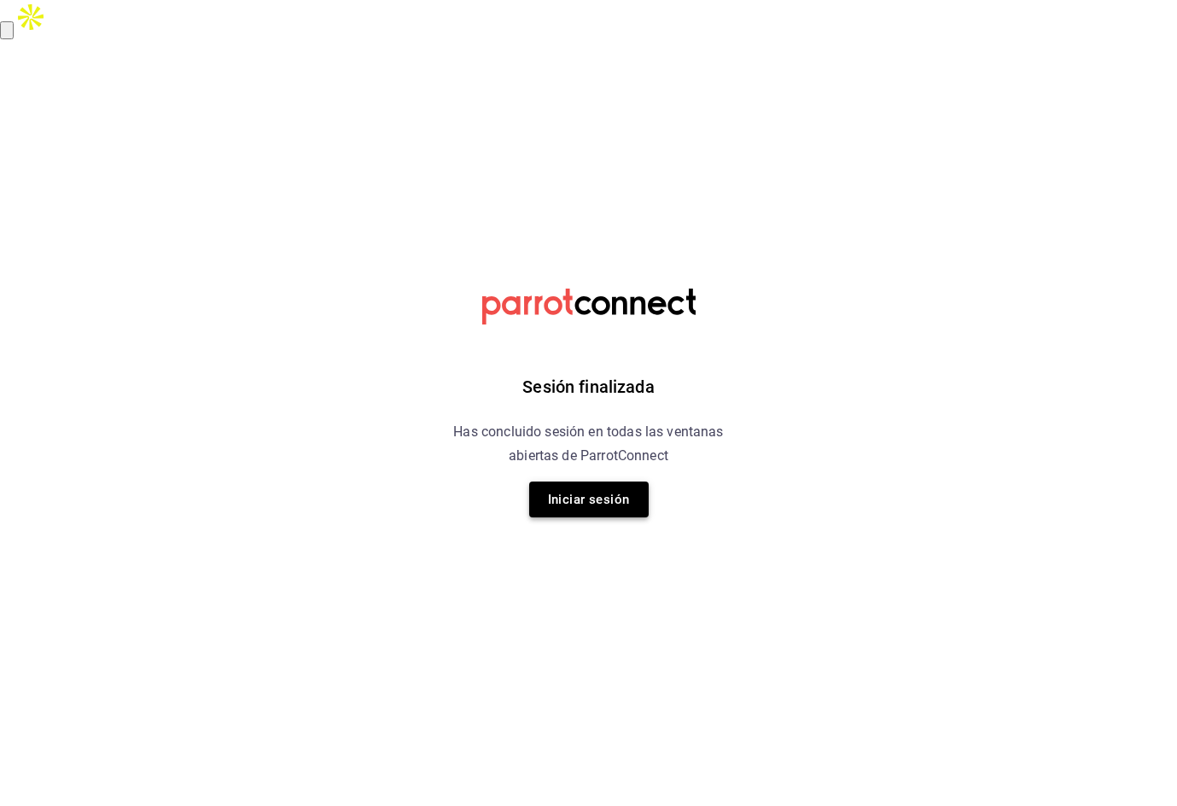
click at [594, 498] on button "Iniciar sesión" at bounding box center [589, 500] width 120 height 36
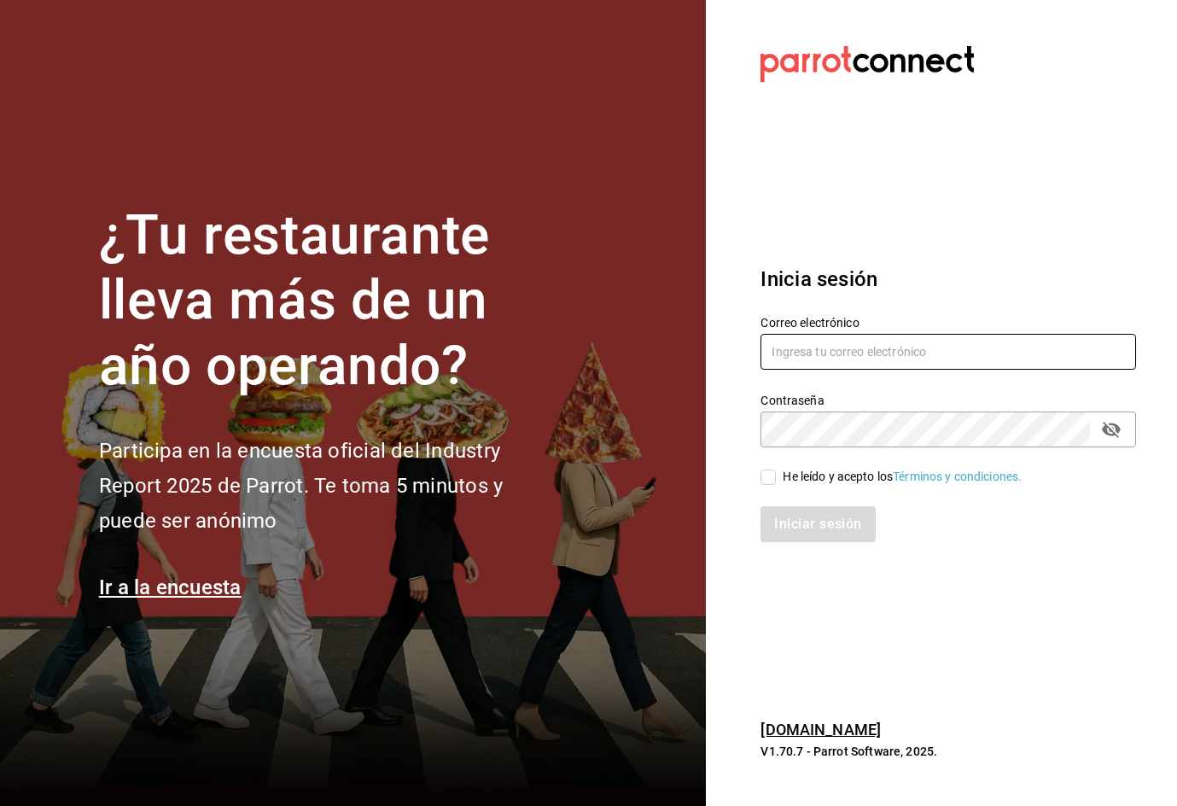
click at [952, 360] on input "text" at bounding box center [949, 352] width 376 height 36
type input "car0077@gmail.com"
click at [811, 474] on div "He leído y acepto los Términos y condiciones." at bounding box center [902, 477] width 239 height 18
click at [776, 474] on input "He leído y acepto los Términos y condiciones." at bounding box center [768, 477] width 15 height 15
checkbox input "true"
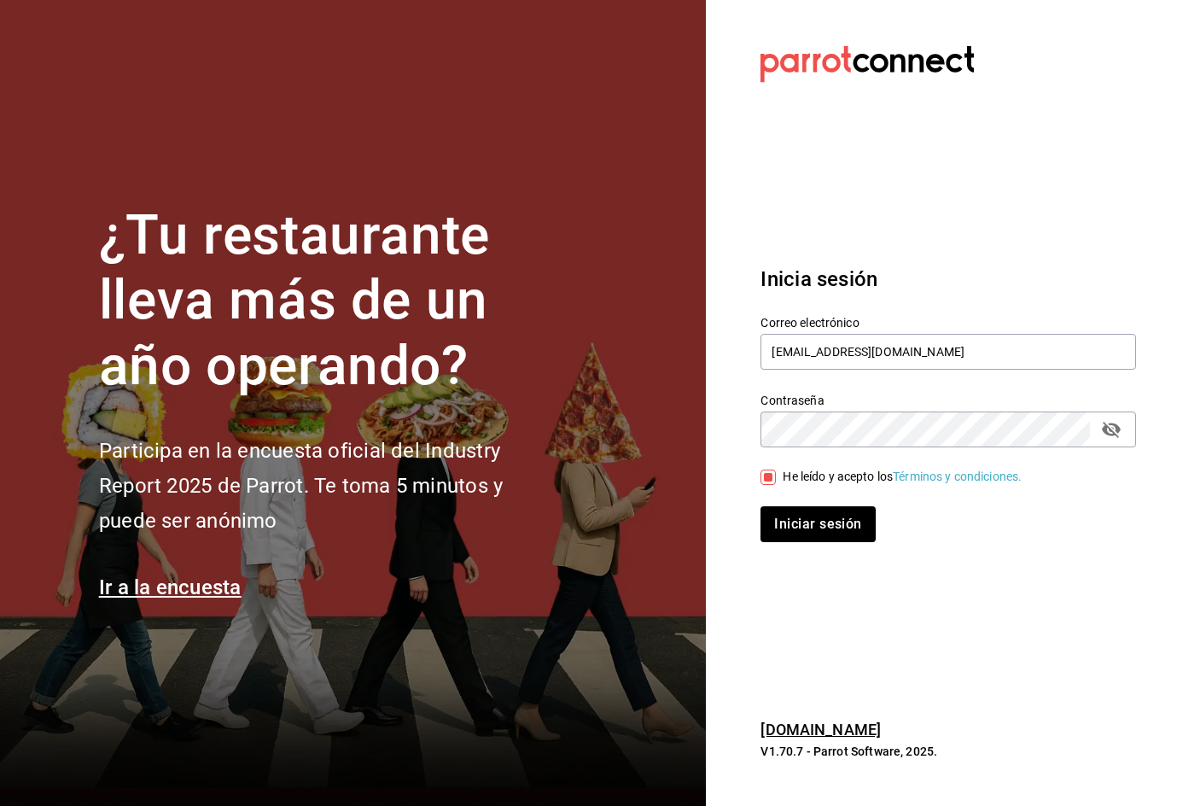
click at [1113, 433] on icon "passwordField" at bounding box center [1111, 429] width 20 height 20
click at [834, 523] on button "Iniciar sesión" at bounding box center [819, 524] width 116 height 36
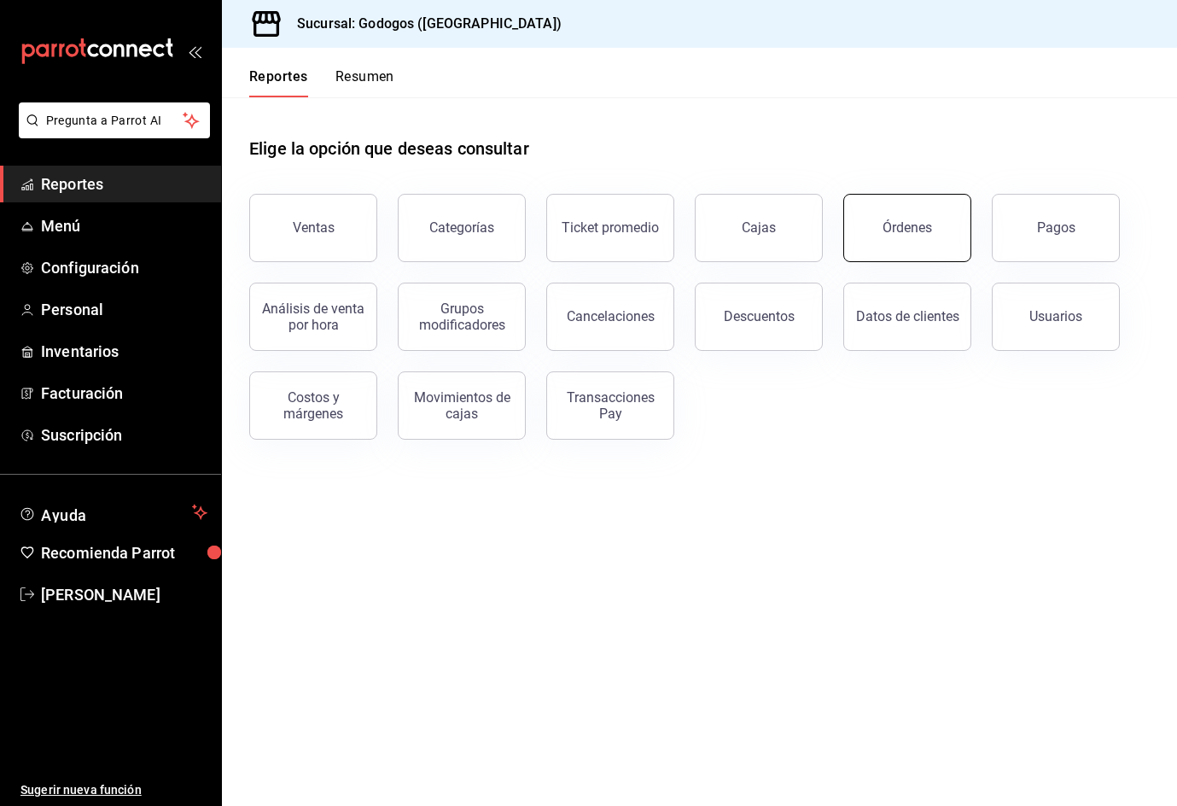
click at [920, 234] on div "Órdenes" at bounding box center [908, 227] width 50 height 16
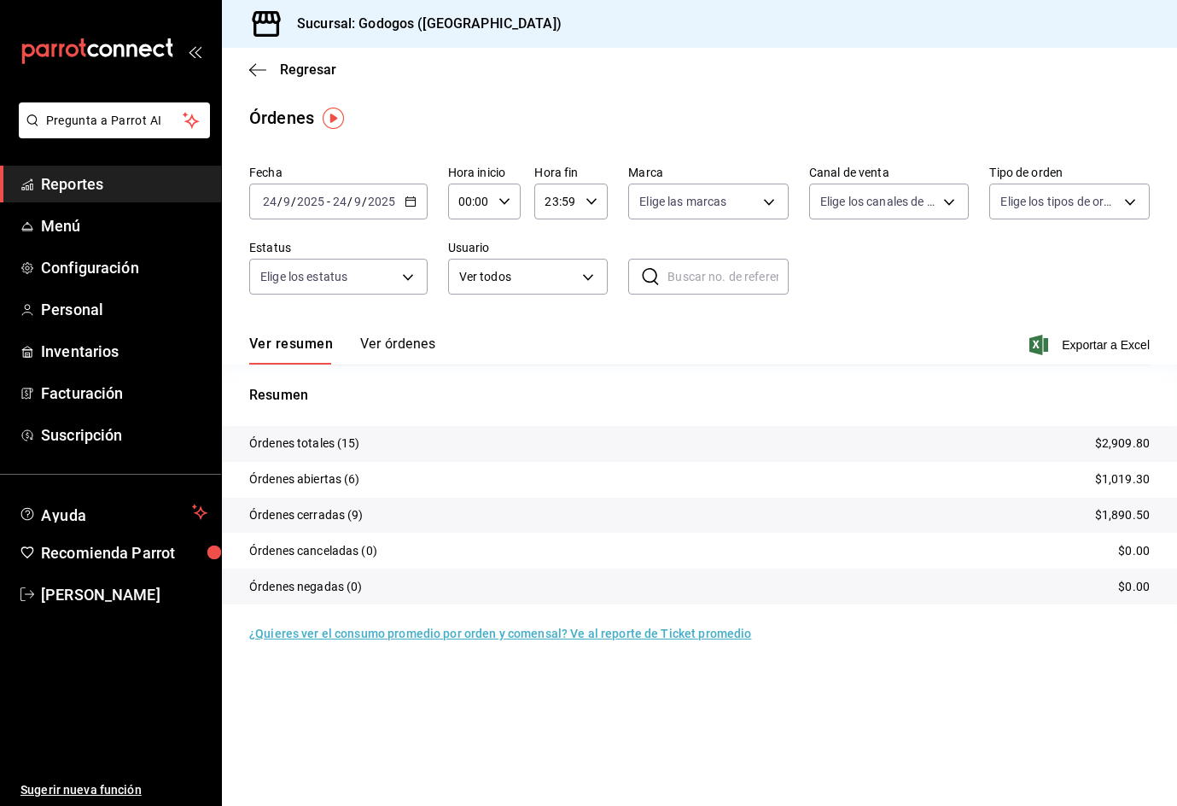
click at [413, 200] on icon "button" at bounding box center [411, 202] width 12 height 12
click at [330, 450] on span "Rango de fechas" at bounding box center [330, 445] width 132 height 18
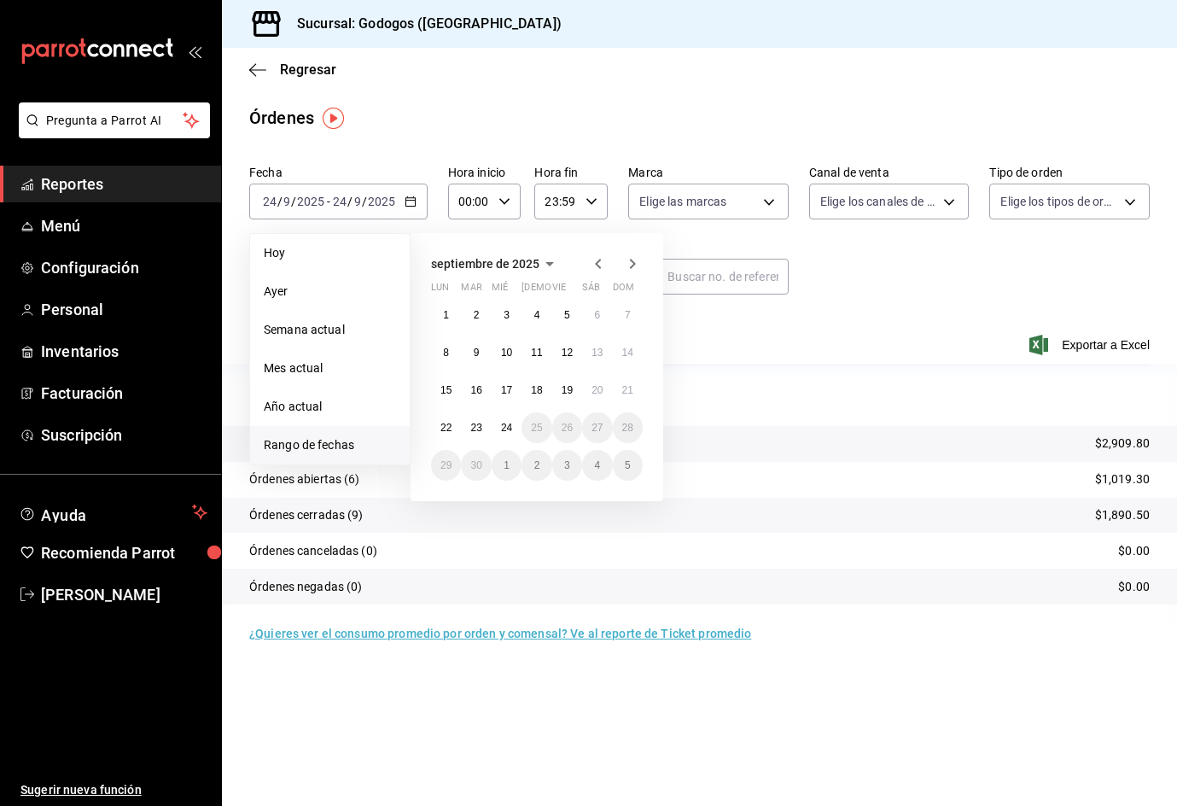
click at [598, 259] on icon "button" at bounding box center [598, 264] width 20 height 20
click at [595, 349] on abbr "12" at bounding box center [597, 353] width 11 height 12
click at [594, 347] on abbr "12" at bounding box center [597, 353] width 11 height 12
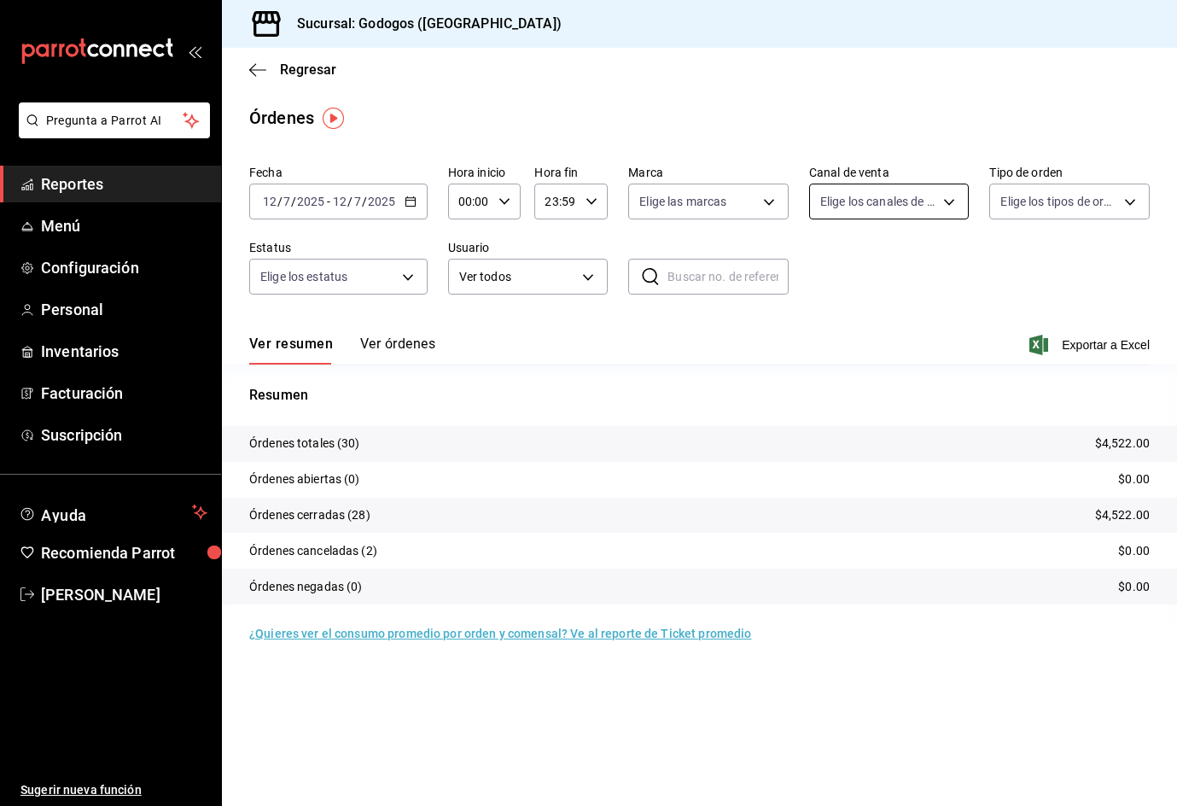
click at [954, 195] on body "Pregunta a Parrot AI Reportes Menú Configuración Personal Inventarios Facturaci…" at bounding box center [588, 422] width 1177 height 845
click at [908, 358] on span "Uber Eats" at bounding box center [908, 363] width 106 height 18
type input "UBER_EATS"
checkbox input "true"
click at [411, 345] on div at bounding box center [588, 403] width 1177 height 806
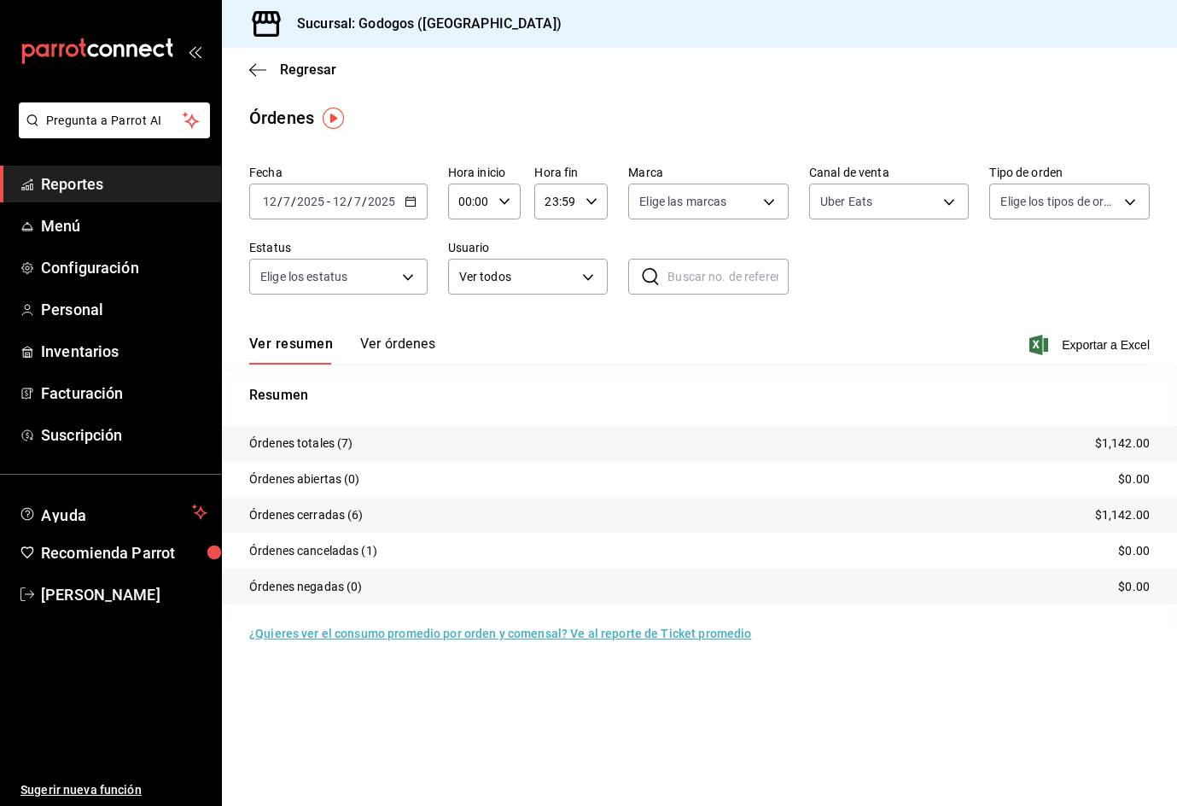
click at [411, 345] on button "Ver órdenes" at bounding box center [397, 350] width 75 height 29
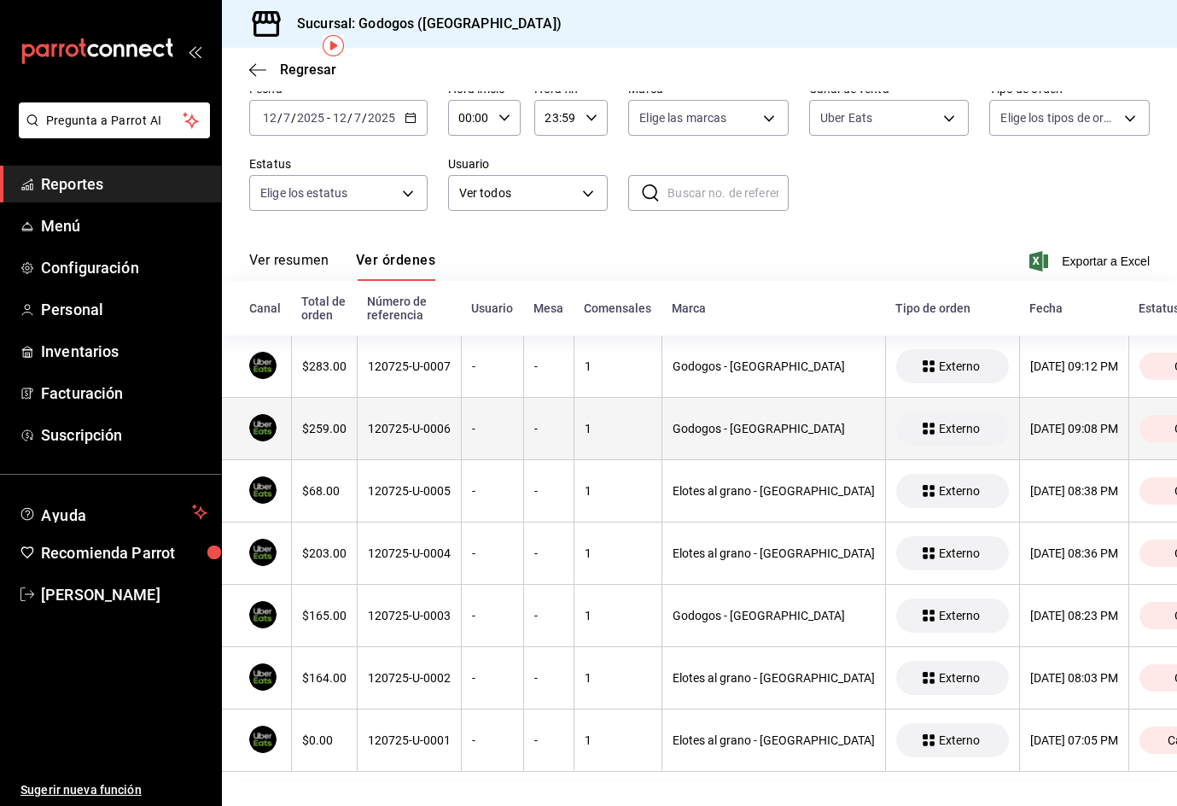
scroll to position [98, 0]
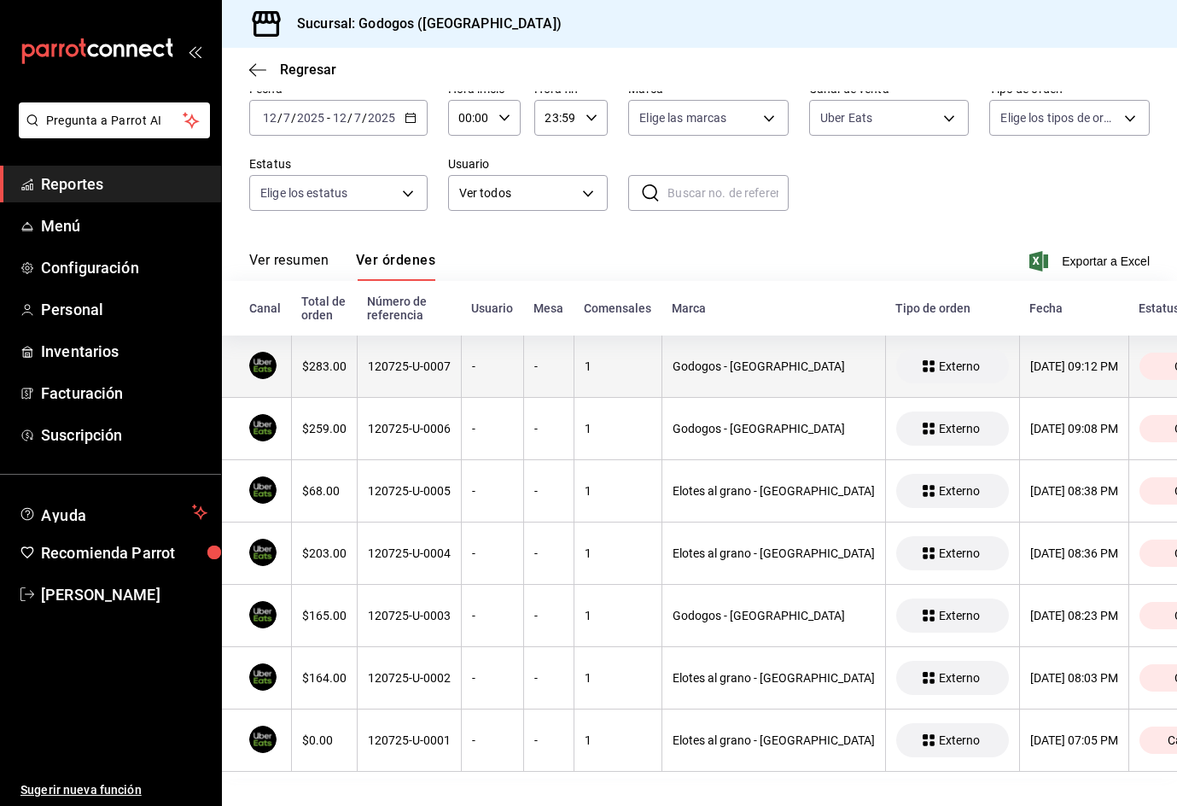
click at [400, 359] on div "120725-U-0007" at bounding box center [409, 366] width 83 height 14
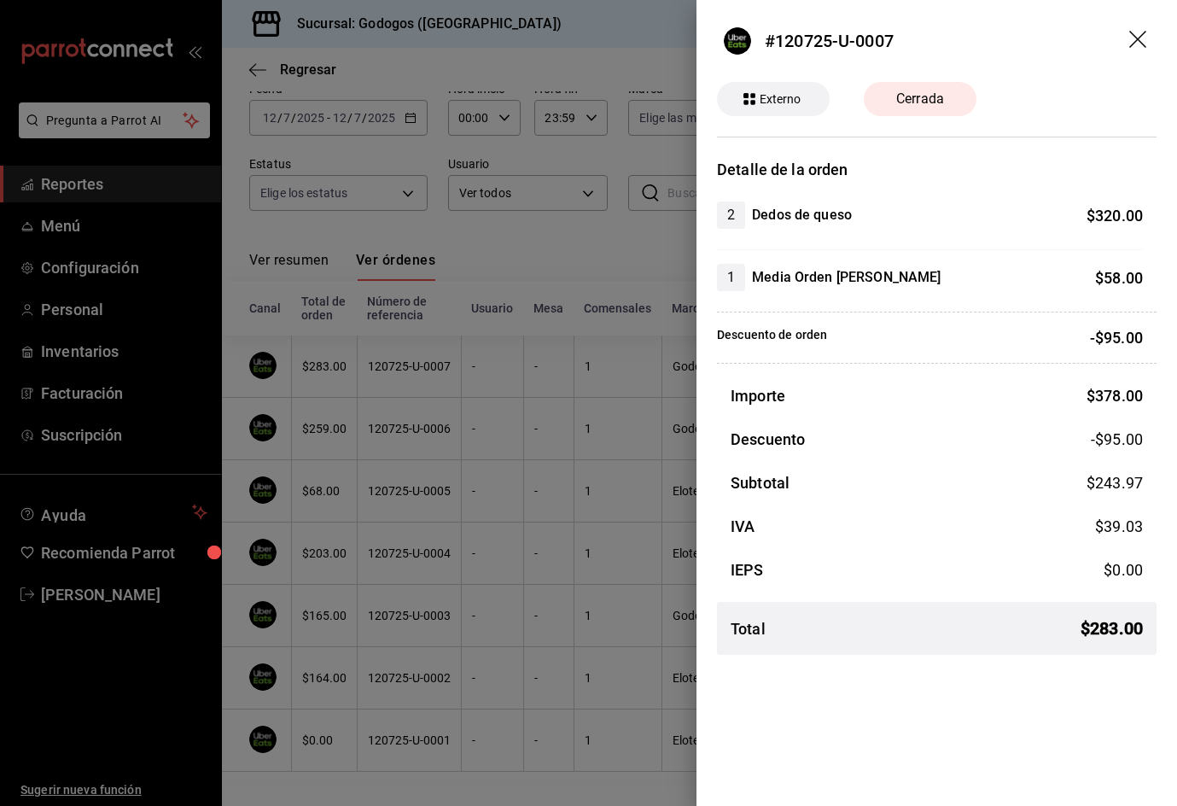
click at [1141, 40] on icon "drag" at bounding box center [1140, 41] width 20 height 20
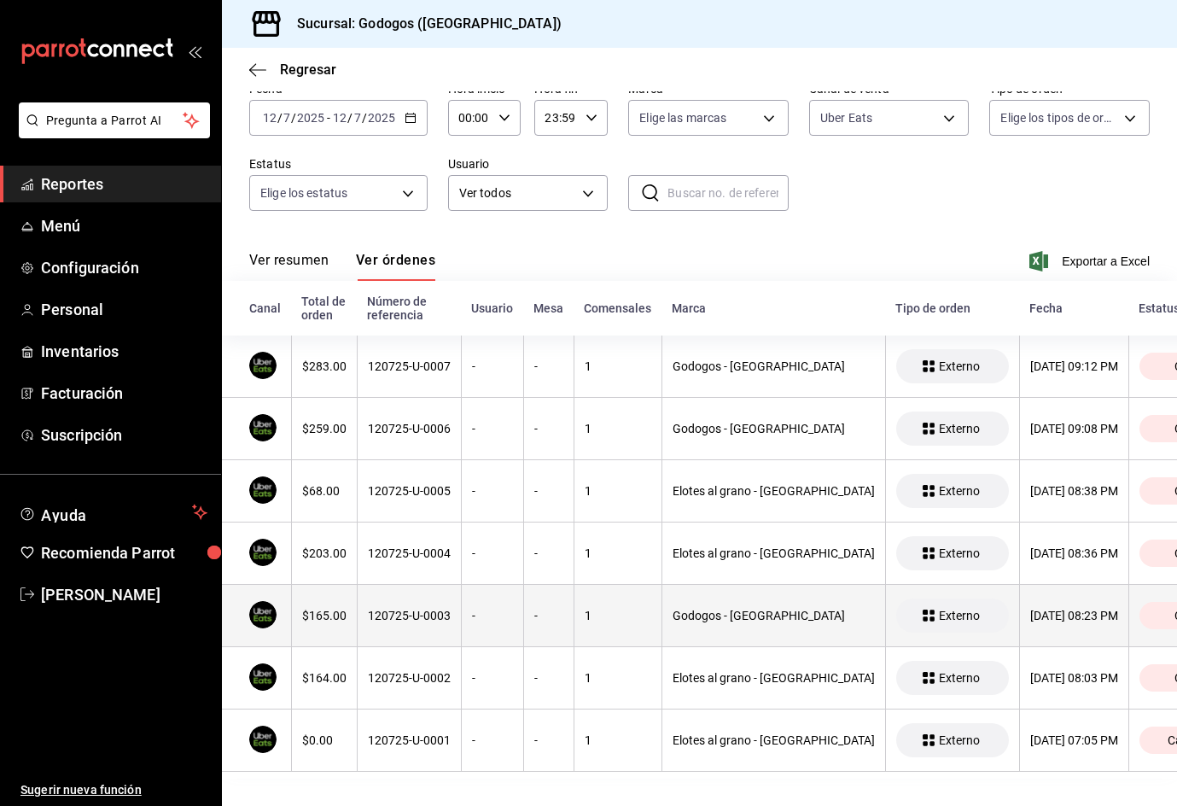
click at [330, 610] on th "$165.00" at bounding box center [324, 616] width 66 height 62
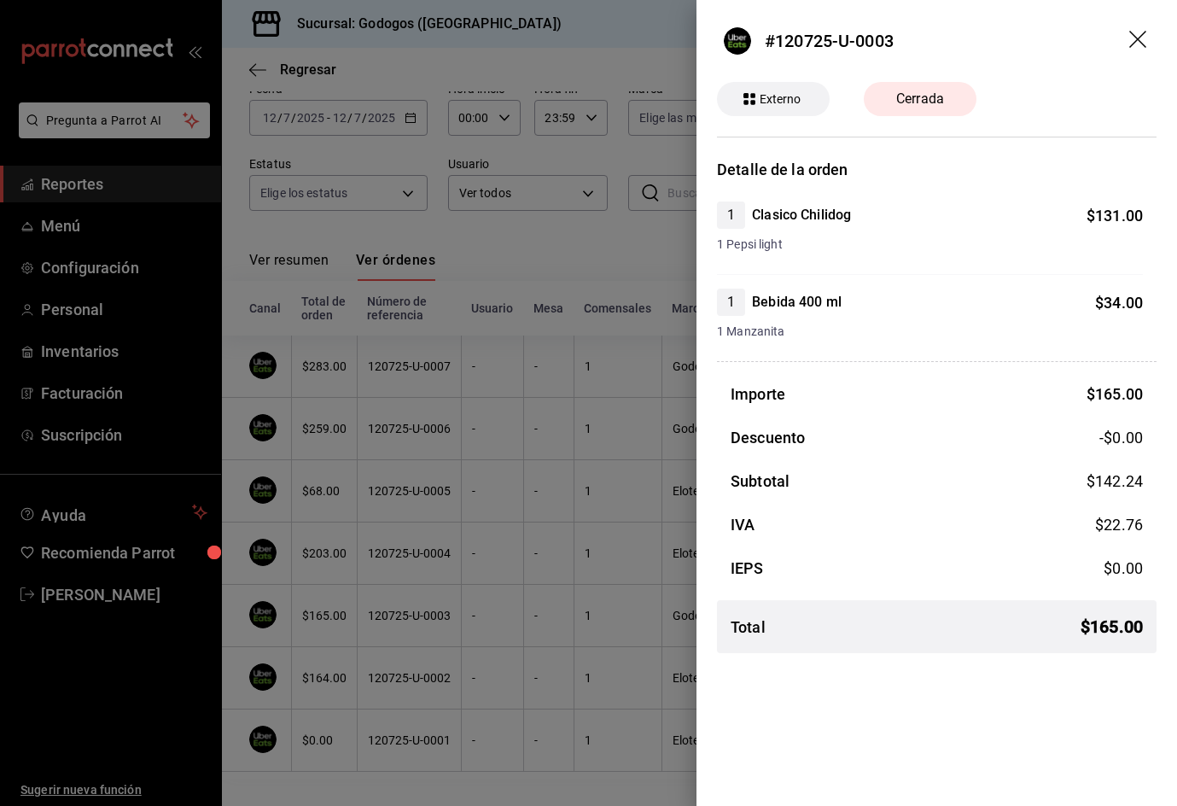
click at [581, 256] on div at bounding box center [588, 403] width 1177 height 806
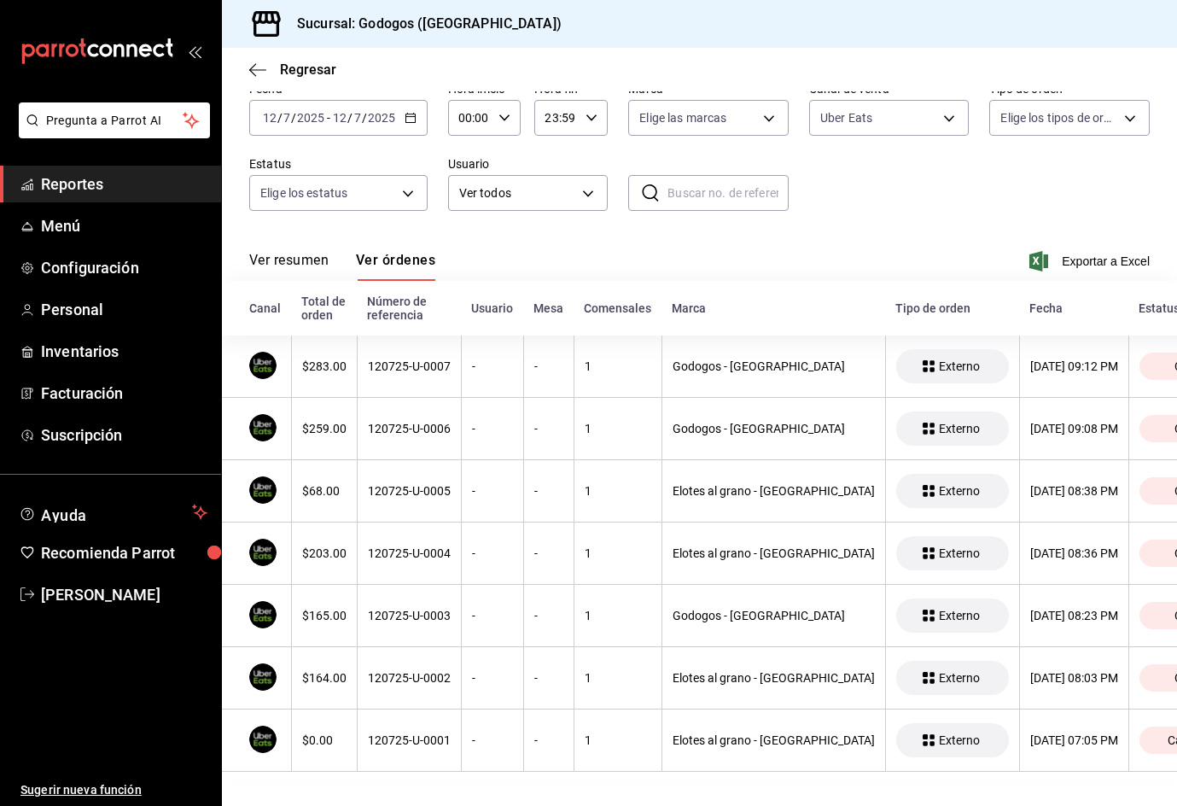
click at [413, 114] on \(Stroke\) "button" at bounding box center [411, 118] width 10 height 9
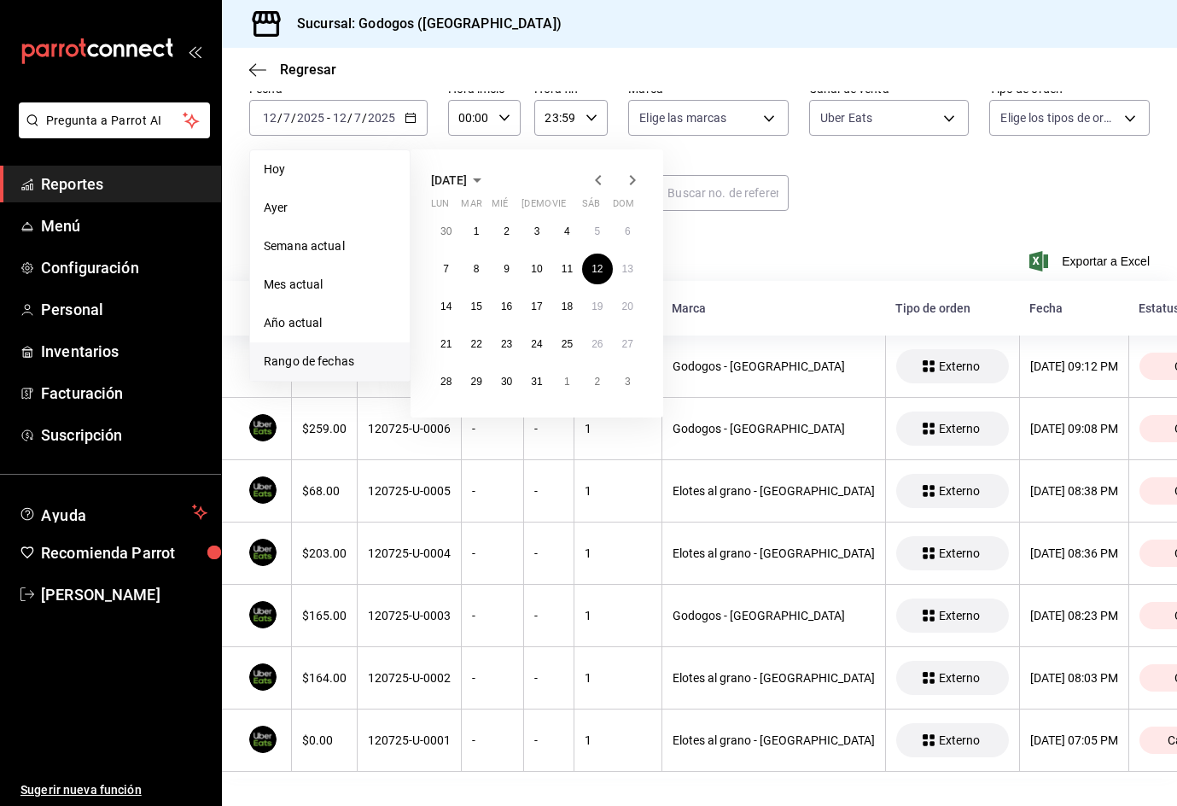
click at [467, 173] on span "julio de 2025" at bounding box center [449, 180] width 36 height 14
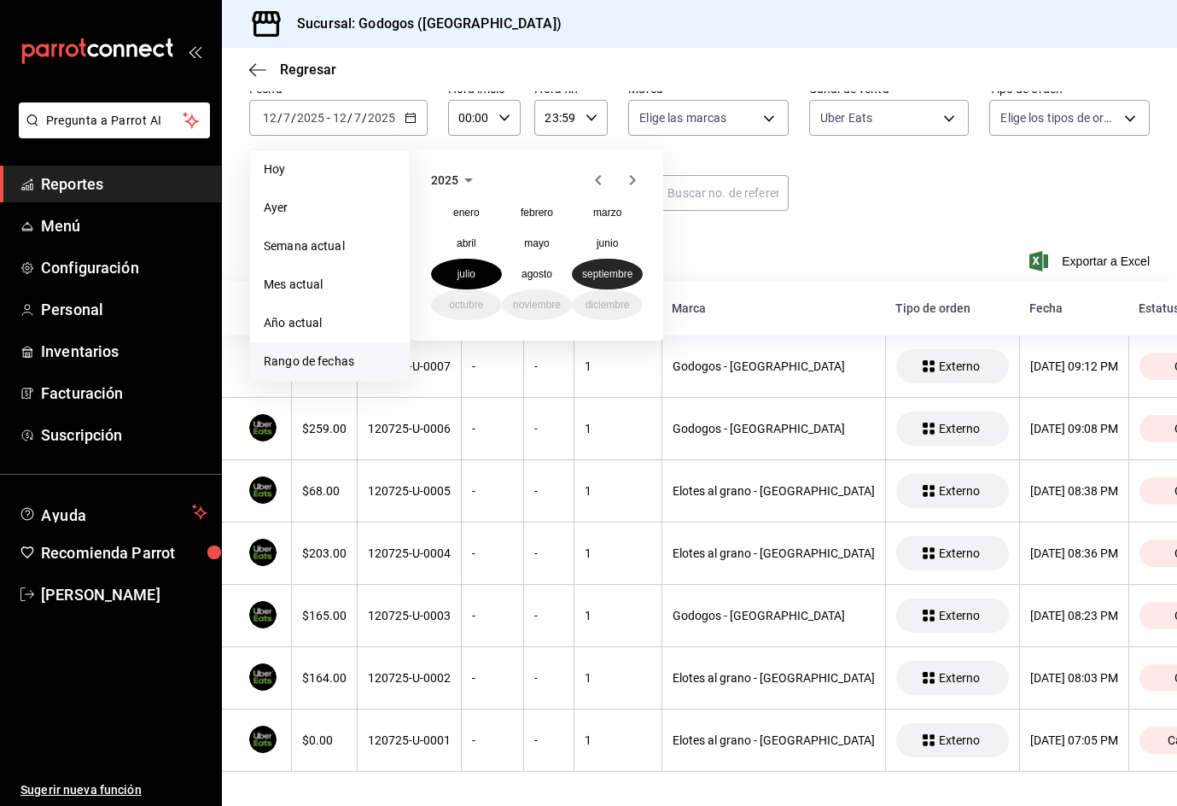
click at [596, 266] on button "septiembre" at bounding box center [607, 274] width 71 height 31
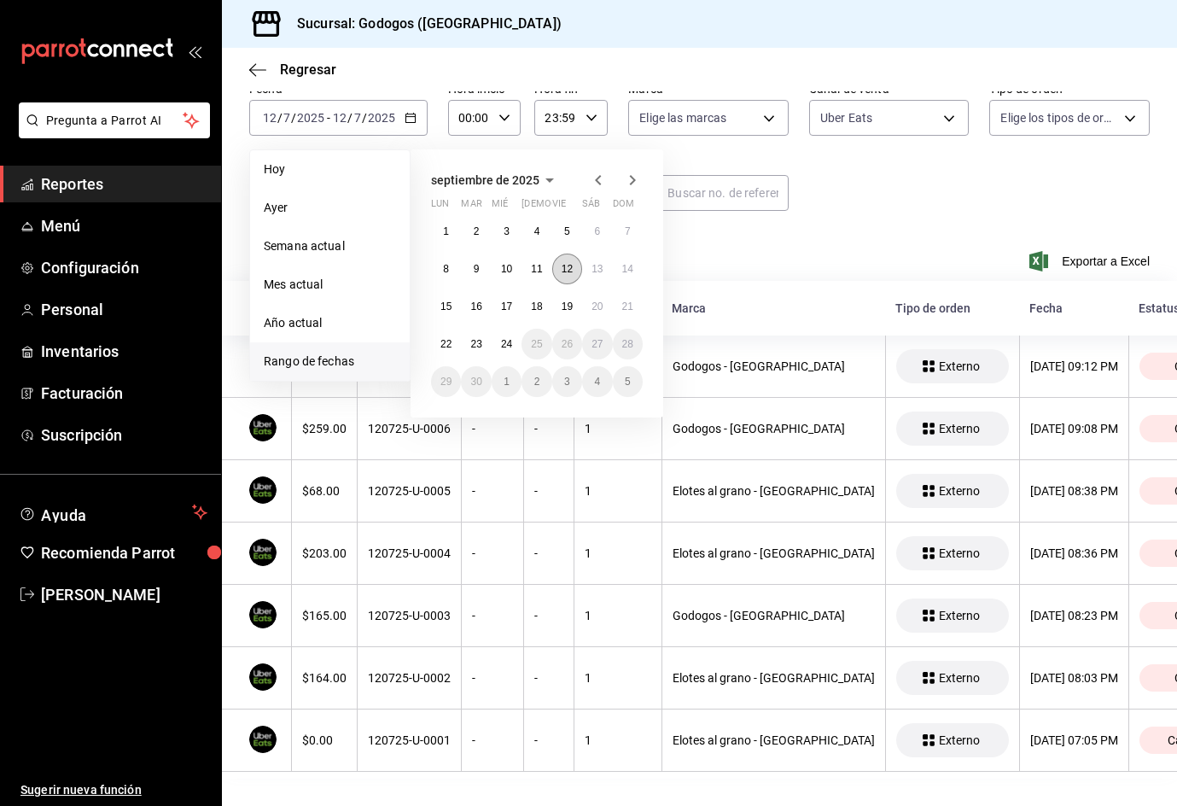
click at [567, 263] on abbr "12" at bounding box center [567, 269] width 11 height 12
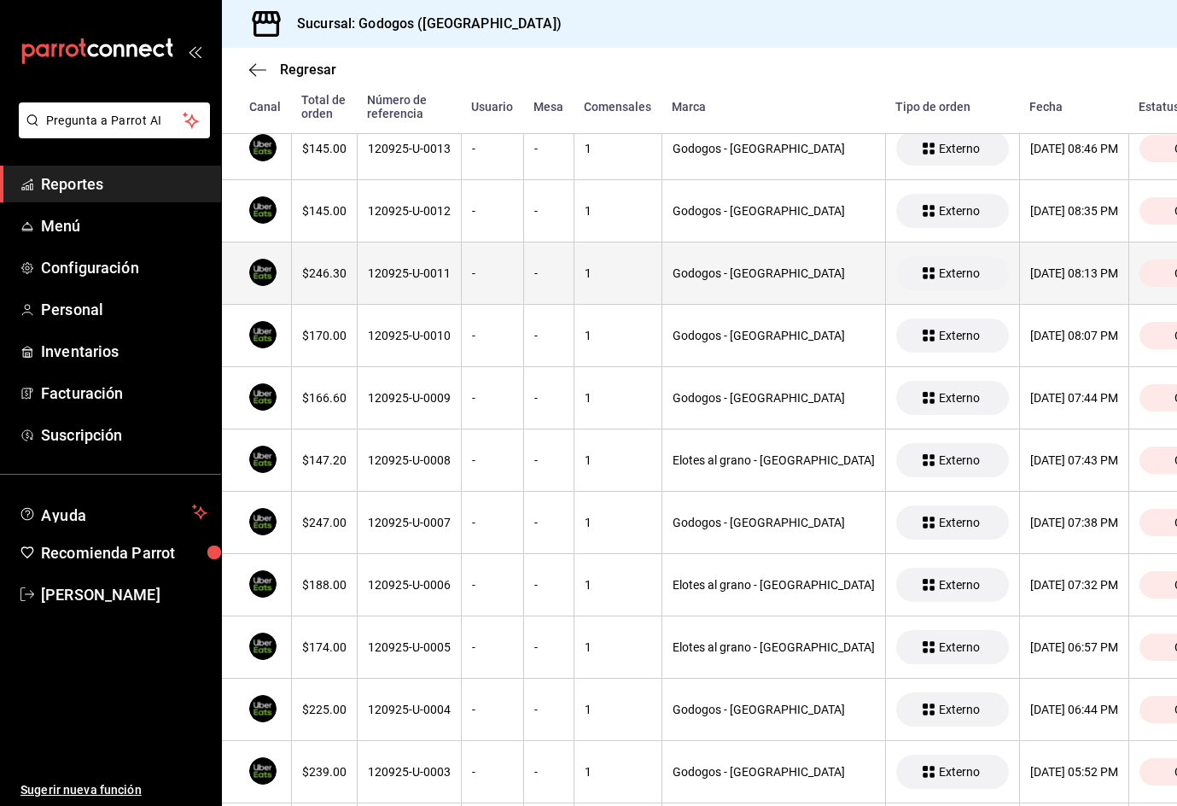
scroll to position [1002, 0]
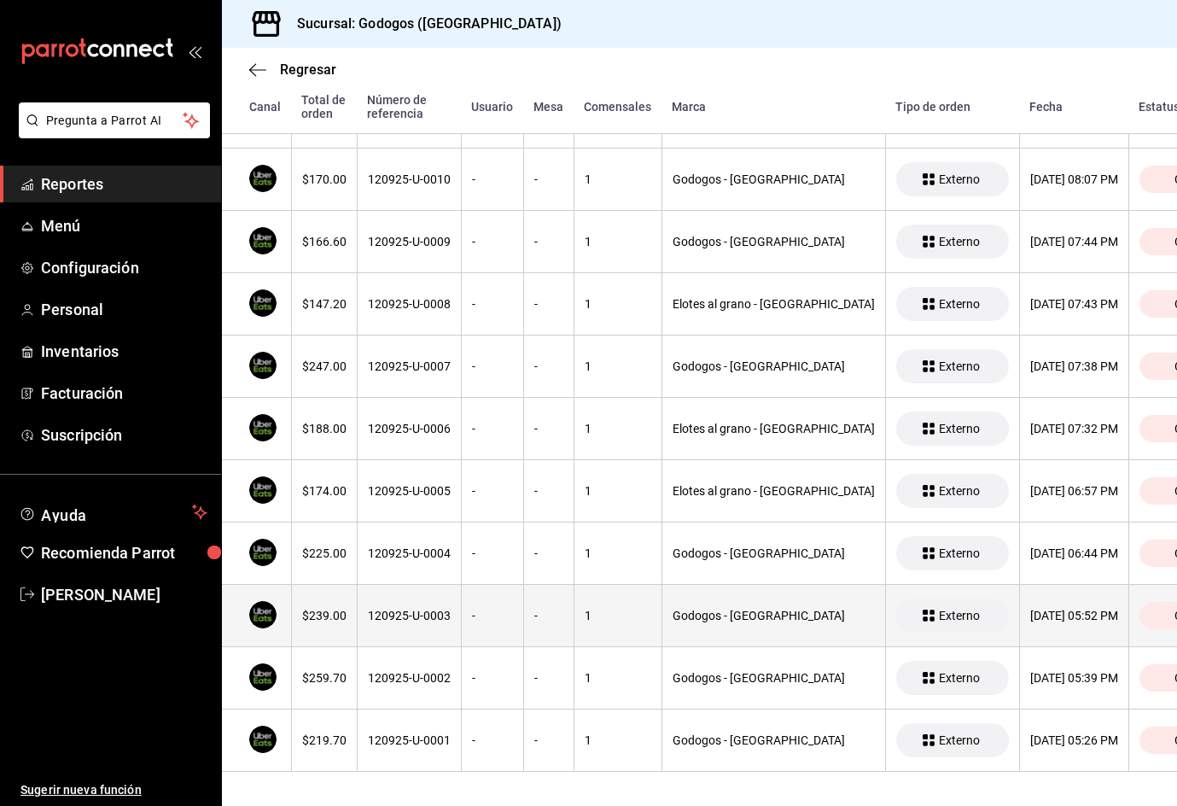
click at [333, 609] on div "$239.00" at bounding box center [324, 616] width 44 height 14
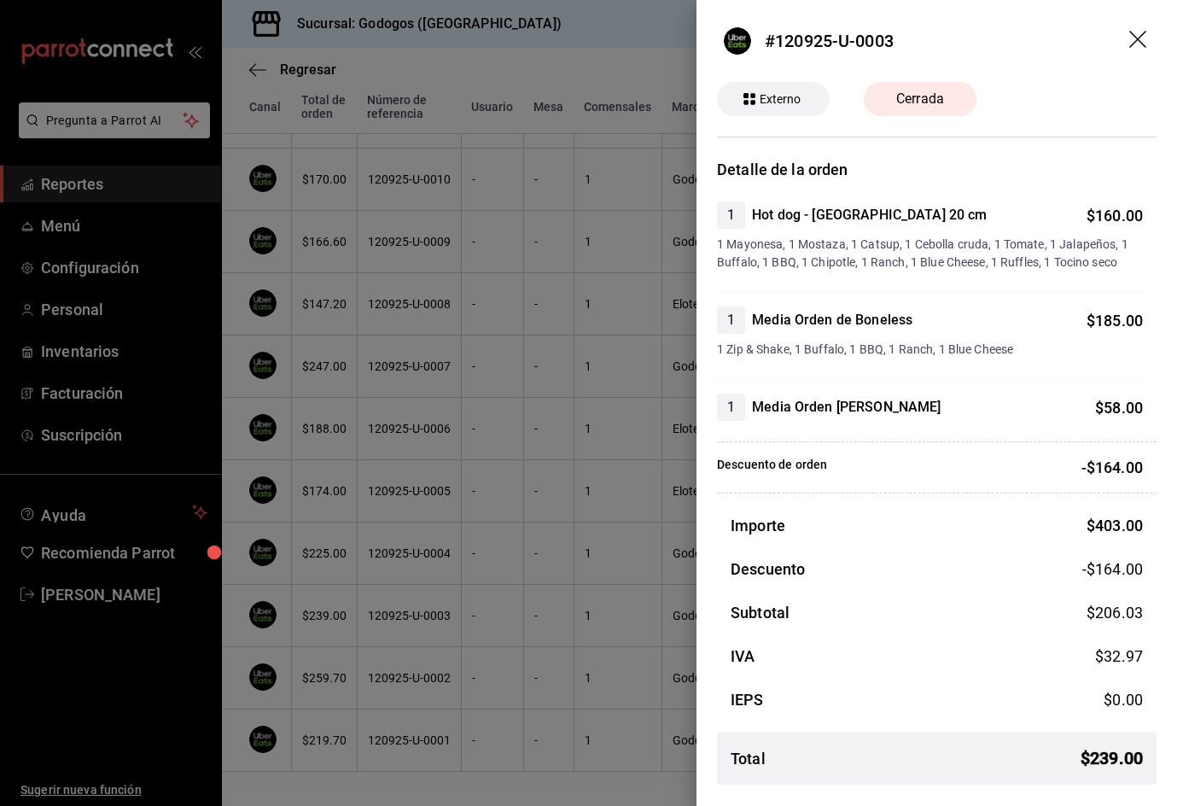
click at [407, 71] on div at bounding box center [588, 403] width 1177 height 806
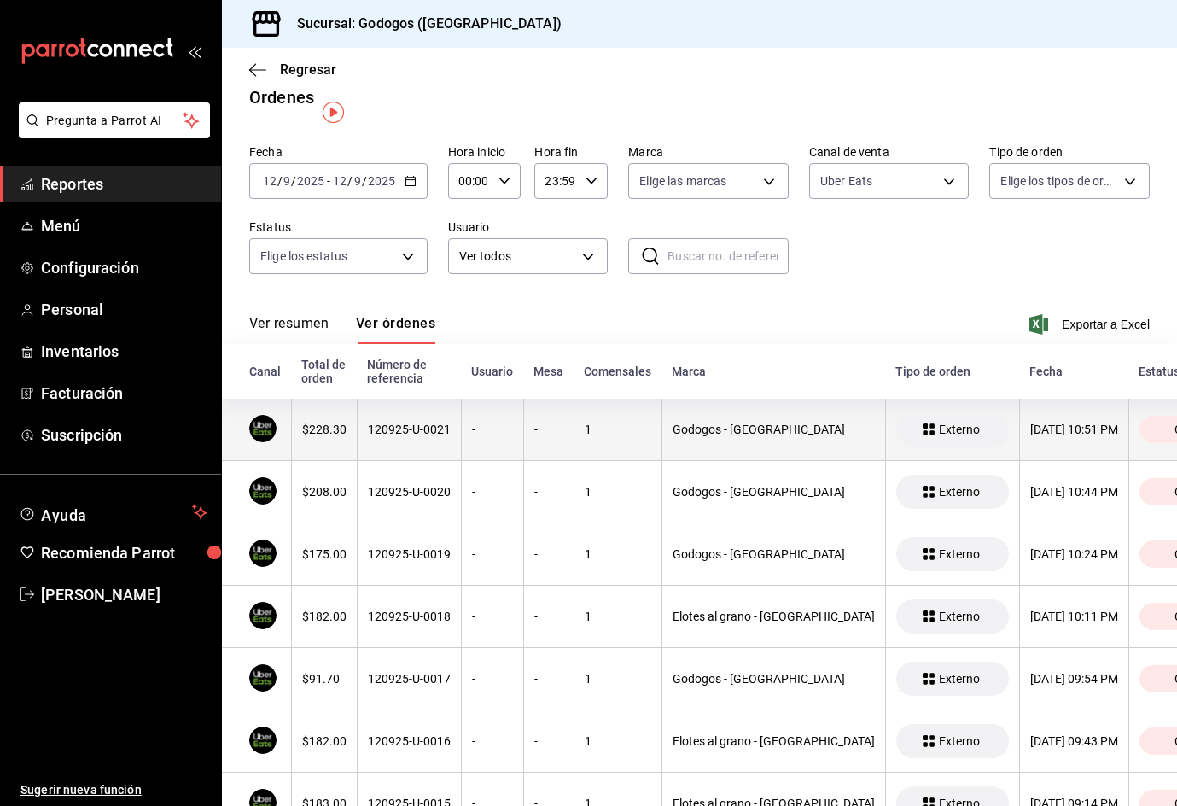
scroll to position [0, 0]
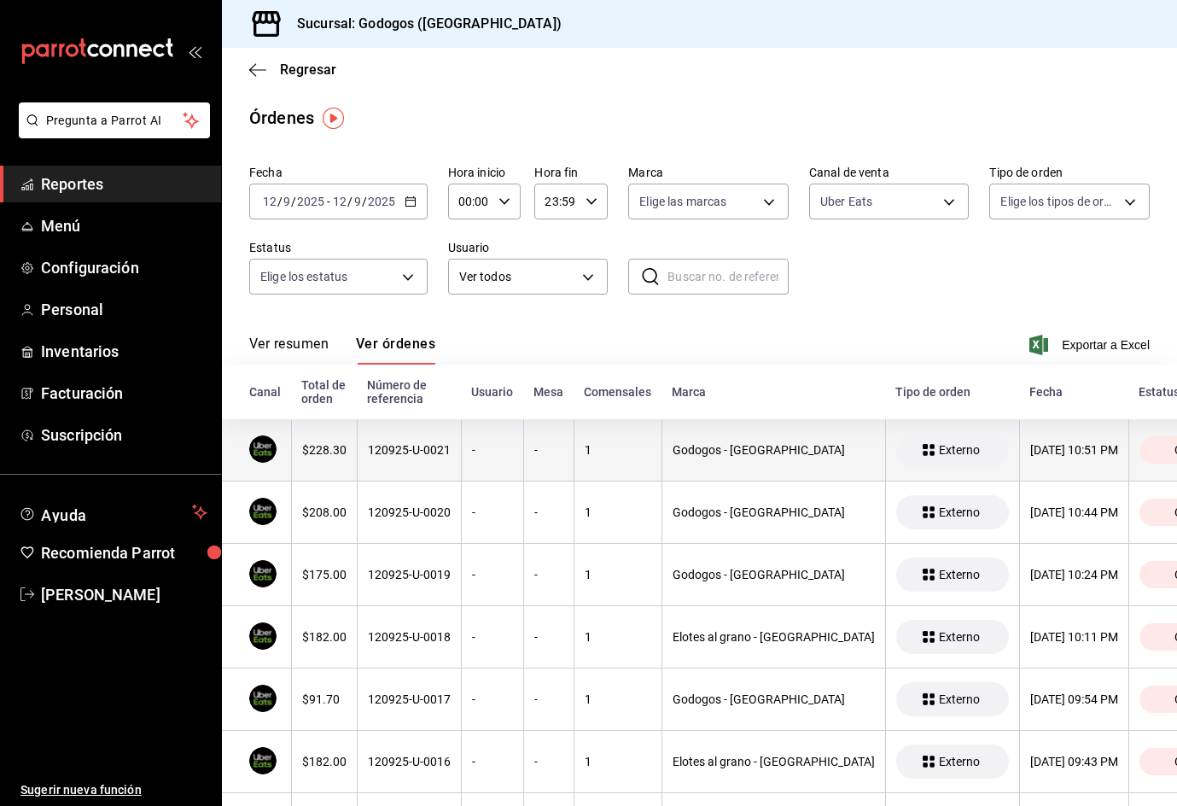
click at [324, 451] on div "$228.30" at bounding box center [324, 450] width 44 height 14
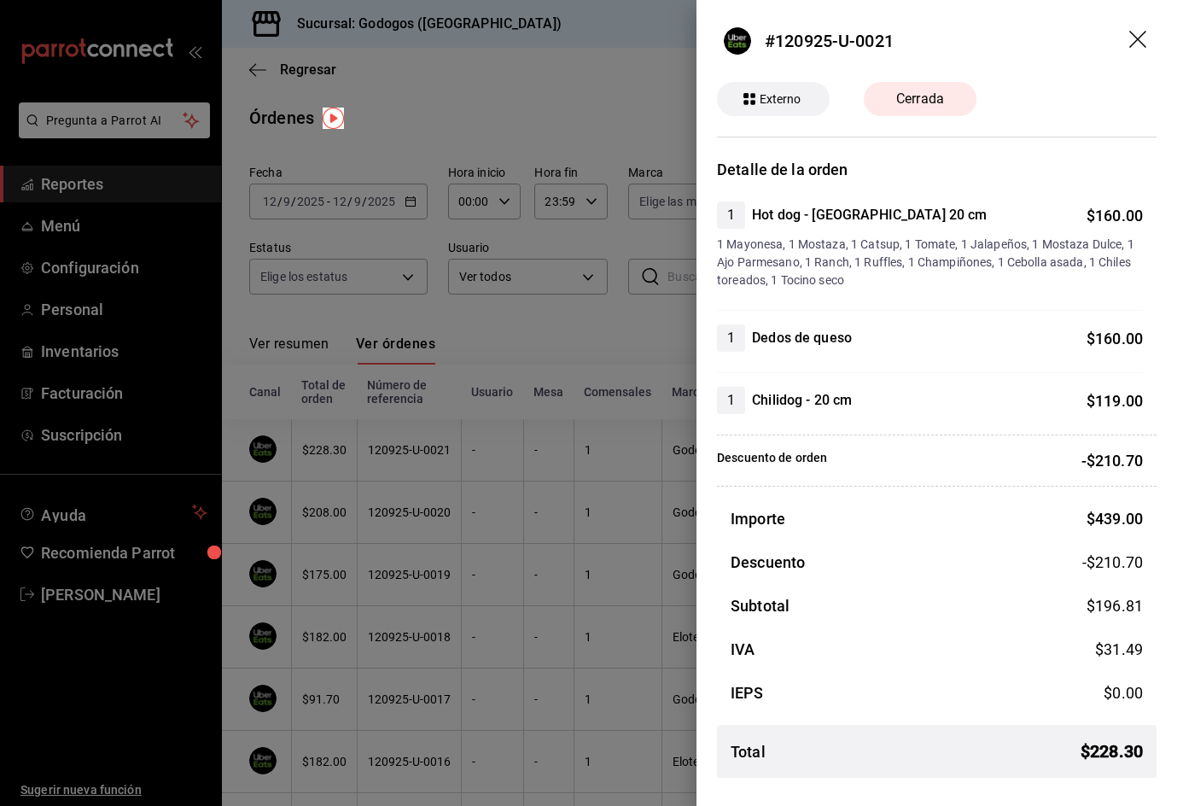
click at [447, 129] on div at bounding box center [588, 403] width 1177 height 806
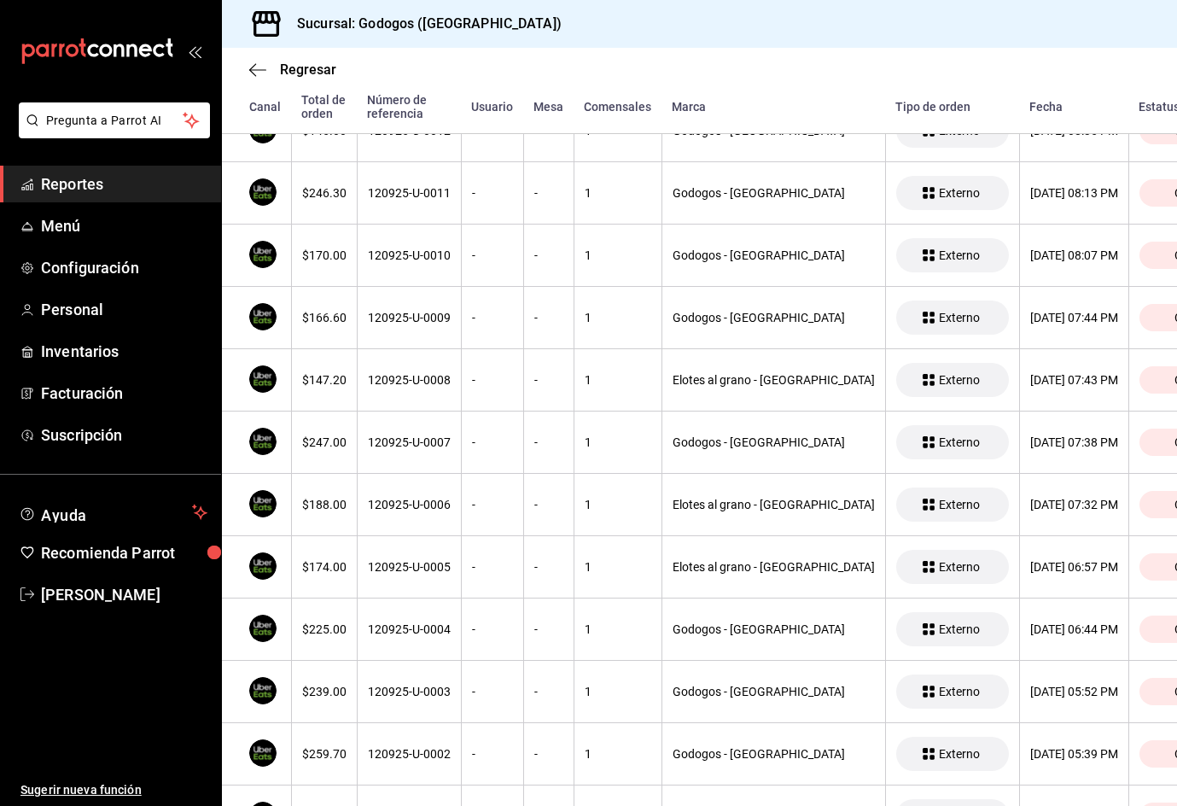
scroll to position [939, 0]
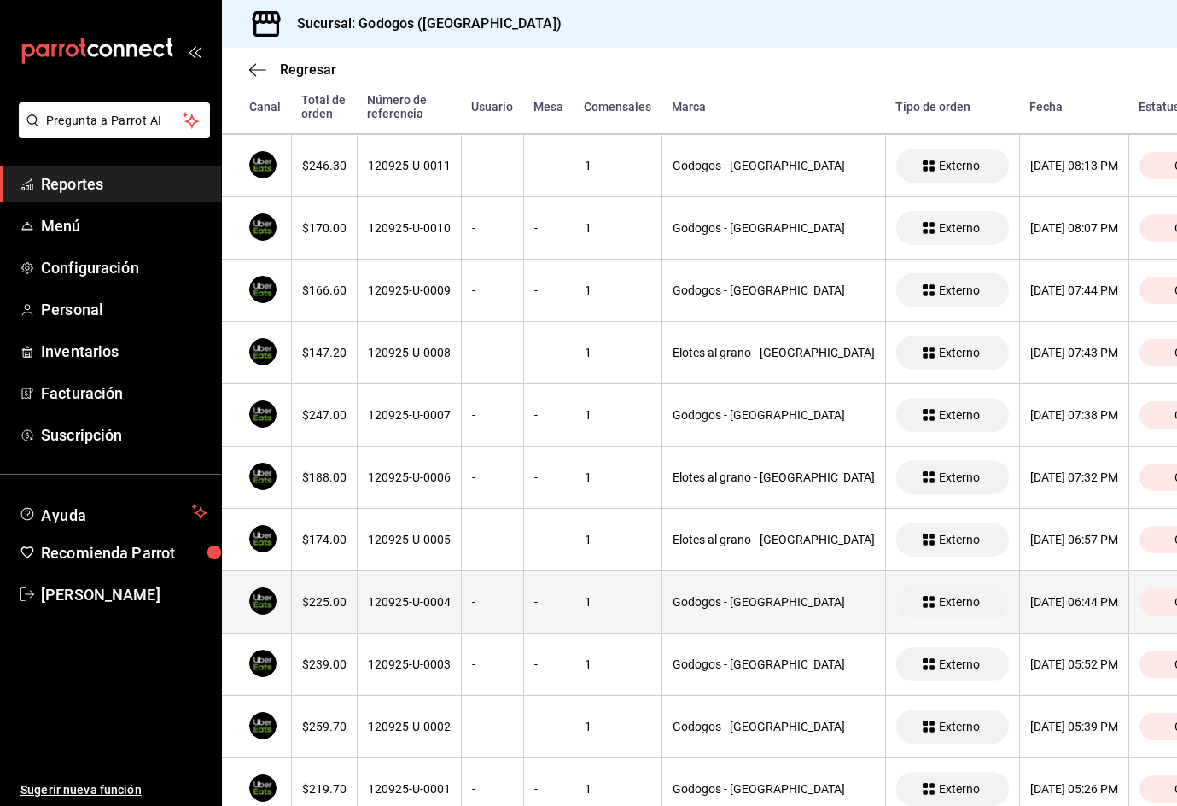
click at [316, 597] on div "$225.00" at bounding box center [324, 602] width 44 height 14
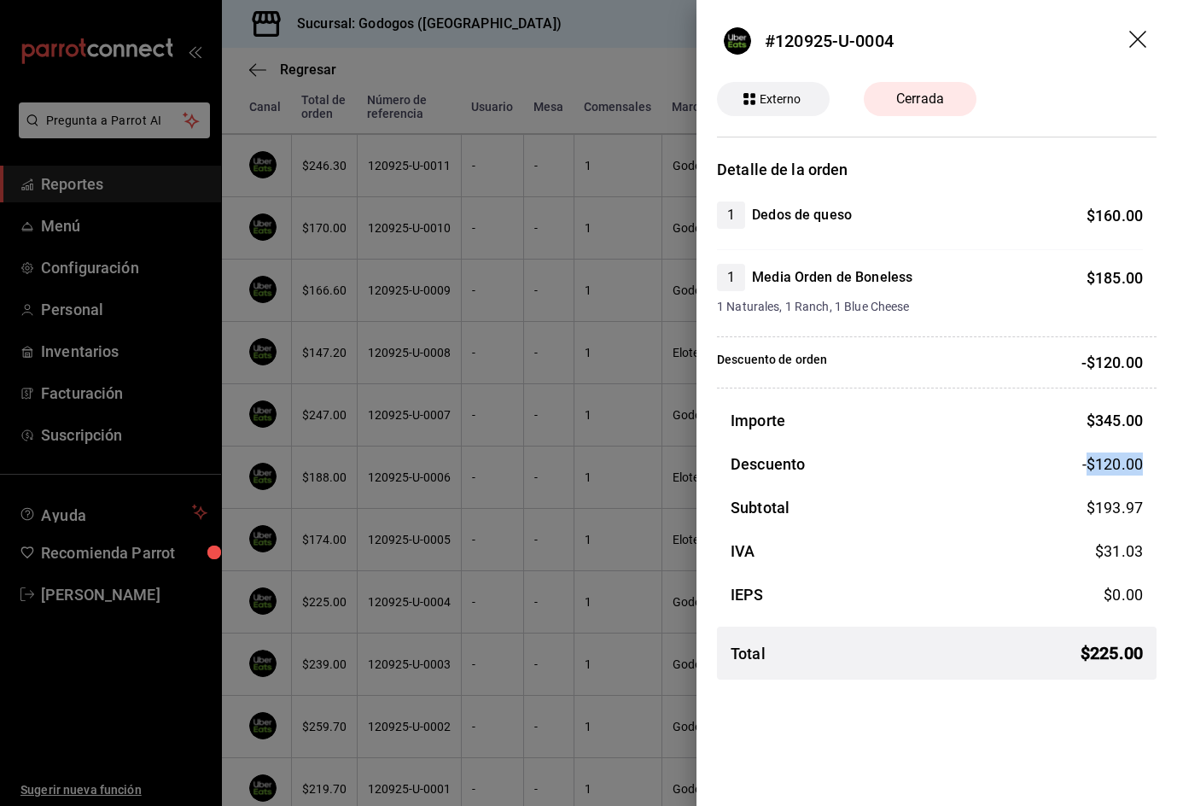
drag, startPoint x: 1086, startPoint y: 458, endPoint x: 1154, endPoint y: 466, distance: 68.7
click at [1154, 466] on div "Descuento -$120.00" at bounding box center [937, 463] width 440 height 23
click at [481, 88] on div at bounding box center [588, 403] width 1177 height 806
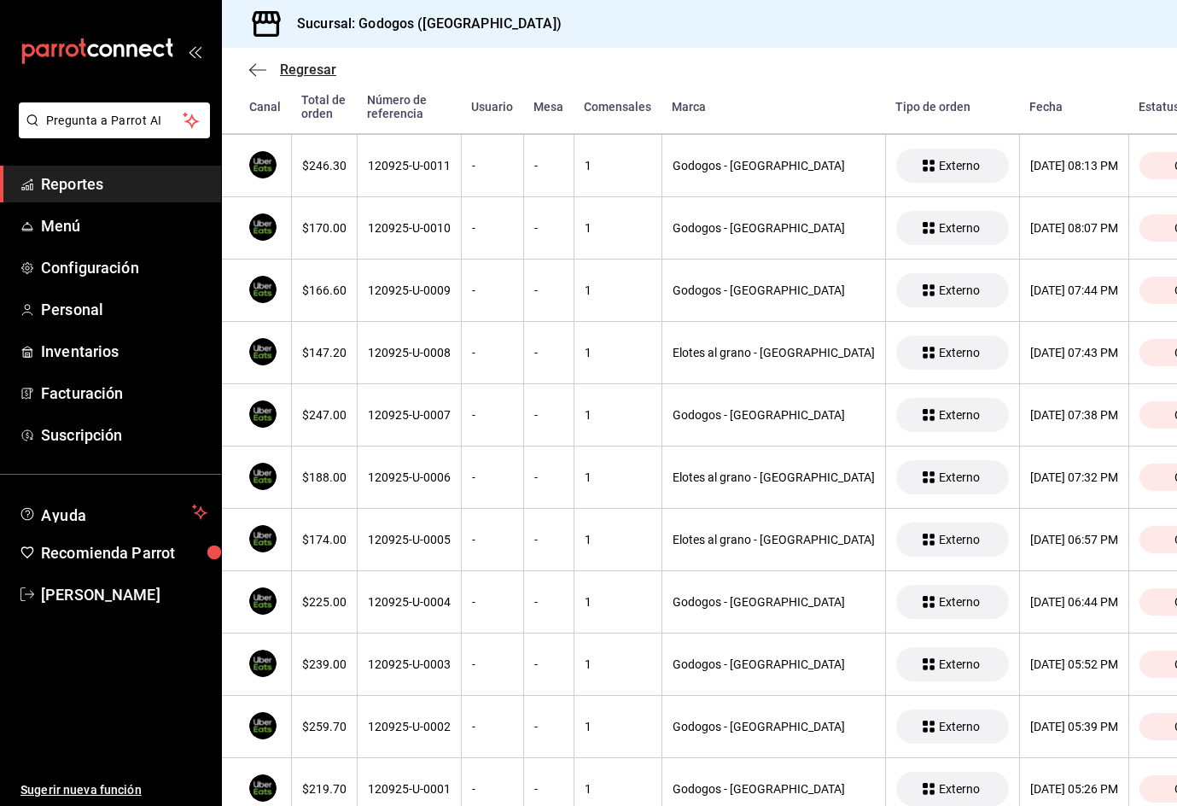
click at [306, 67] on span "Regresar" at bounding box center [308, 69] width 56 height 16
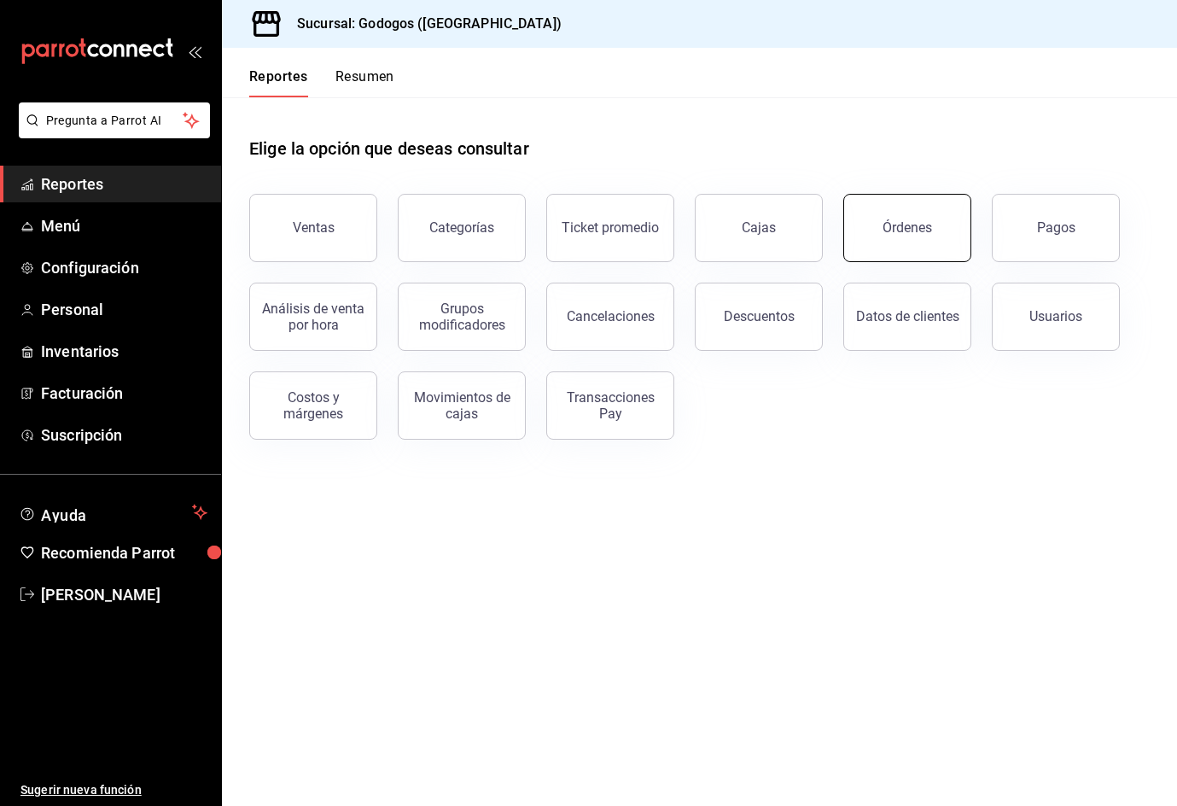
click at [908, 214] on button "Órdenes" at bounding box center [908, 228] width 128 height 68
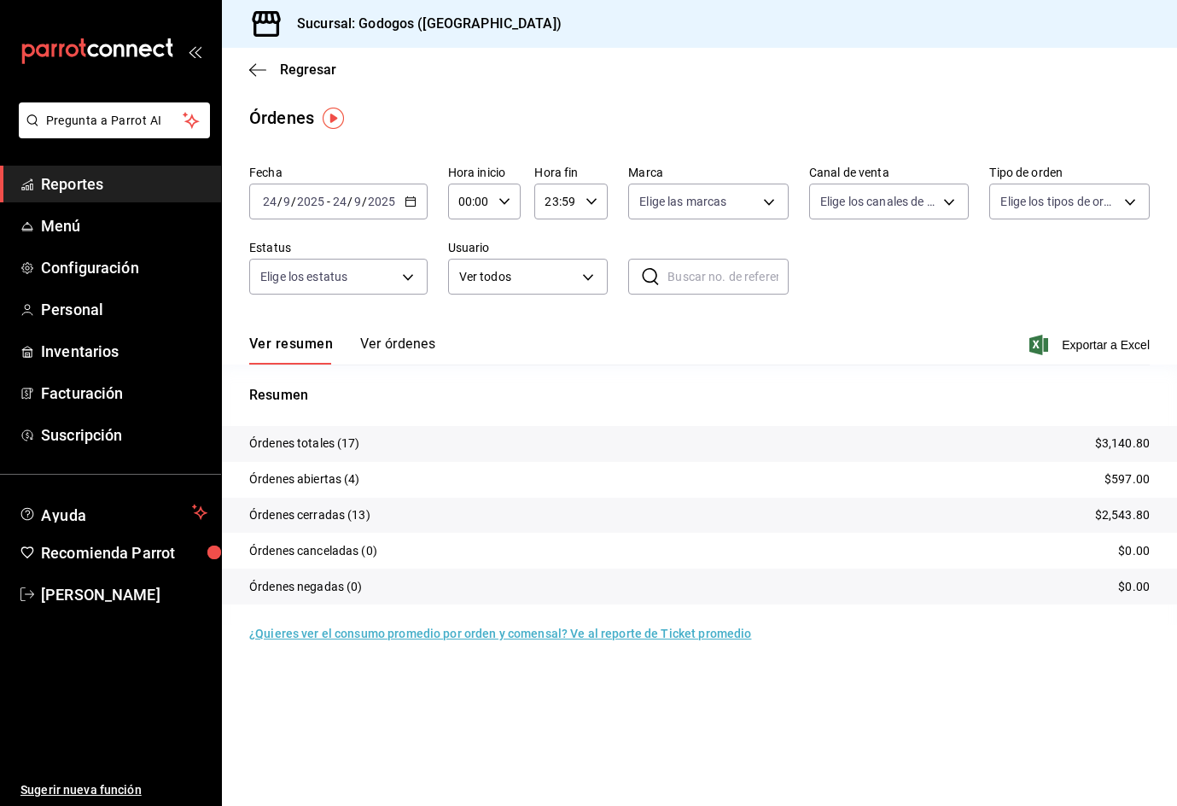
click at [412, 203] on icon "button" at bounding box center [411, 202] width 12 height 12
click at [318, 447] on span "Rango de fechas" at bounding box center [330, 445] width 132 height 18
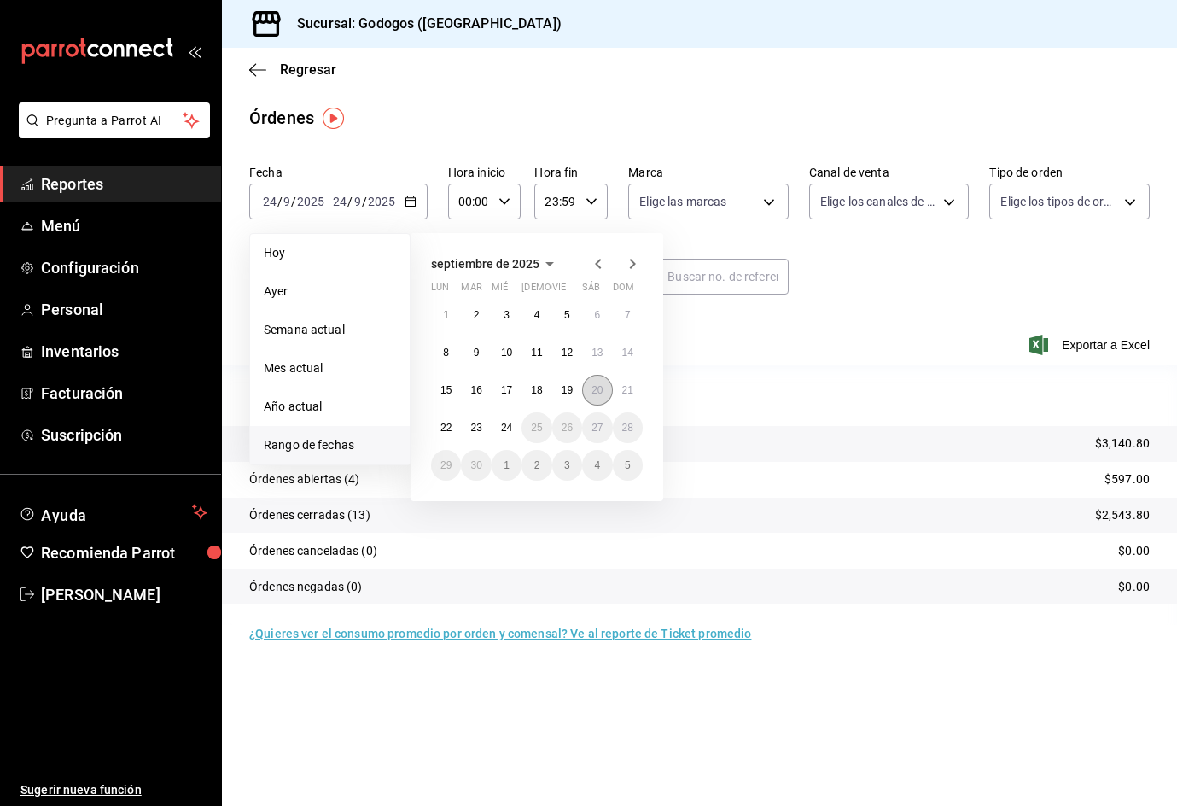
click at [591, 385] on button "20" at bounding box center [597, 390] width 30 height 31
click at [596, 387] on abbr "20" at bounding box center [597, 390] width 11 height 12
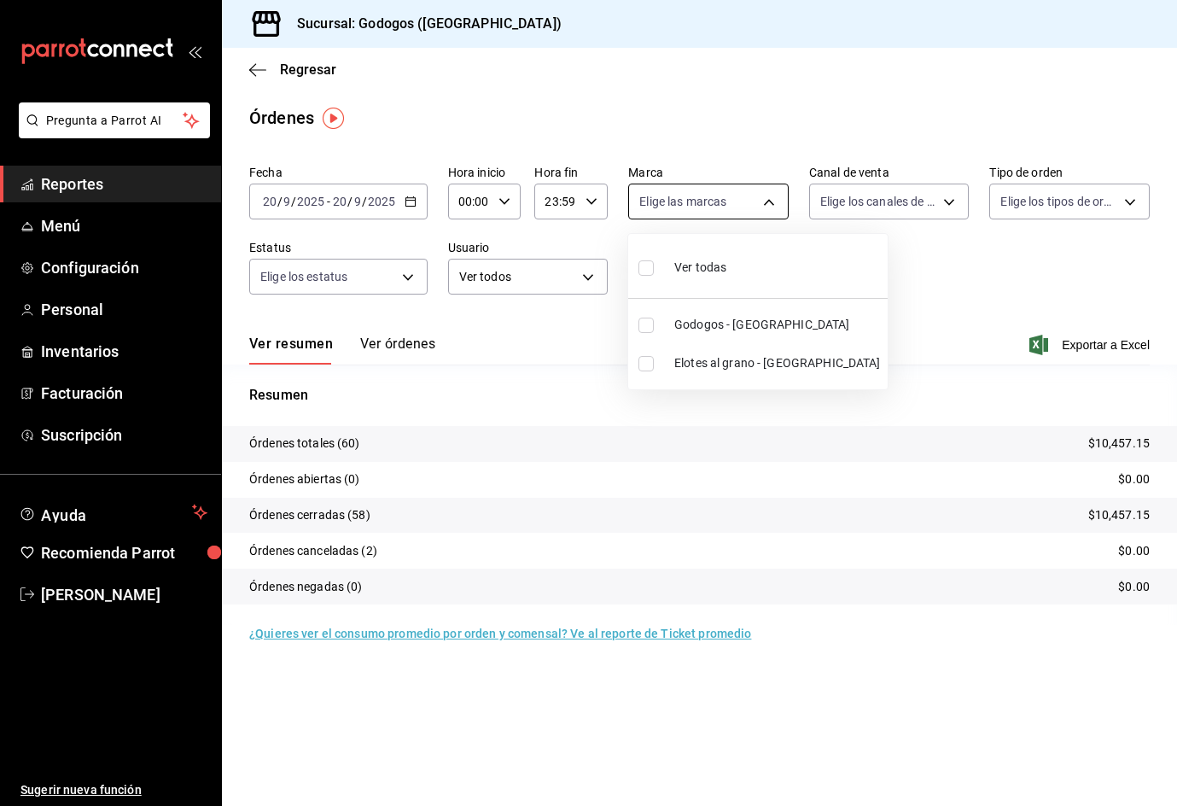
click at [760, 205] on body "Pregunta a Parrot AI Reportes Menú Configuración Personal Inventarios Facturaci…" at bounding box center [588, 422] width 1177 height 845
click at [723, 334] on li "Godogos - Monterrey" at bounding box center [758, 325] width 260 height 38
type input "f88750bd-a363-4eea-a372-f4e82ed3d2a9"
checkbox input "true"
click at [913, 201] on div at bounding box center [588, 403] width 1177 height 806
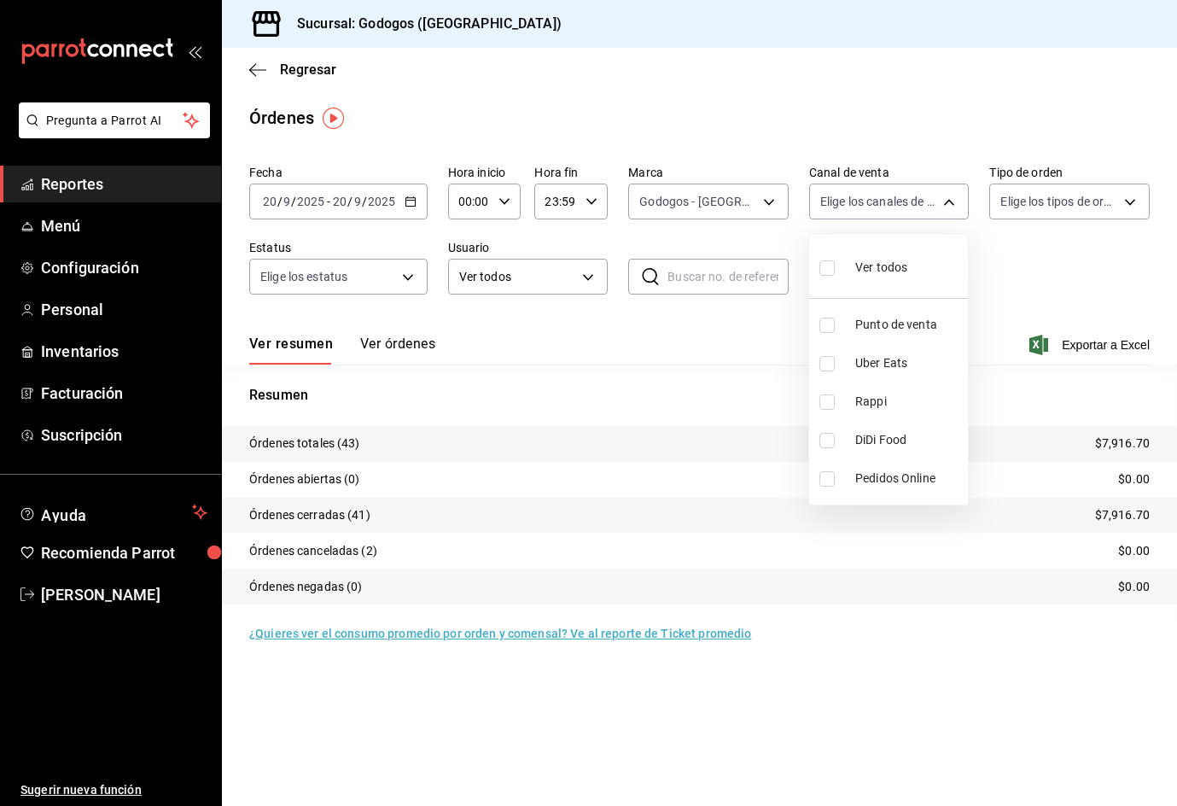
click at [913, 201] on body "Pregunta a Parrot AI Reportes Menú Configuración Personal Inventarios Facturaci…" at bounding box center [588, 422] width 1177 height 845
click at [891, 368] on span "Uber Eats" at bounding box center [908, 363] width 106 height 18
type input "UBER_EATS"
checkbox input "true"
click at [406, 340] on div at bounding box center [588, 403] width 1177 height 806
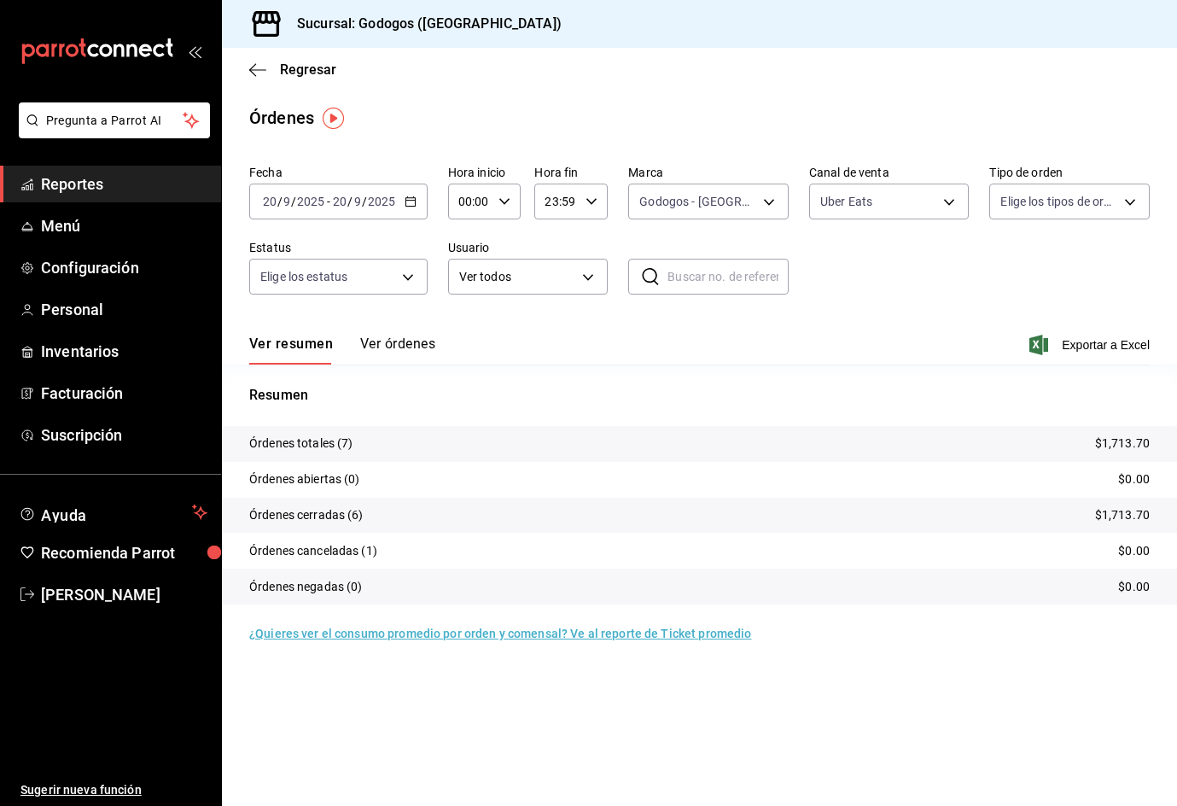
click at [406, 340] on button "Ver órdenes" at bounding box center [397, 350] width 75 height 29
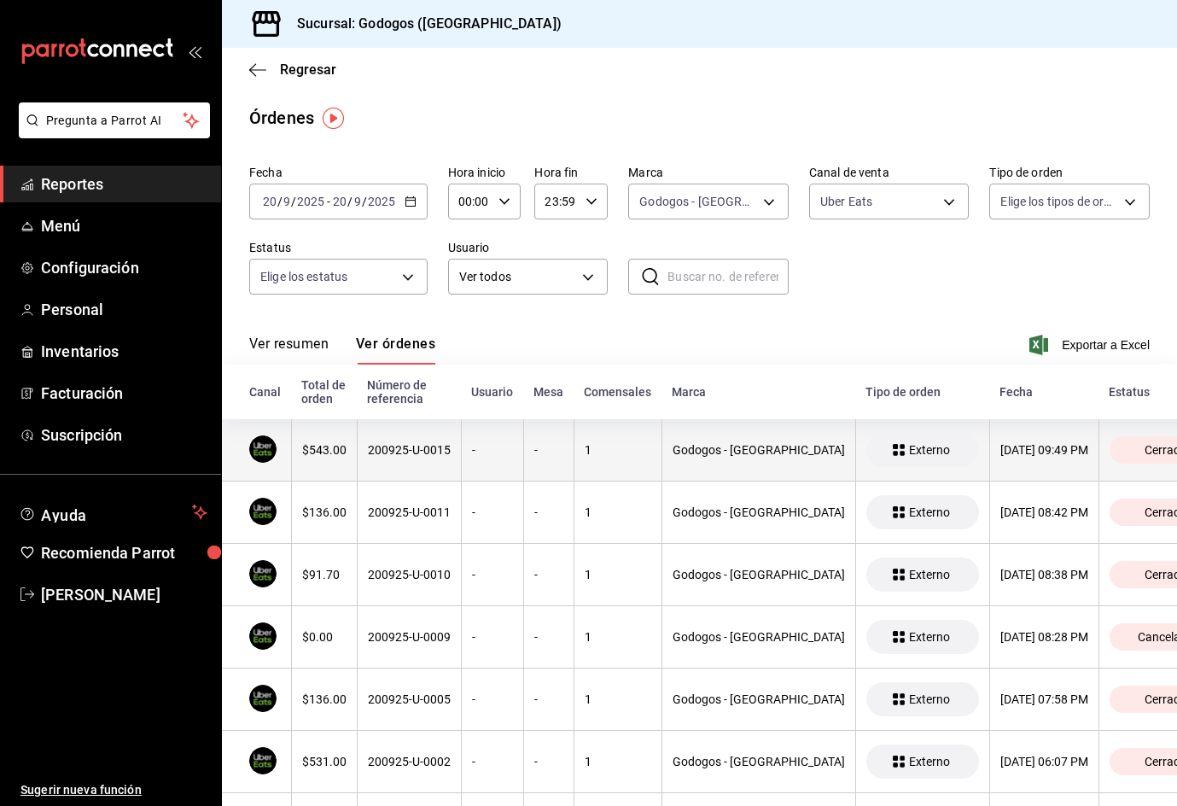
click at [410, 451] on div "200925-U-0015" at bounding box center [409, 450] width 83 height 14
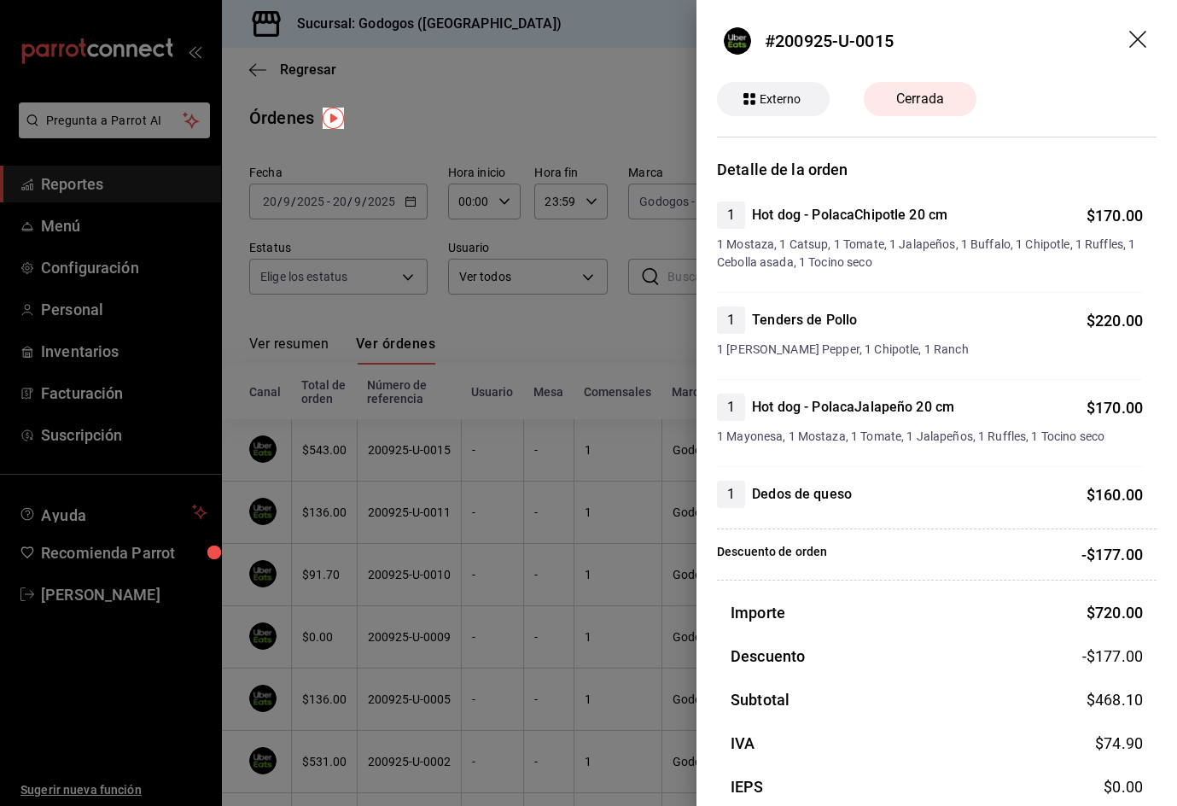
click at [481, 352] on div at bounding box center [588, 403] width 1177 height 806
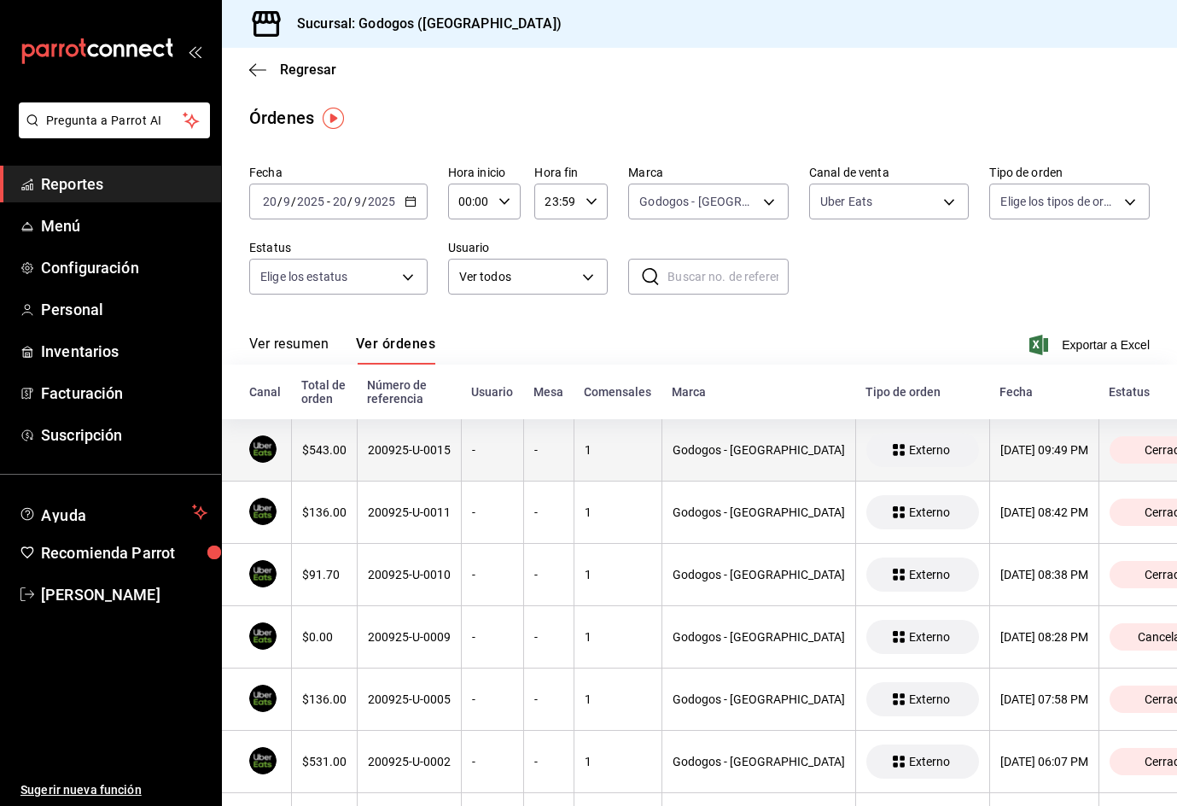
click at [313, 457] on div "$543.00" at bounding box center [324, 450] width 44 height 14
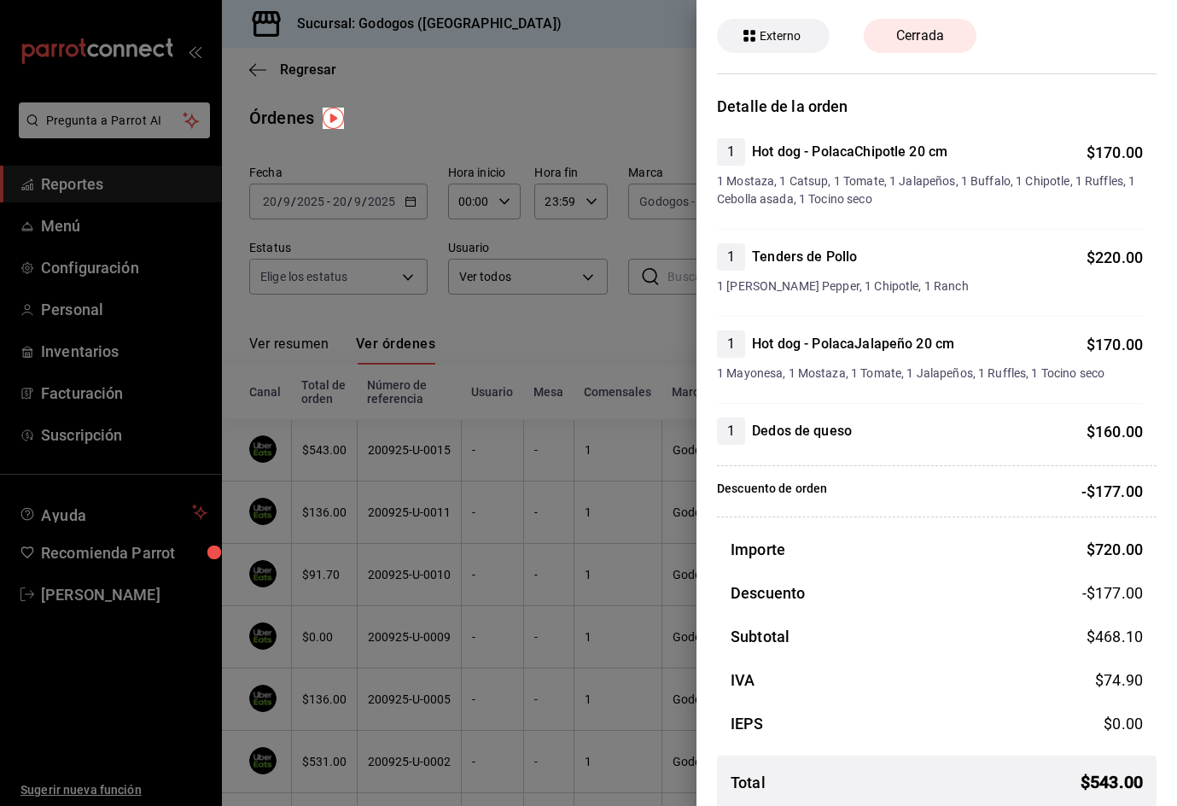
scroll to position [79, 0]
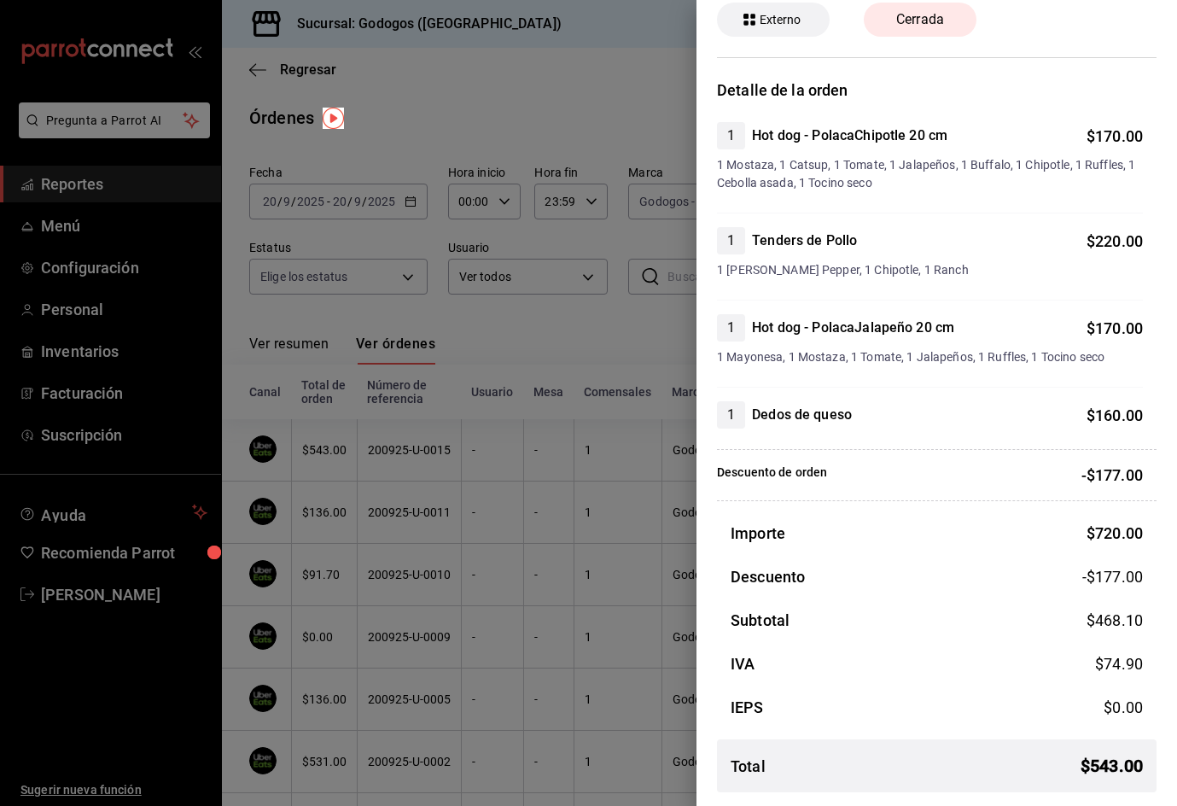
click at [395, 99] on div at bounding box center [588, 403] width 1177 height 806
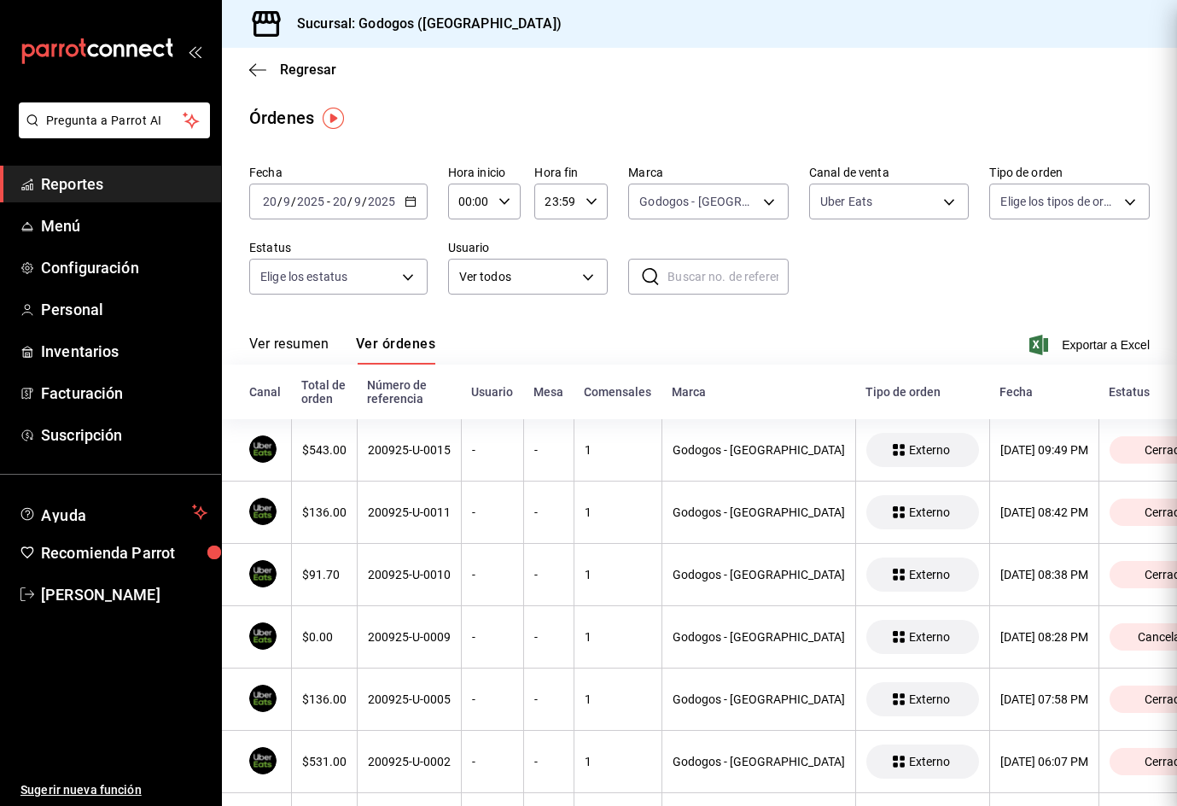
scroll to position [0, 0]
click at [296, 66] on span "Regresar" at bounding box center [308, 69] width 56 height 16
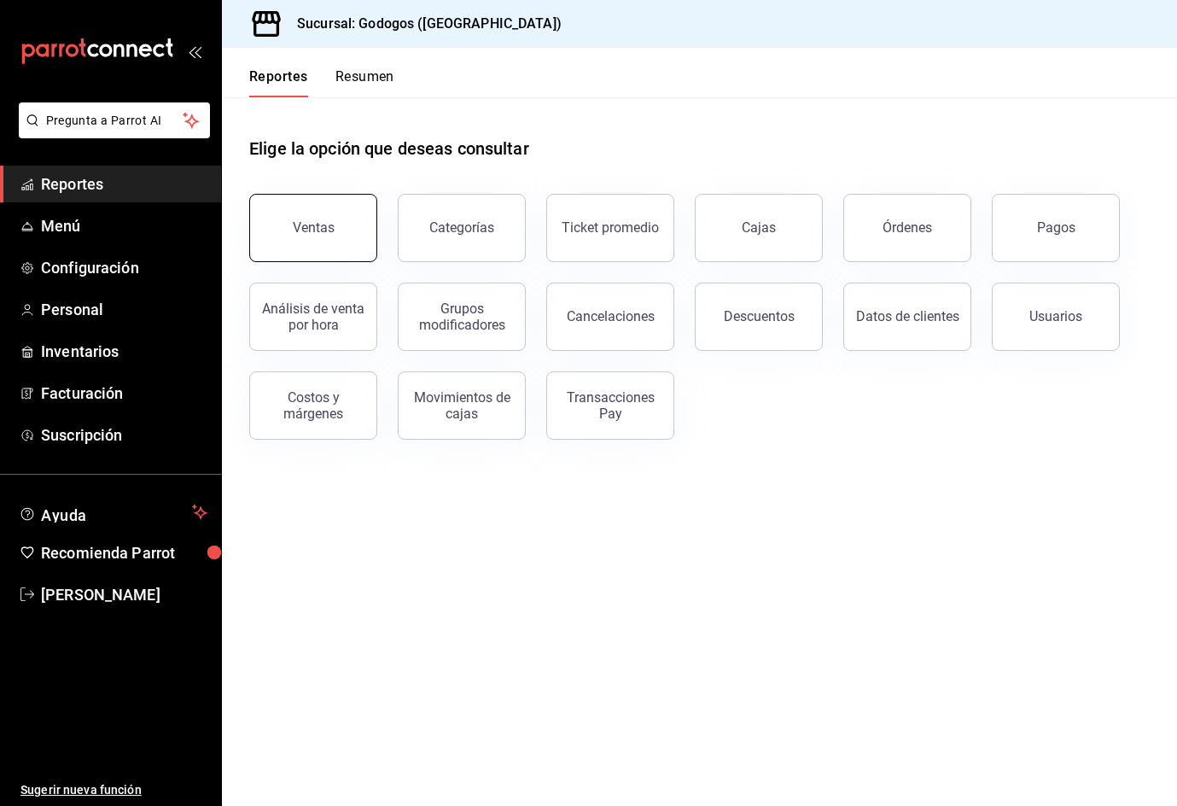
click at [318, 236] on button "Ventas" at bounding box center [313, 228] width 128 height 68
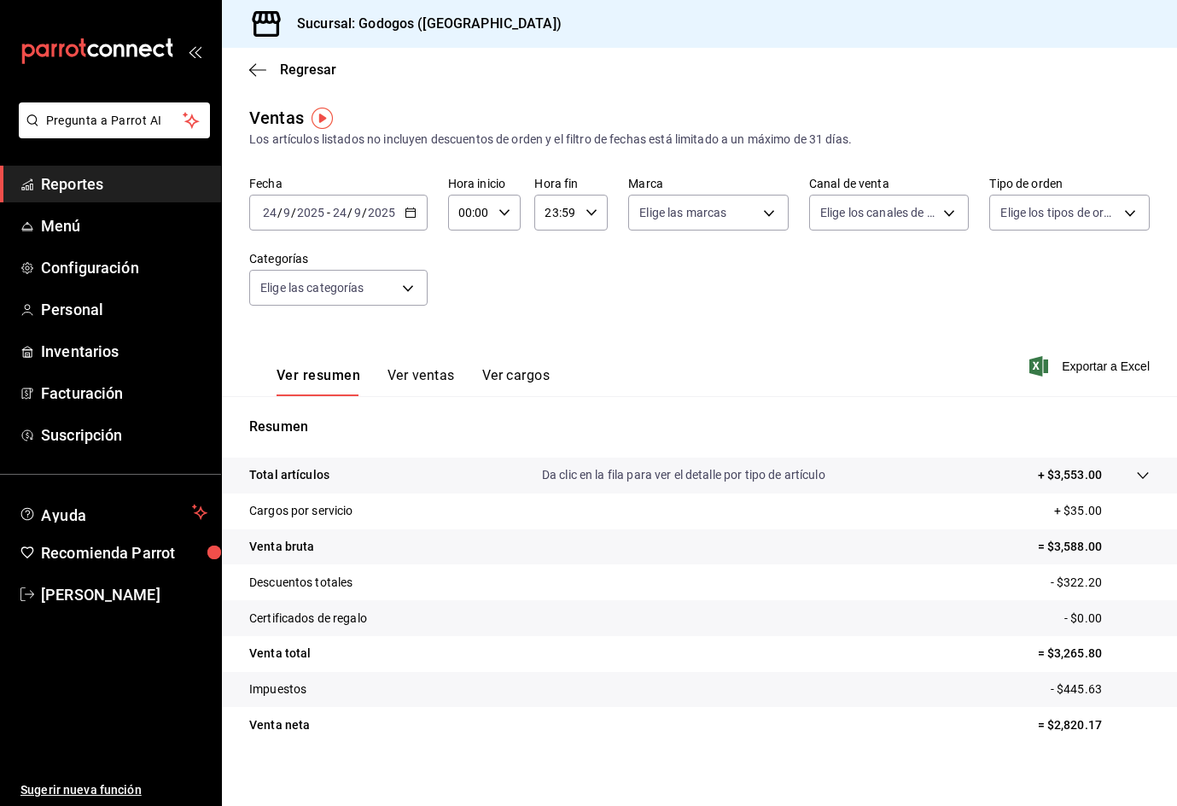
click at [407, 213] on icon "button" at bounding box center [411, 213] width 12 height 12
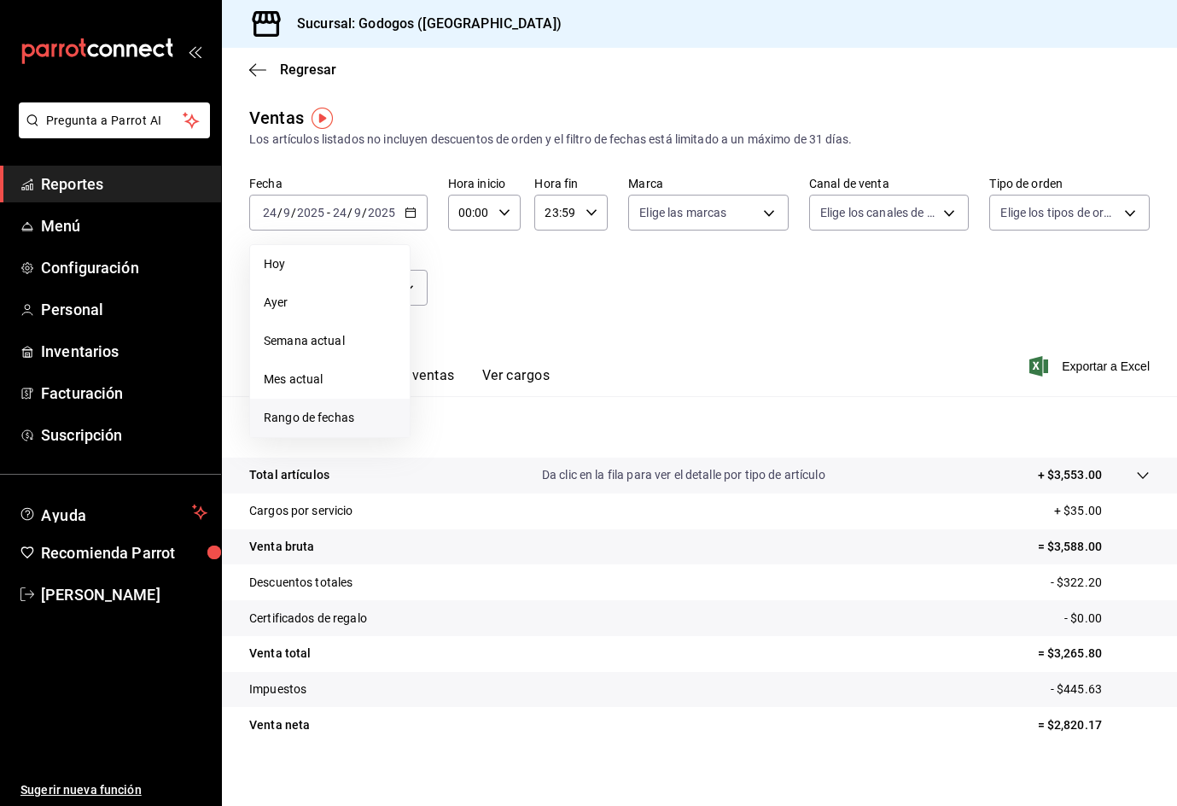
click at [320, 420] on span "Rango de fechas" at bounding box center [330, 418] width 132 height 18
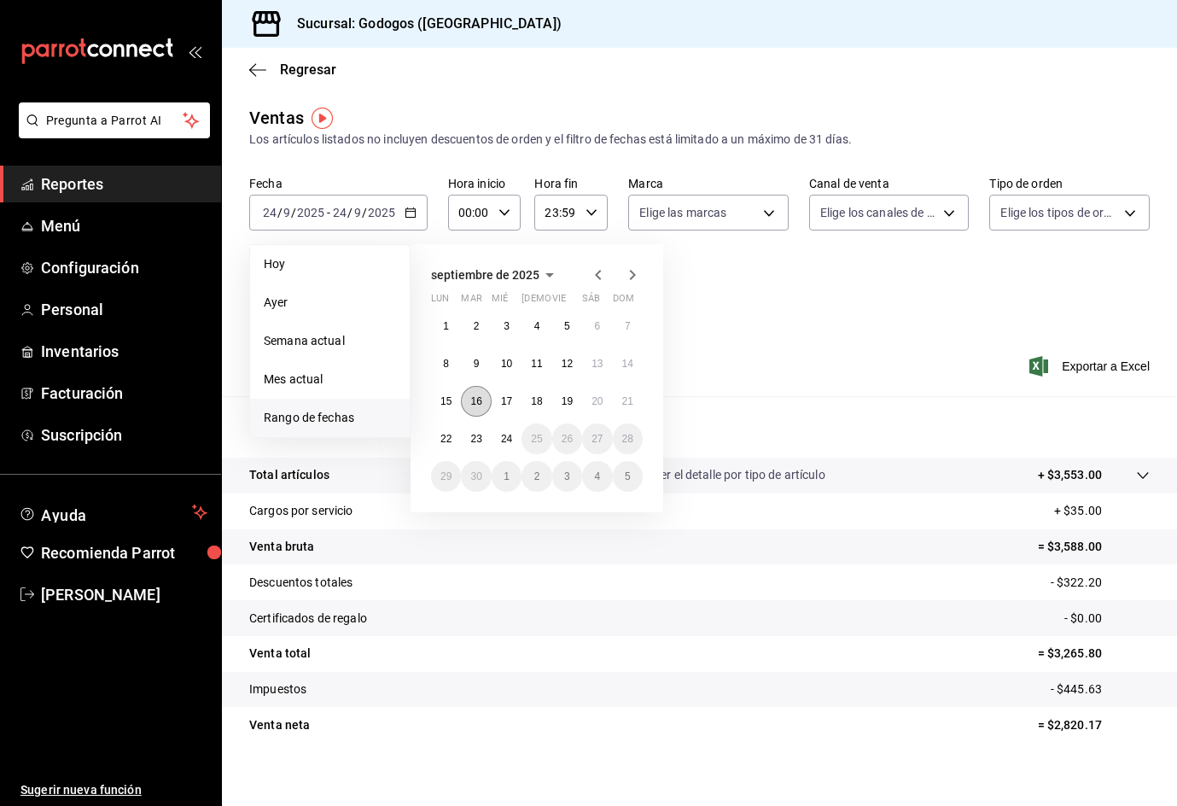
click at [478, 396] on abbr "16" at bounding box center [475, 401] width 11 height 12
click at [622, 402] on abbr "21" at bounding box center [627, 401] width 11 height 12
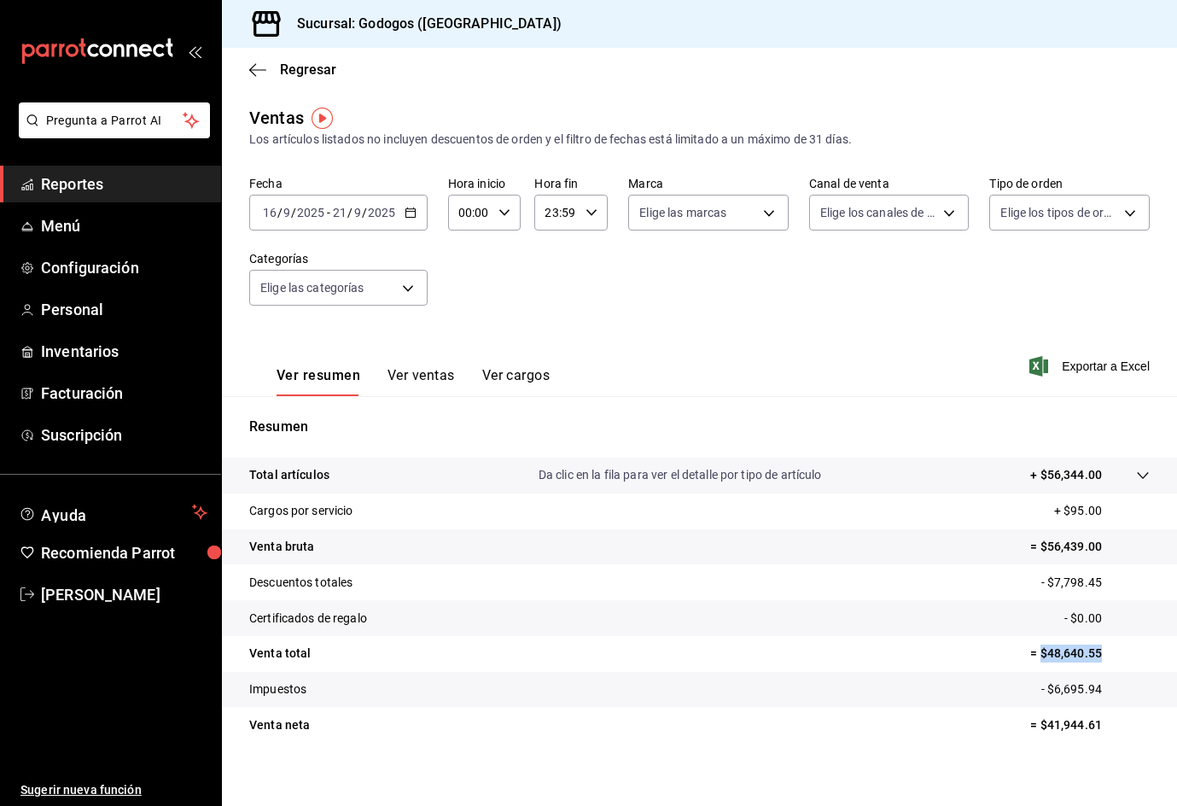
drag, startPoint x: 1040, startPoint y: 654, endPoint x: 1093, endPoint y: 655, distance: 52.9
click at [1093, 655] on p "= $48,640.55" at bounding box center [1090, 654] width 120 height 18
click at [405, 215] on icon "button" at bounding box center [411, 213] width 12 height 12
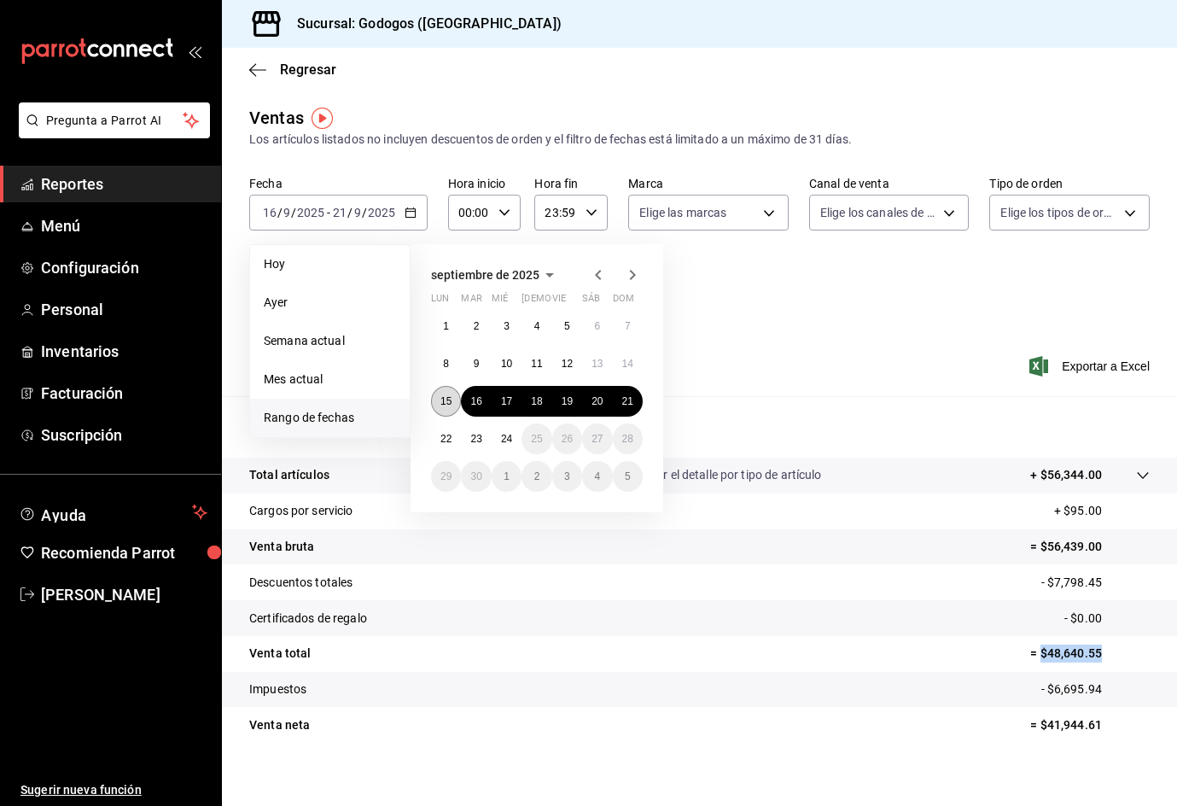
click at [450, 403] on abbr "15" at bounding box center [446, 401] width 11 height 12
click at [628, 406] on abbr "21" at bounding box center [627, 401] width 11 height 12
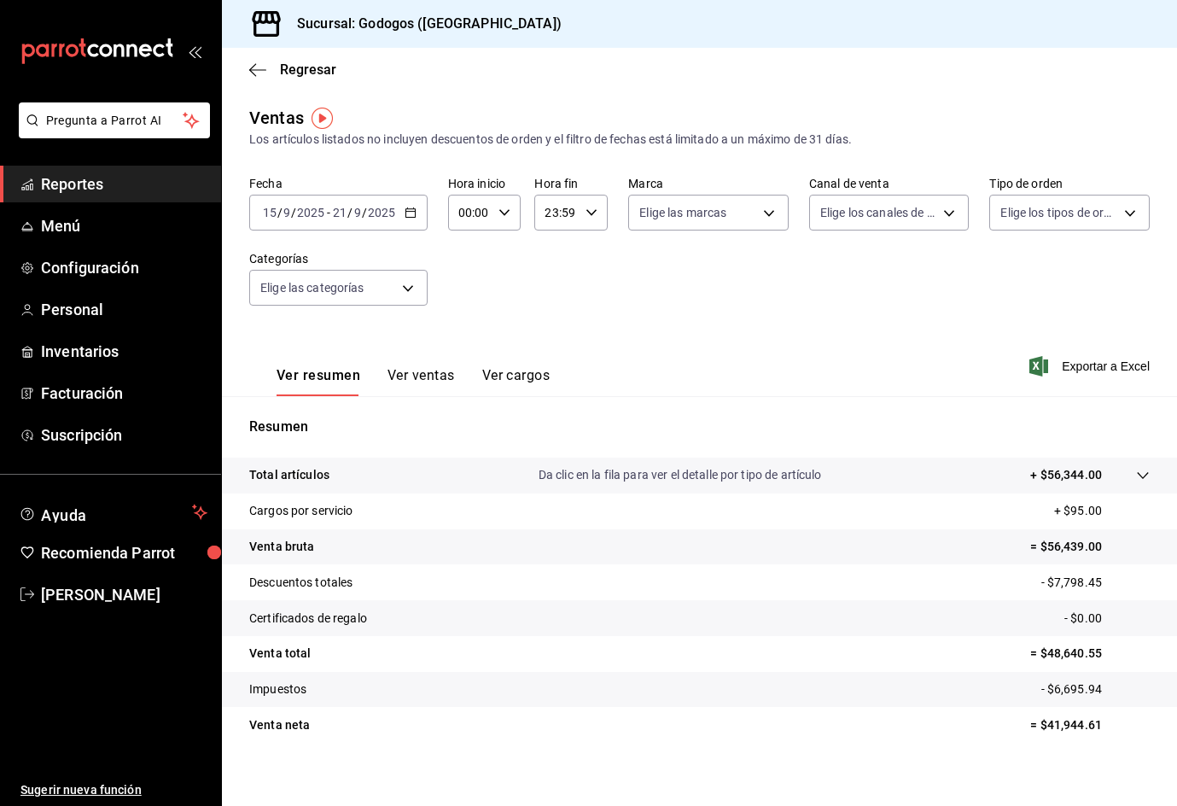
click at [406, 210] on icon "button" at bounding box center [411, 213] width 12 height 12
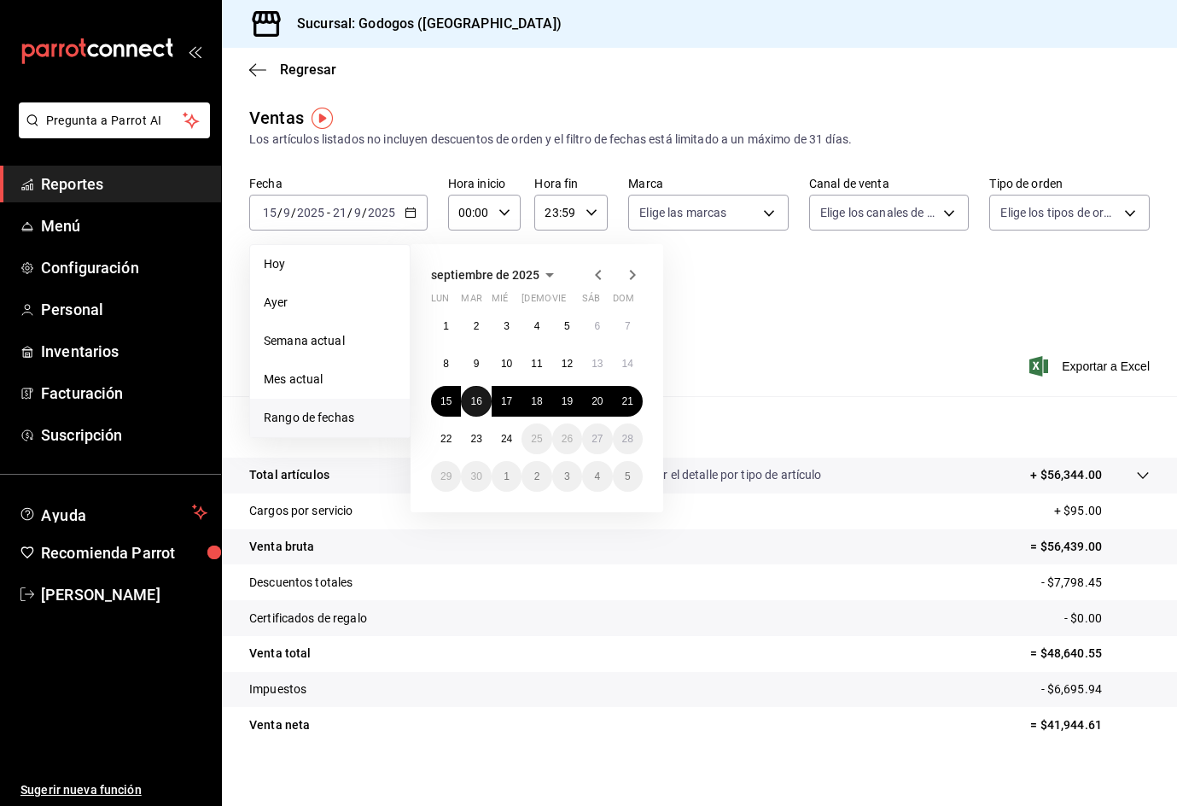
click at [478, 404] on abbr "16" at bounding box center [475, 401] width 11 height 12
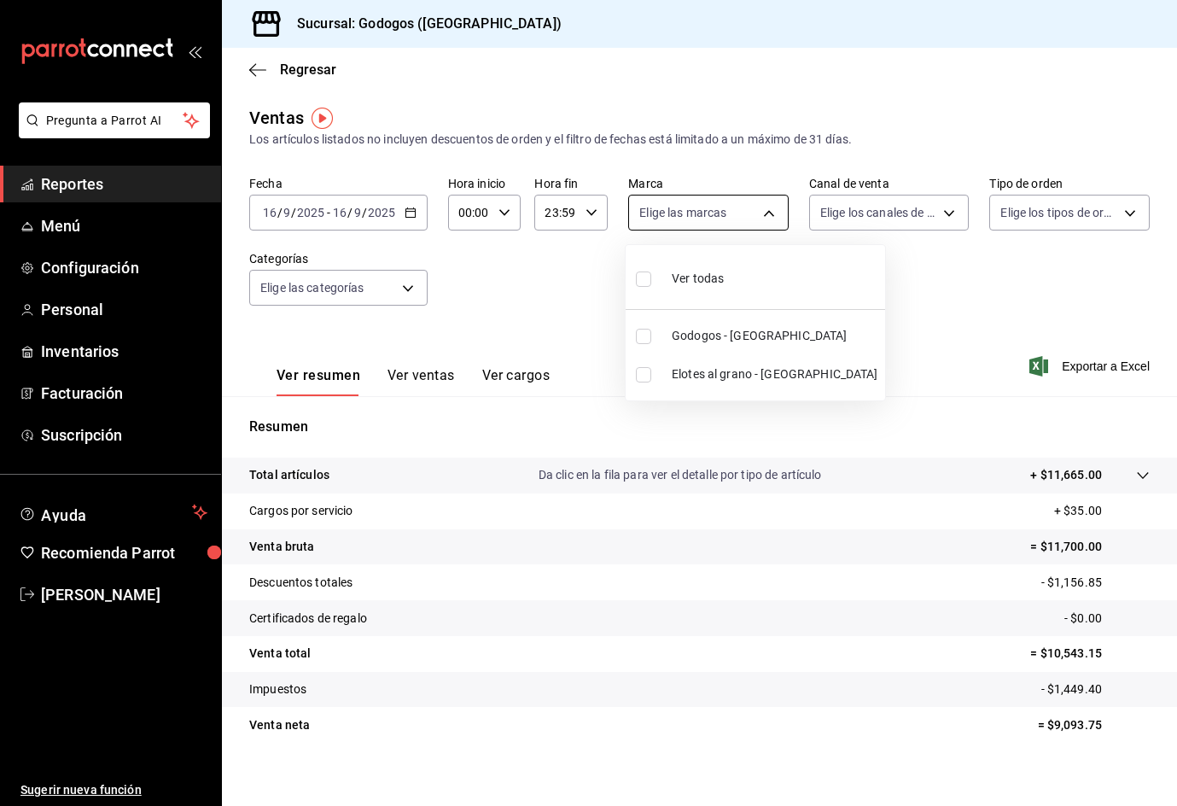
click at [767, 213] on body "Pregunta a Parrot AI Reportes Menú Configuración Personal Inventarios Facturaci…" at bounding box center [588, 422] width 1177 height 845
click at [729, 334] on span "Godogos - Monterrey" at bounding box center [775, 336] width 207 height 18
type input "f88750bd-a363-4eea-a372-f4e82ed3d2a9"
checkbox input "true"
click at [406, 294] on div at bounding box center [588, 403] width 1177 height 806
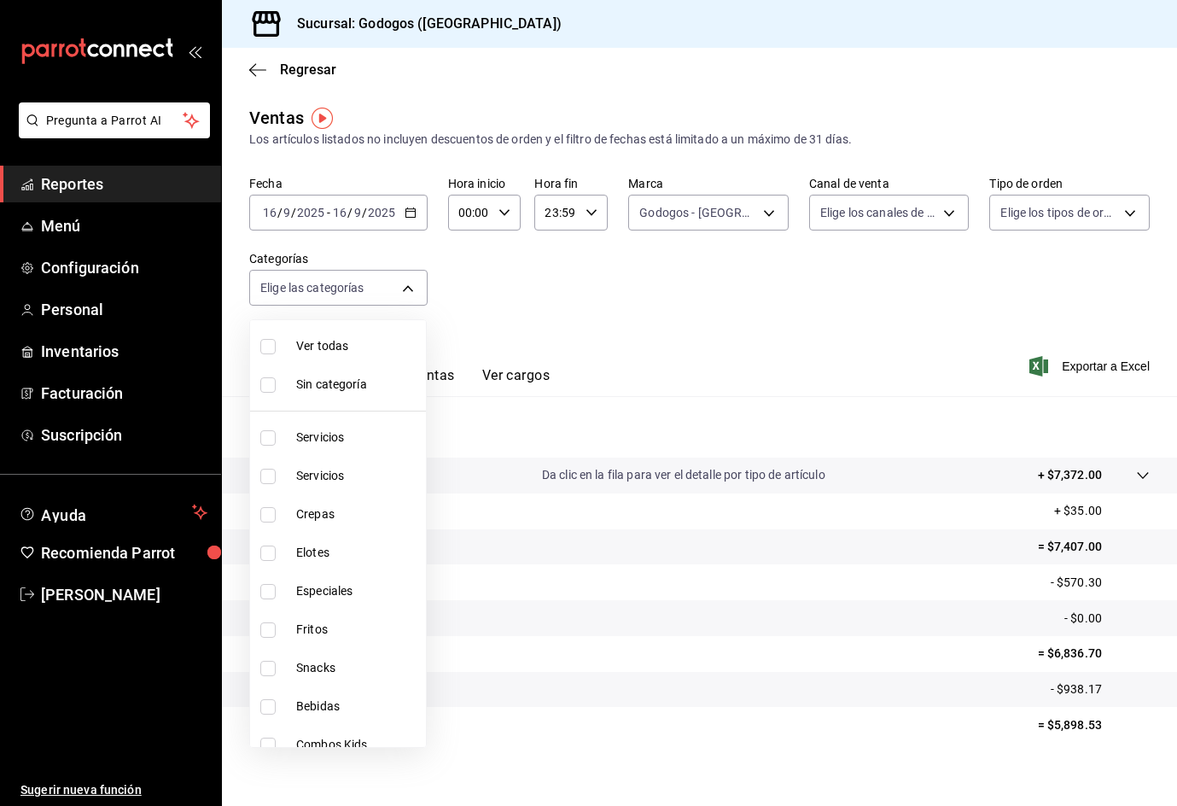
click at [406, 294] on body "Pregunta a Parrot AI Reportes Menú Configuración Personal Inventarios Facturaci…" at bounding box center [588, 422] width 1177 height 845
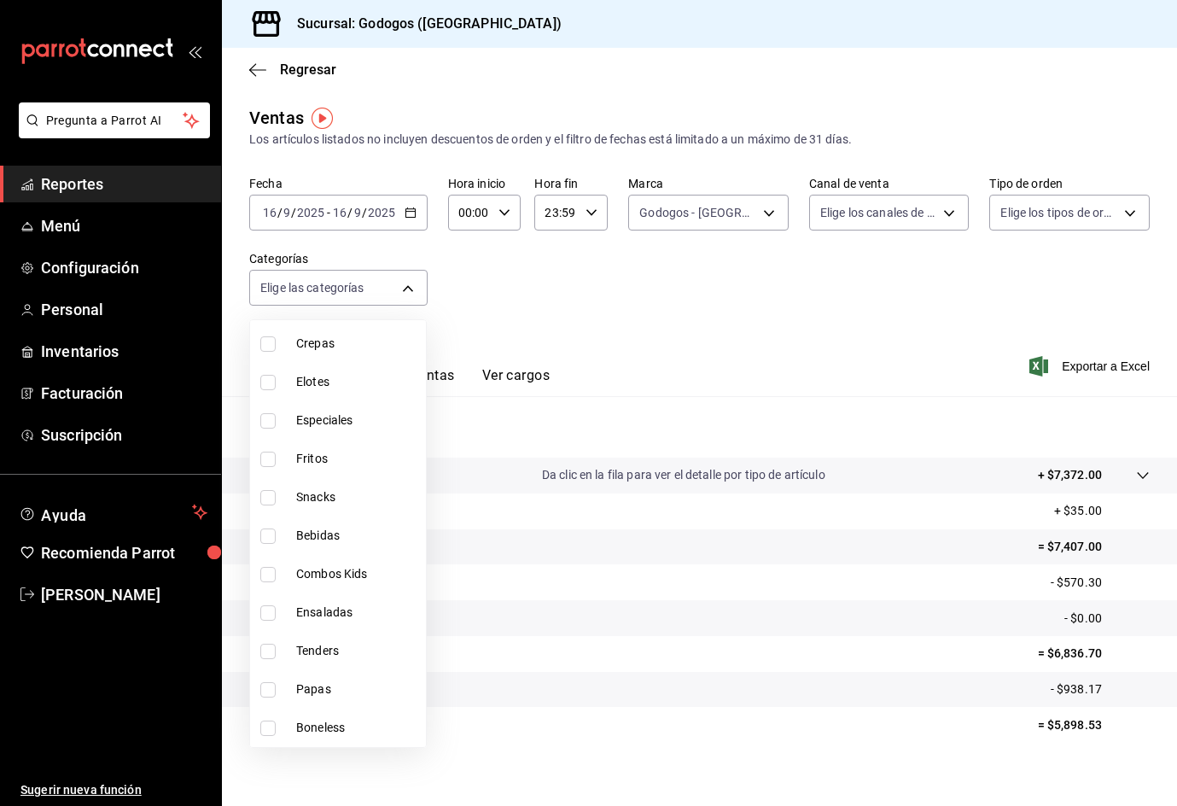
scroll to position [248, 0]
click at [355, 419] on span "Snacks" at bounding box center [357, 421] width 123 height 18
type input "4fbd00dc-358b-470d-8eff-1fe508c4daf6"
checkbox input "true"
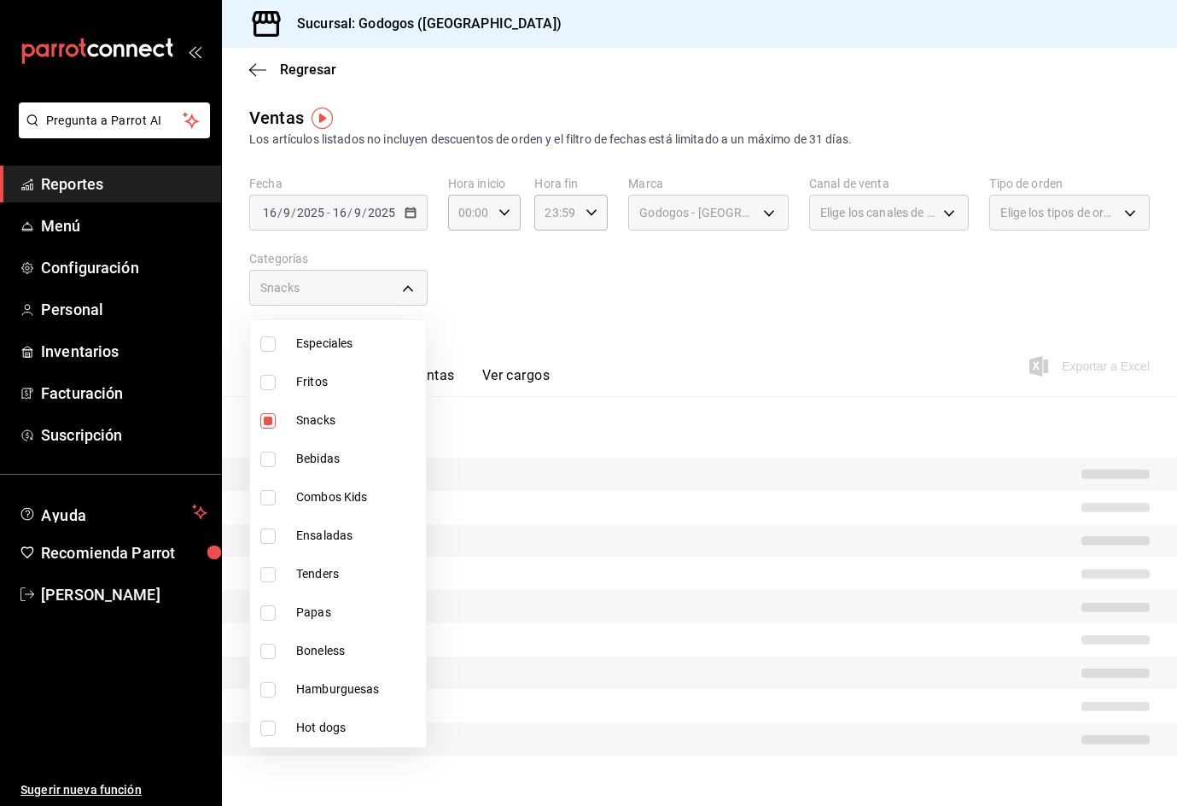
click at [343, 464] on span "Bebidas" at bounding box center [357, 459] width 123 height 18
type input "4fbd00dc-358b-470d-8eff-1fe508c4daf6,35fb36cb-48eb-4f76-90a3-59e3df6c2d82"
checkbox input "true"
click at [350, 496] on span "Combos Kids" at bounding box center [357, 497] width 123 height 18
type input "4fbd00dc-358b-470d-8eff-1fe508c4daf6,35fb36cb-48eb-4f76-90a3-59e3df6c2d82,12482…"
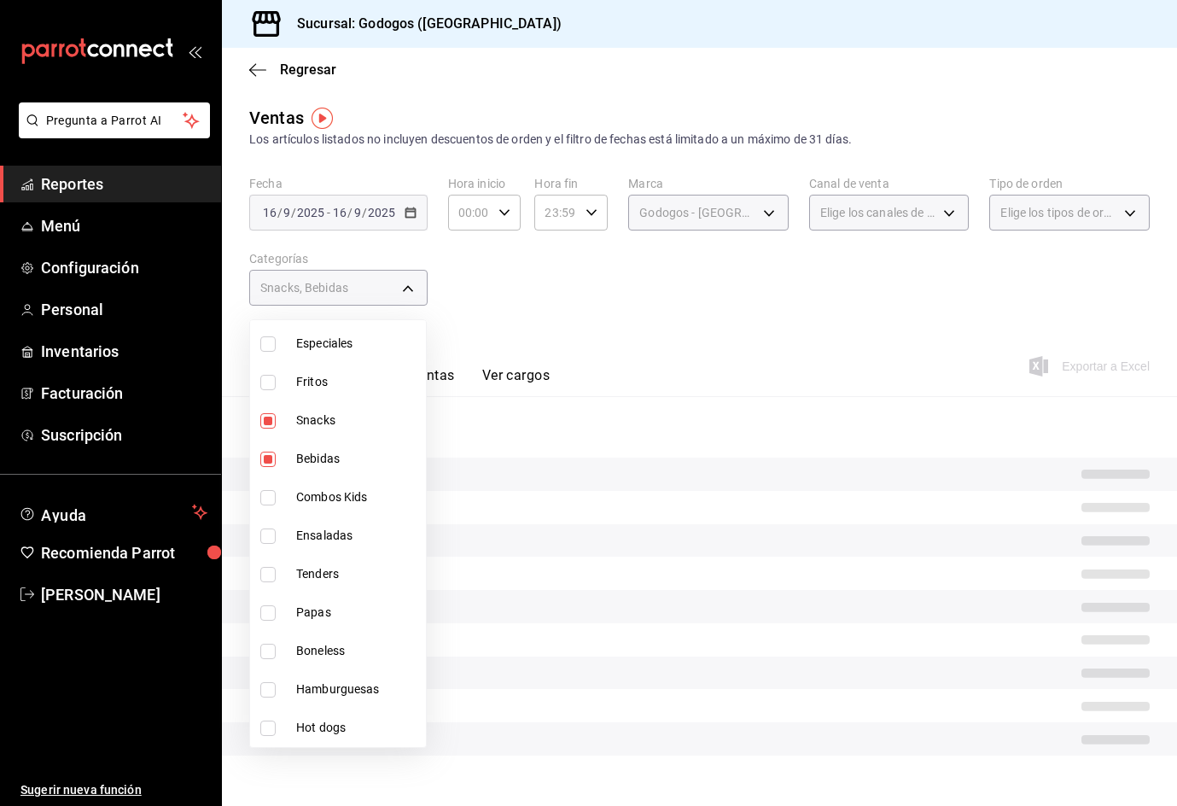
checkbox input "true"
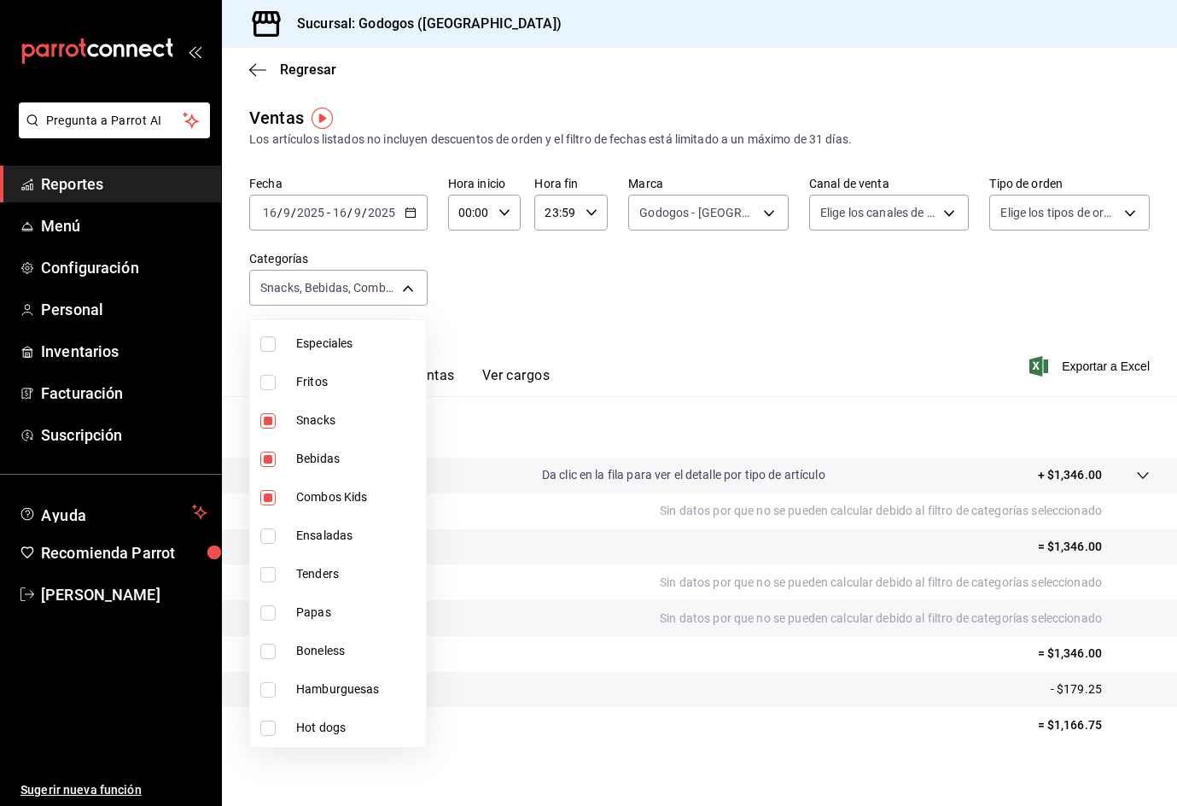
click at [358, 543] on span "Ensaladas" at bounding box center [357, 536] width 123 height 18
type input "4fbd00dc-358b-470d-8eff-1fe508c4daf6,35fb36cb-48eb-4f76-90a3-59e3df6c2d82,12482…"
checkbox input "true"
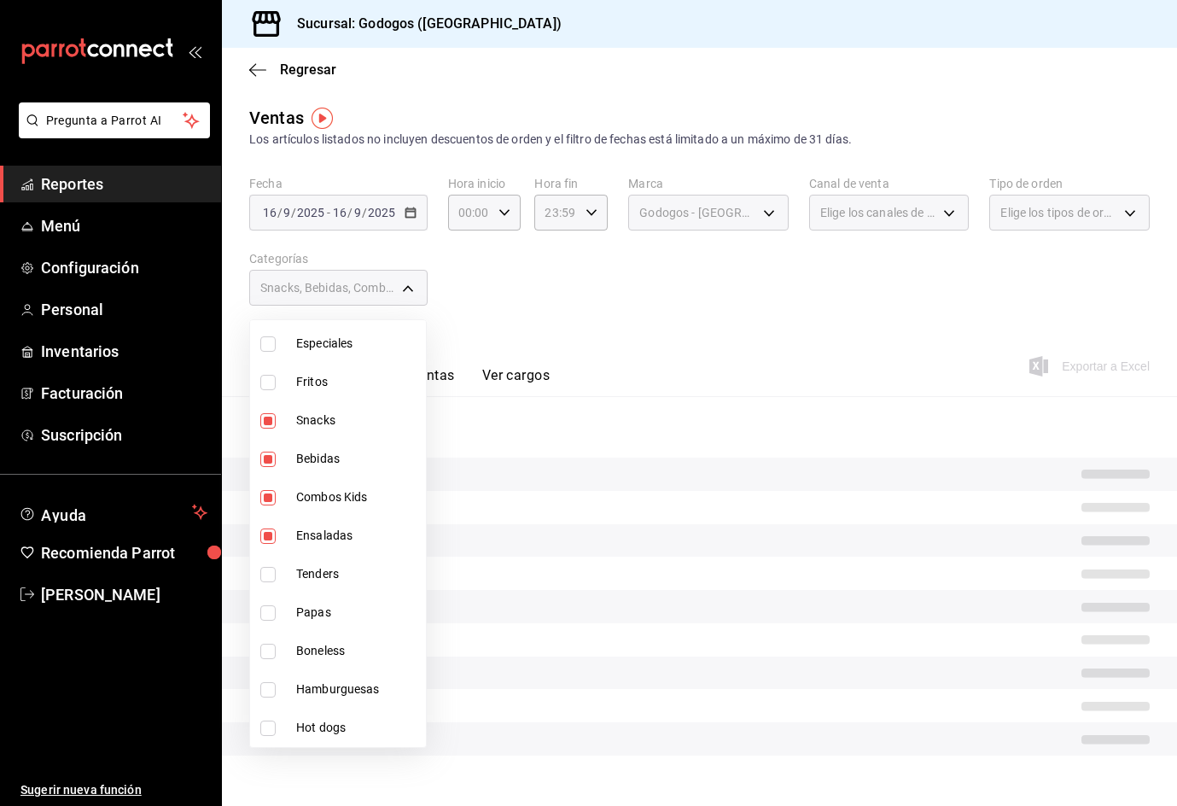
click at [350, 571] on span "Tenders" at bounding box center [357, 574] width 123 height 18
type input "4fbd00dc-358b-470d-8eff-1fe508c4daf6,35fb36cb-48eb-4f76-90a3-59e3df6c2d82,12482…"
checkbox input "true"
click at [351, 610] on span "Papas" at bounding box center [357, 613] width 123 height 18
type input "4fbd00dc-358b-470d-8eff-1fe508c4daf6,35fb36cb-48eb-4f76-90a3-59e3df6c2d82,12482…"
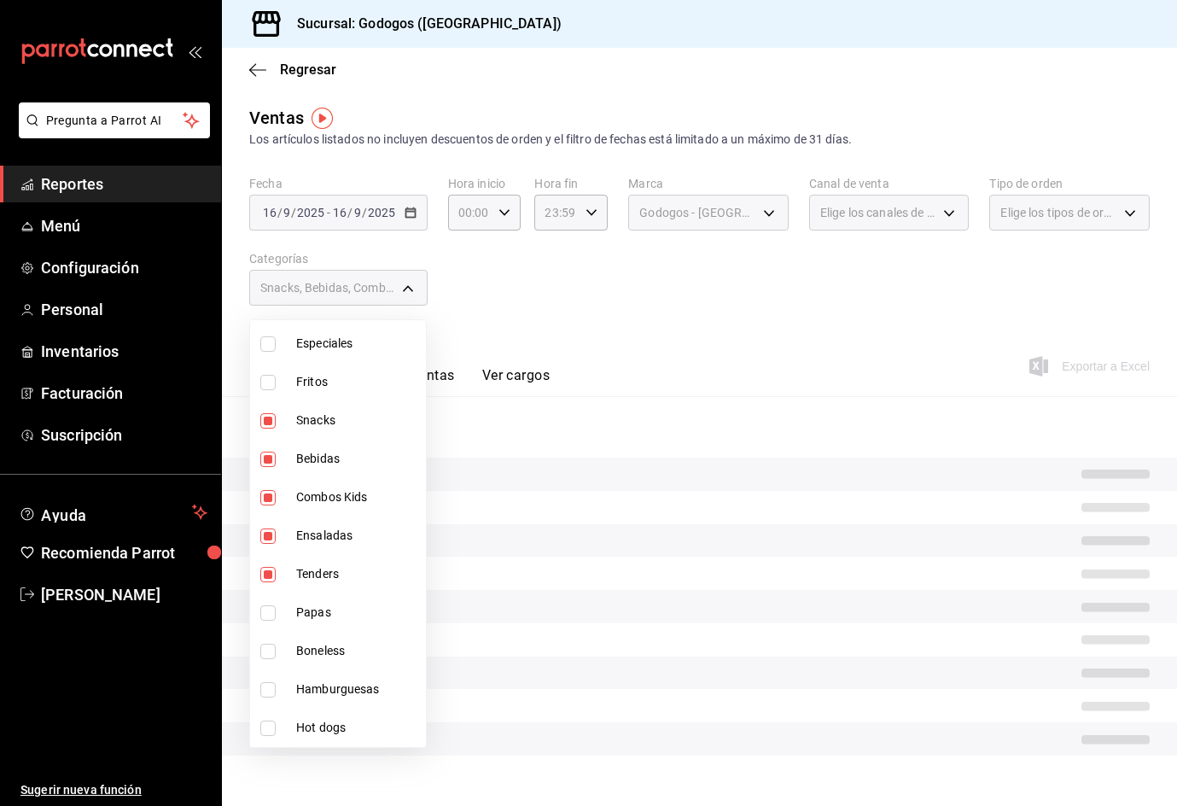
checkbox input "true"
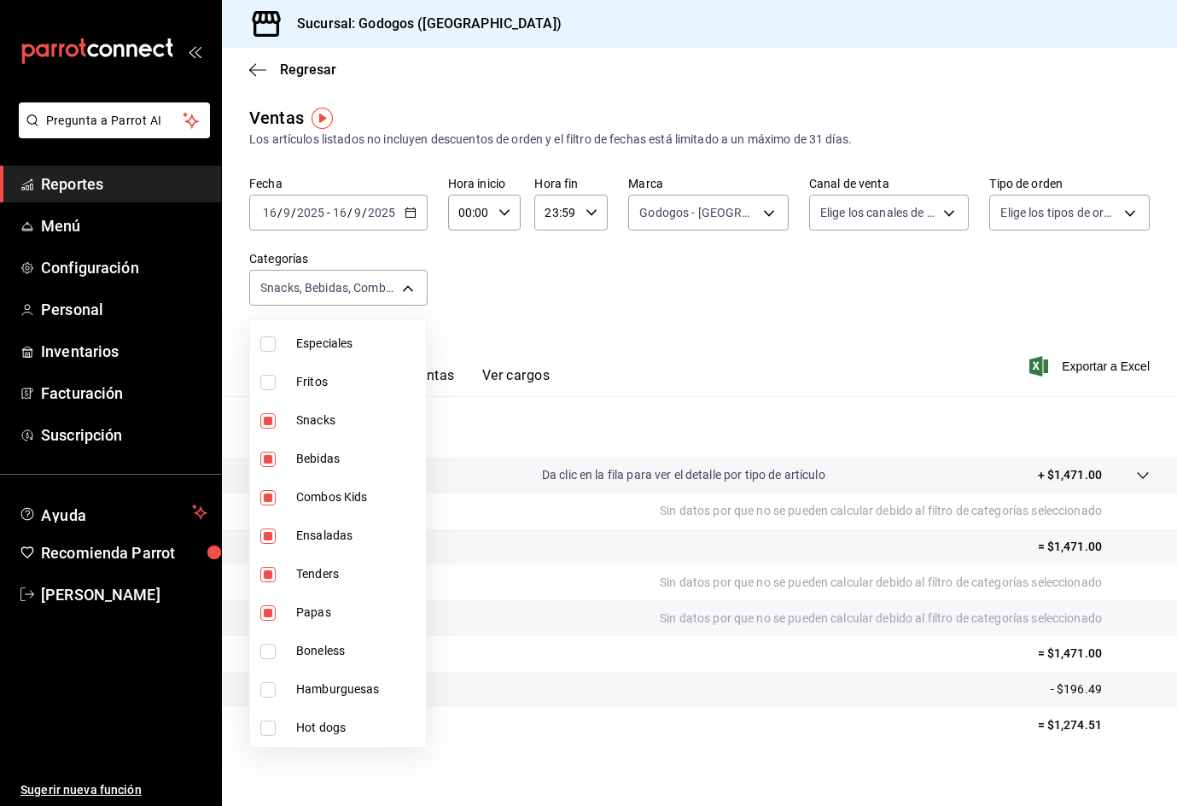
click at [346, 647] on span "Boneless" at bounding box center [357, 651] width 123 height 18
type input "4fbd00dc-358b-470d-8eff-1fe508c4daf6,35fb36cb-48eb-4f76-90a3-59e3df6c2d82,12482…"
checkbox input "true"
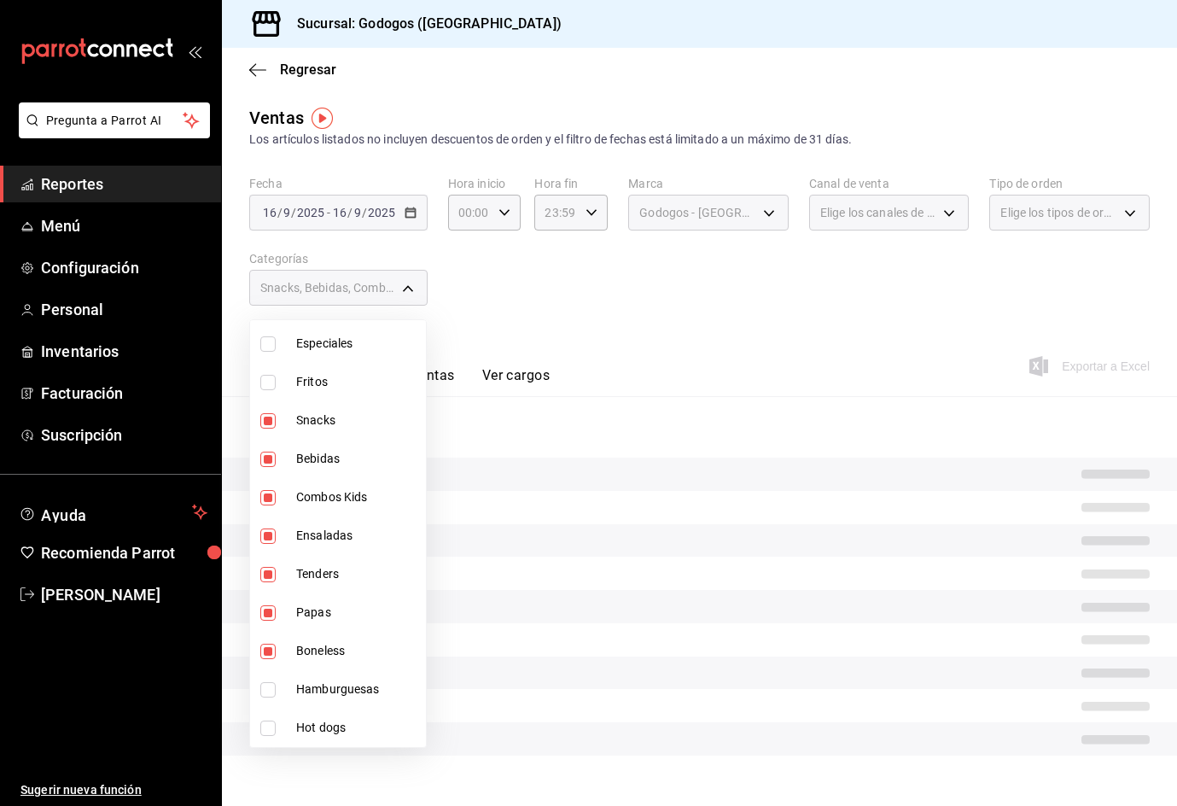
click at [346, 686] on span "Hamburguesas" at bounding box center [357, 689] width 123 height 18
type input "4fbd00dc-358b-470d-8eff-1fe508c4daf6,35fb36cb-48eb-4f76-90a3-59e3df6c2d82,12482…"
checkbox input "true"
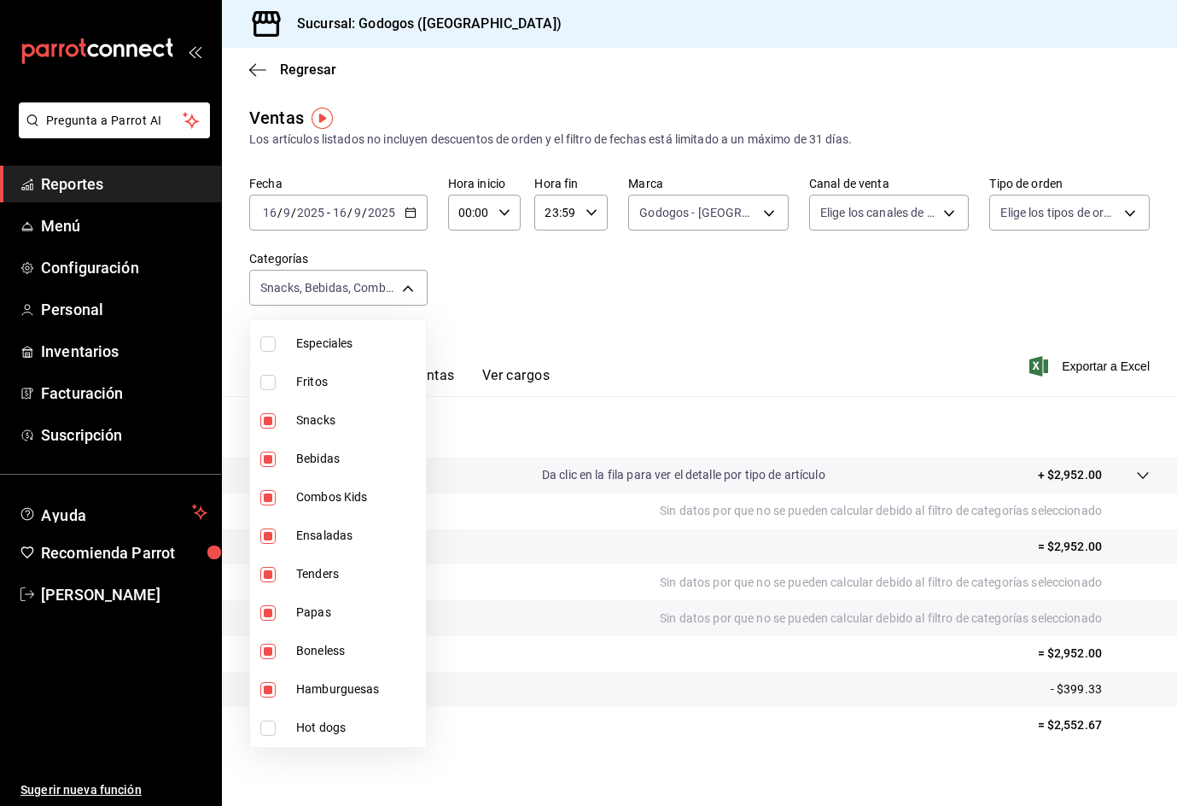
click at [335, 720] on span "Hot dogs" at bounding box center [357, 728] width 123 height 18
type input "4fbd00dc-358b-470d-8eff-1fe508c4daf6,35fb36cb-48eb-4f76-90a3-59e3df6c2d82,12482…"
checkbox input "true"
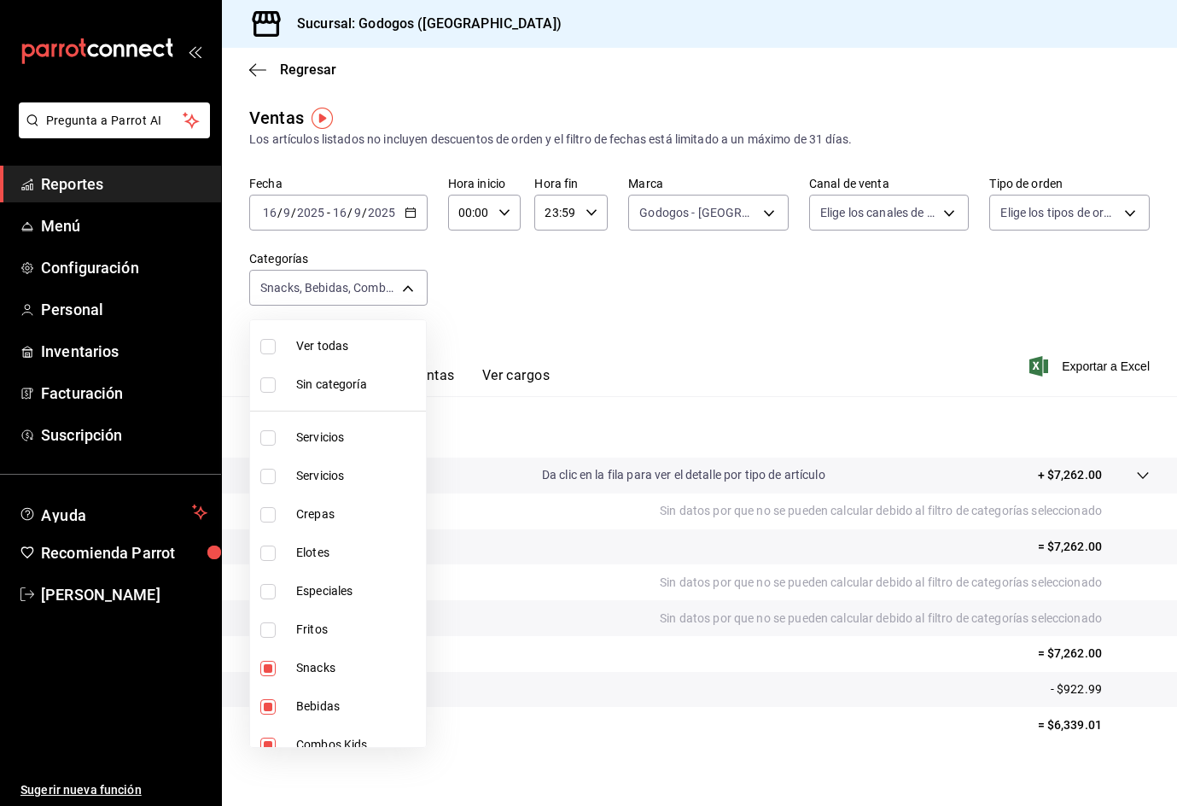
click at [495, 288] on div at bounding box center [588, 403] width 1177 height 806
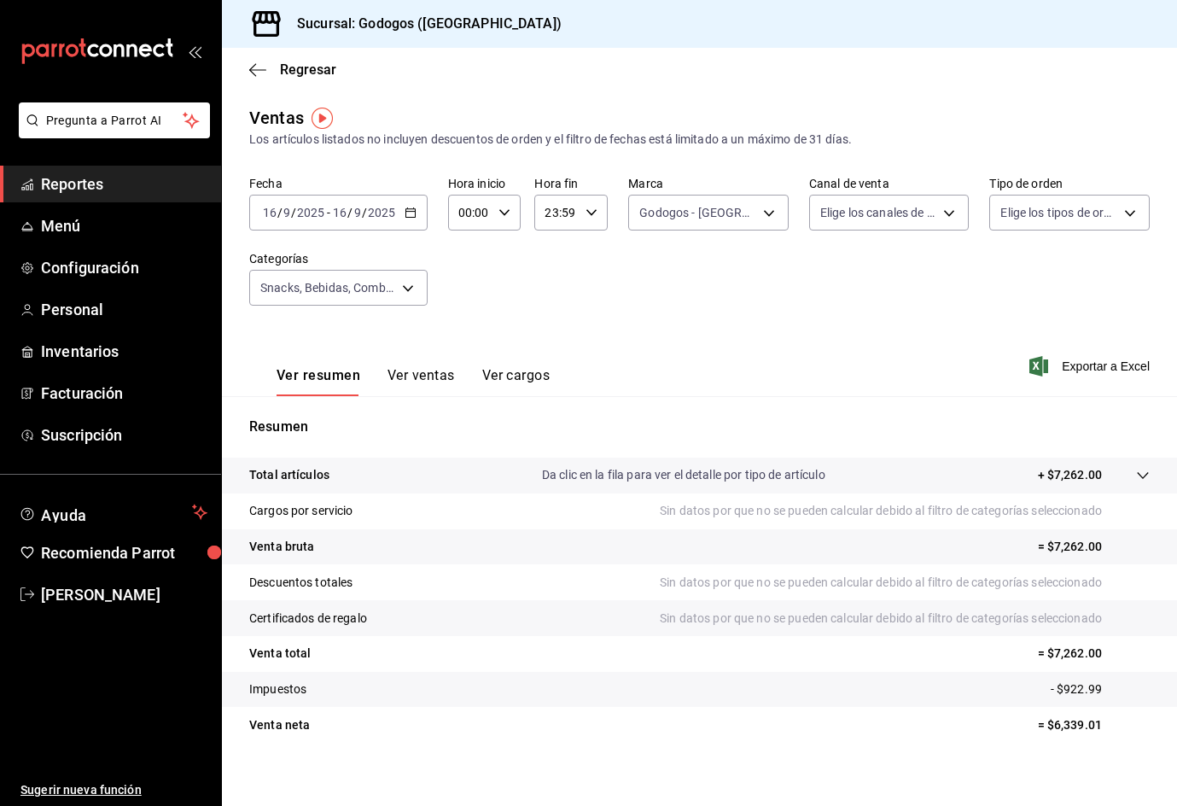
click at [1007, 263] on div "Fecha 2025-09-16 16 / 9 / 2025 - 2025-09-16 16 / 9 / 2025 Hora inicio 00:00 Hor…" at bounding box center [699, 251] width 901 height 150
click at [1046, 227] on body "Pregunta a Parrot AI Reportes Menú Configuración Personal Inventarios Facturaci…" at bounding box center [588, 422] width 1177 height 845
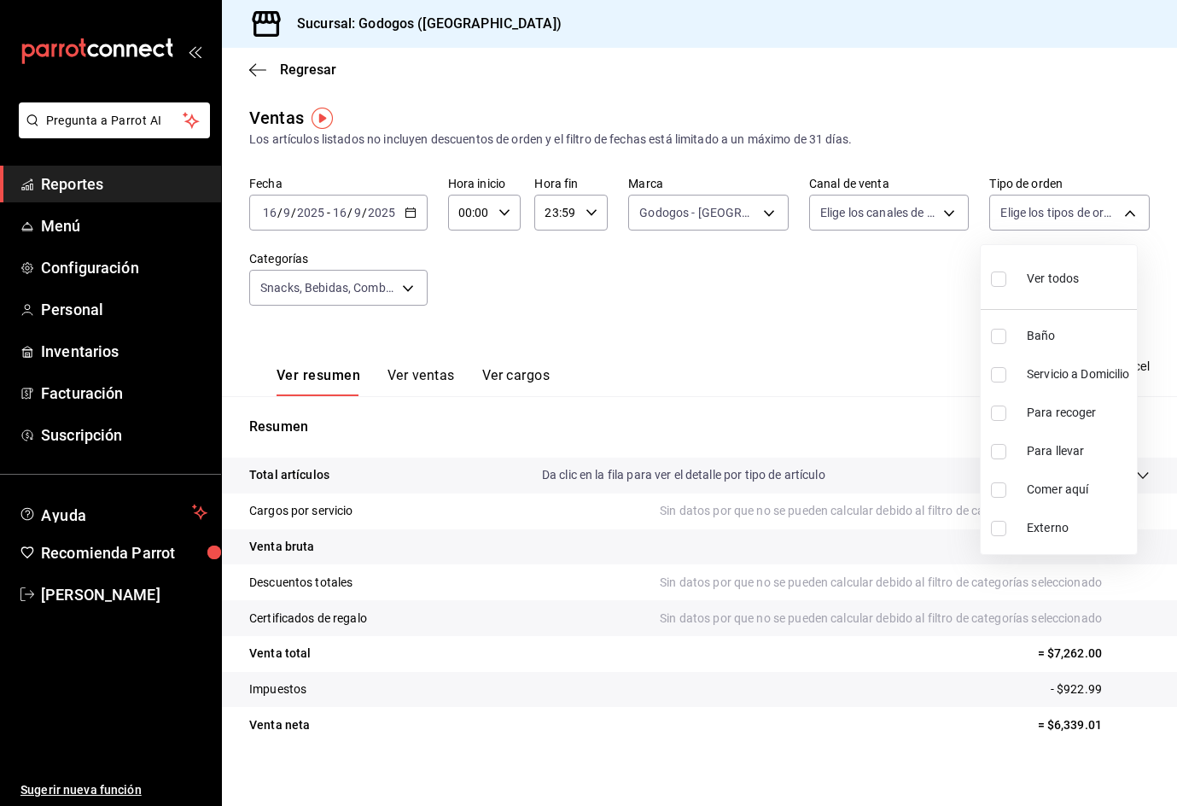
click at [890, 243] on div at bounding box center [588, 403] width 1177 height 806
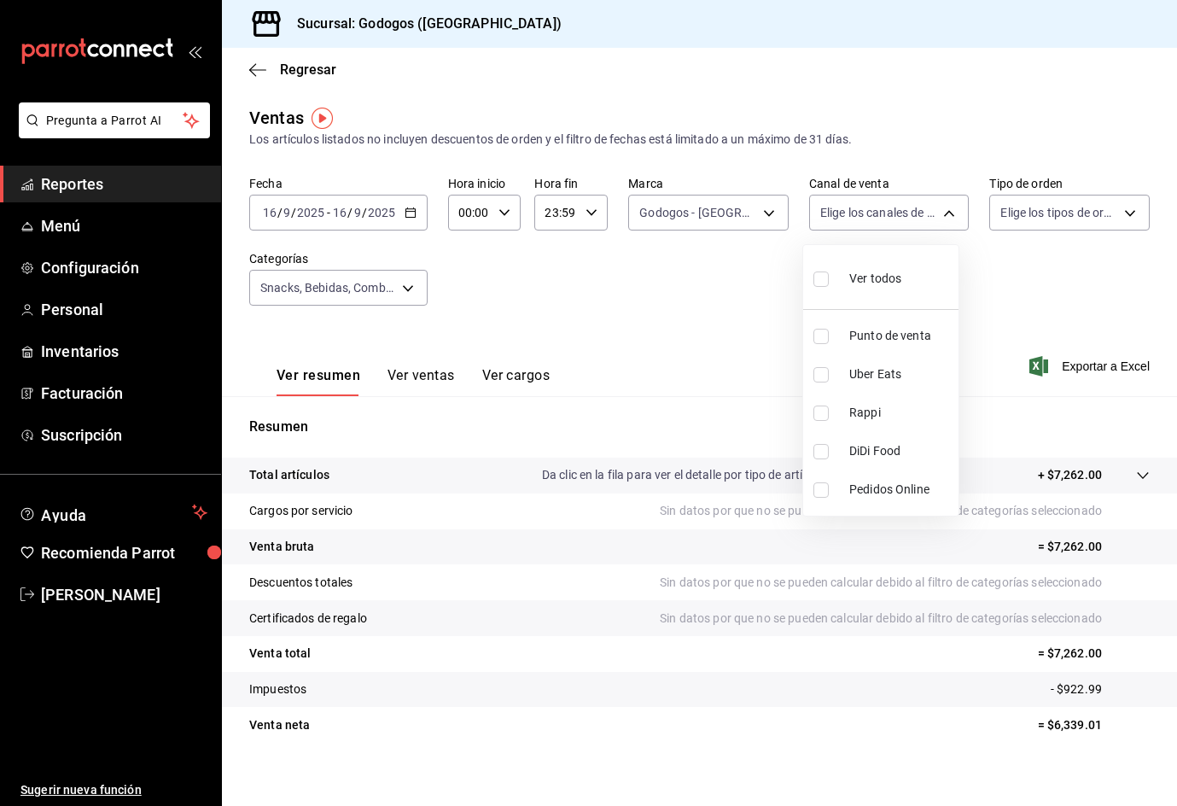
click at [906, 221] on body "Pregunta a Parrot AI Reportes Menú Configuración Personal Inventarios Facturaci…" at bounding box center [588, 422] width 1177 height 845
click at [890, 337] on span "Punto de venta" at bounding box center [900, 336] width 102 height 18
type input "PARROT"
checkbox input "true"
click at [733, 254] on div at bounding box center [588, 403] width 1177 height 806
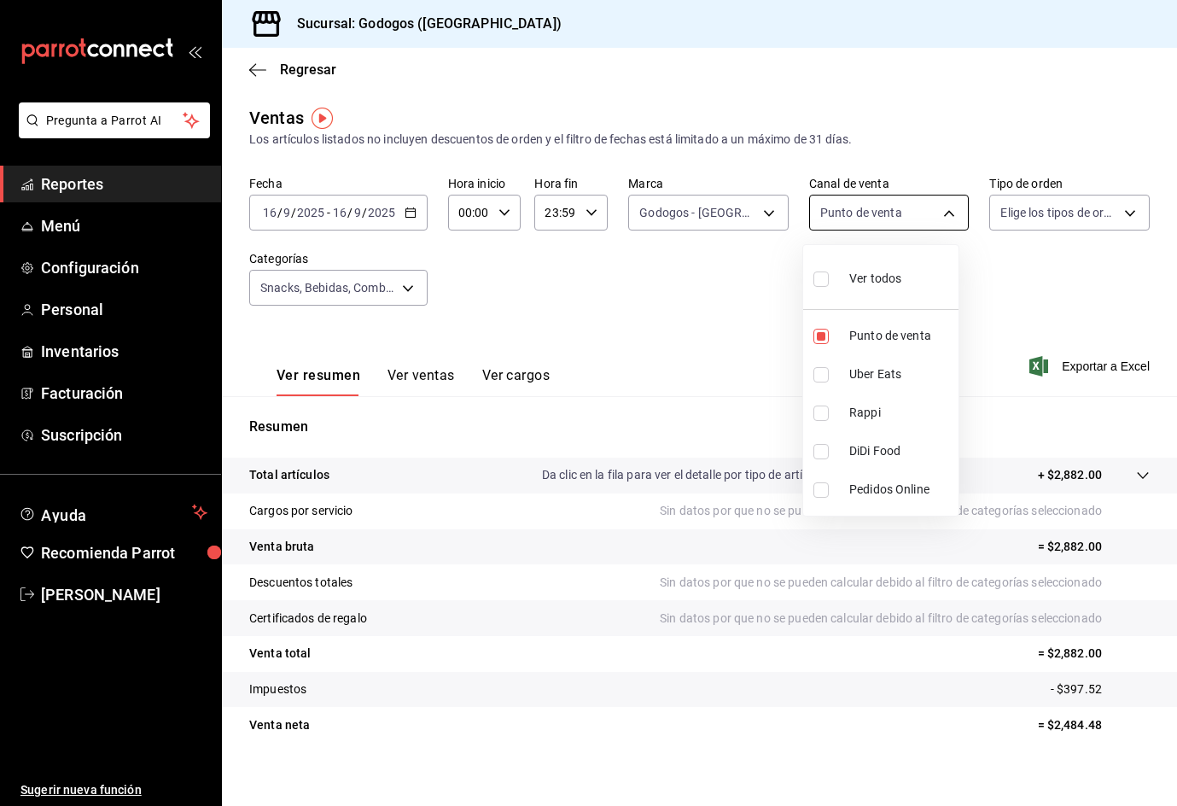
click at [873, 203] on body "Pregunta a Parrot AI Reportes Menú Configuración Personal Inventarios Facturaci…" at bounding box center [588, 422] width 1177 height 845
click at [896, 178] on div at bounding box center [588, 403] width 1177 height 806
click at [910, 205] on body "Pregunta a Parrot AI Reportes Menú Configuración Personal Inventarios Facturaci…" at bounding box center [588, 422] width 1177 height 845
click at [871, 324] on li "Punto de venta" at bounding box center [880, 336] width 155 height 38
checkbox input "false"
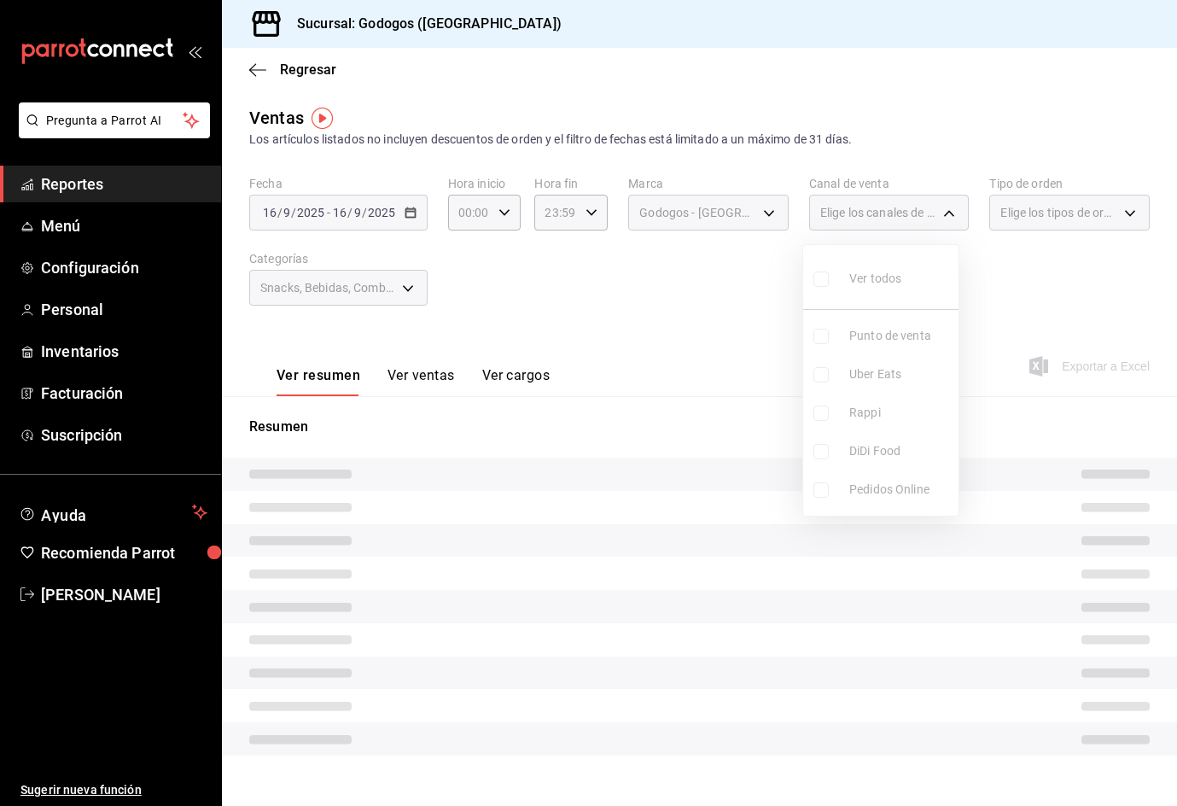
click at [875, 360] on ul "Ver todos Punto de venta Uber Eats Rappi DiDi Food Pedidos Online" at bounding box center [880, 380] width 155 height 271
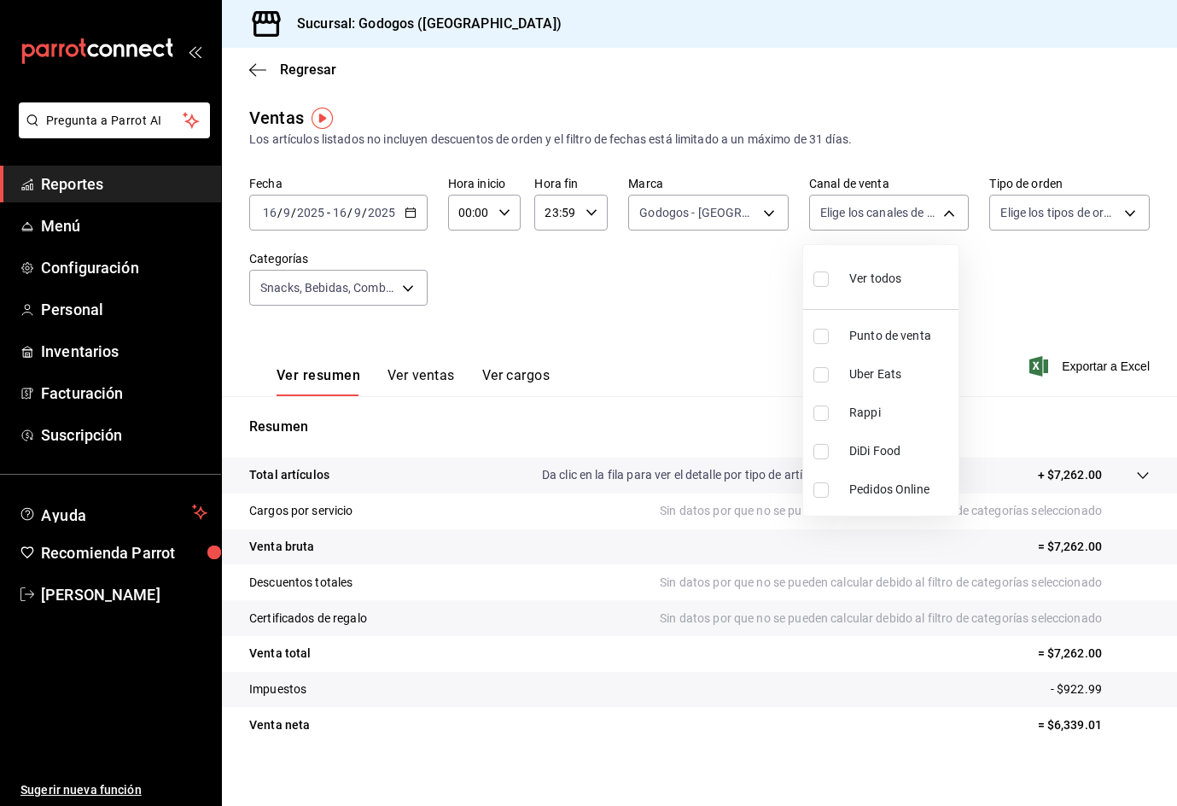
click at [869, 376] on span "Uber Eats" at bounding box center [900, 374] width 102 height 18
type input "UBER_EATS"
checkbox input "true"
click at [1001, 284] on div at bounding box center [588, 403] width 1177 height 806
click at [947, 250] on div "Fecha 2025-09-16 16 / 9 / 2025 - 2025-09-16 16 / 9 / 2025 Hora inicio 00:00 Hor…" at bounding box center [699, 251] width 901 height 150
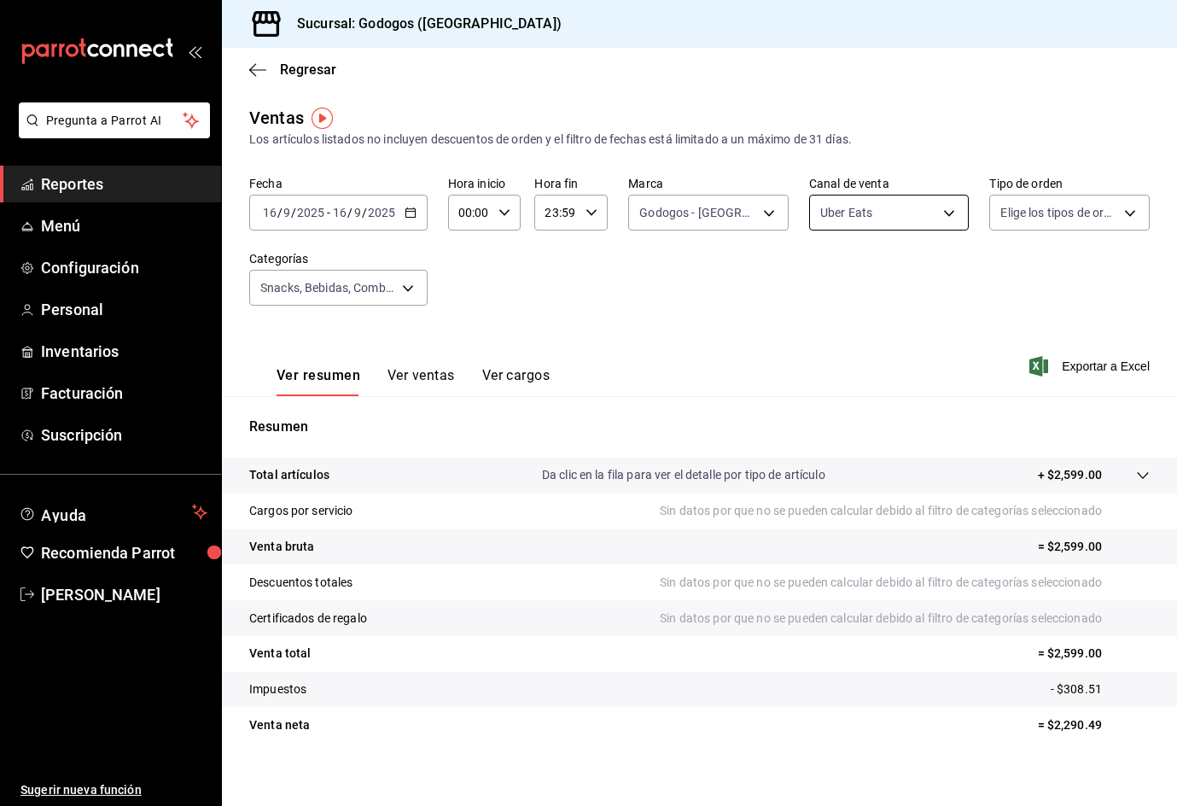
click at [943, 209] on body "Pregunta a Parrot AI Reportes Menú Configuración Personal Inventarios Facturaci…" at bounding box center [588, 422] width 1177 height 845
click at [978, 248] on div at bounding box center [588, 403] width 1177 height 806
click at [494, 377] on button "Ver cargos" at bounding box center [516, 381] width 68 height 29
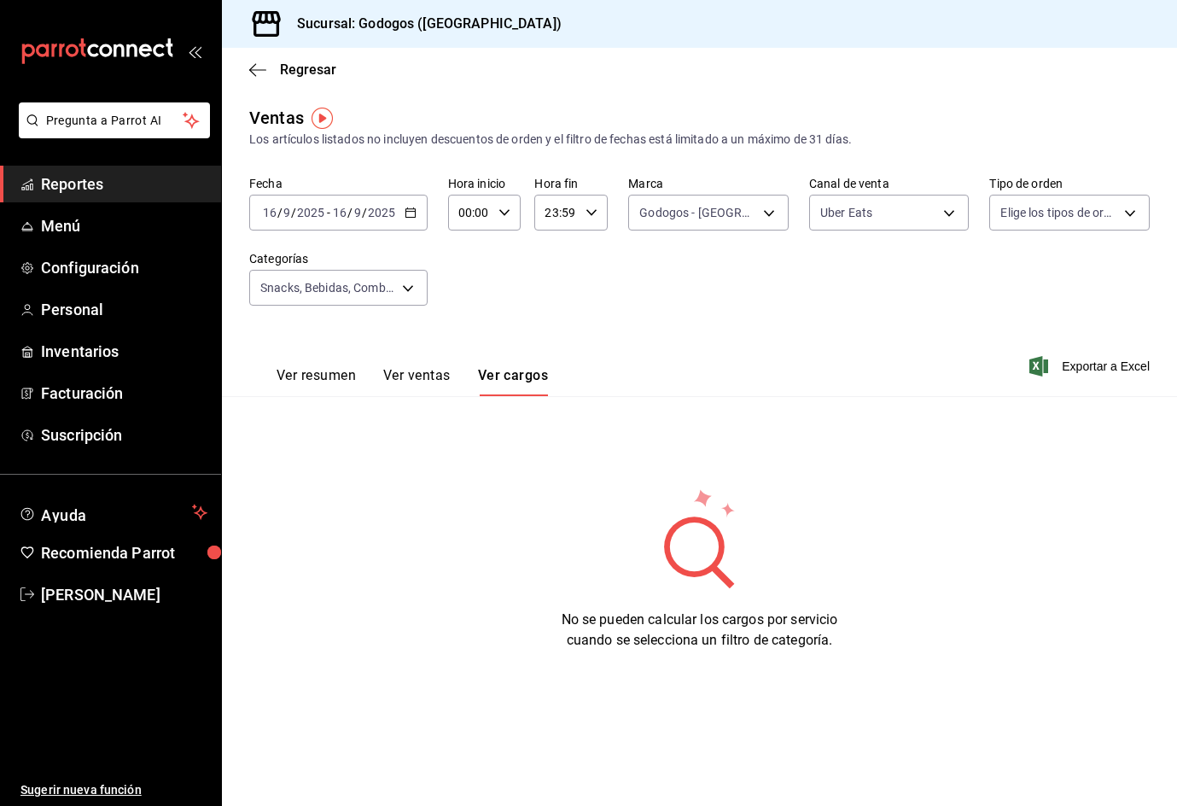
click at [352, 381] on button "Ver resumen" at bounding box center [316, 381] width 79 height 29
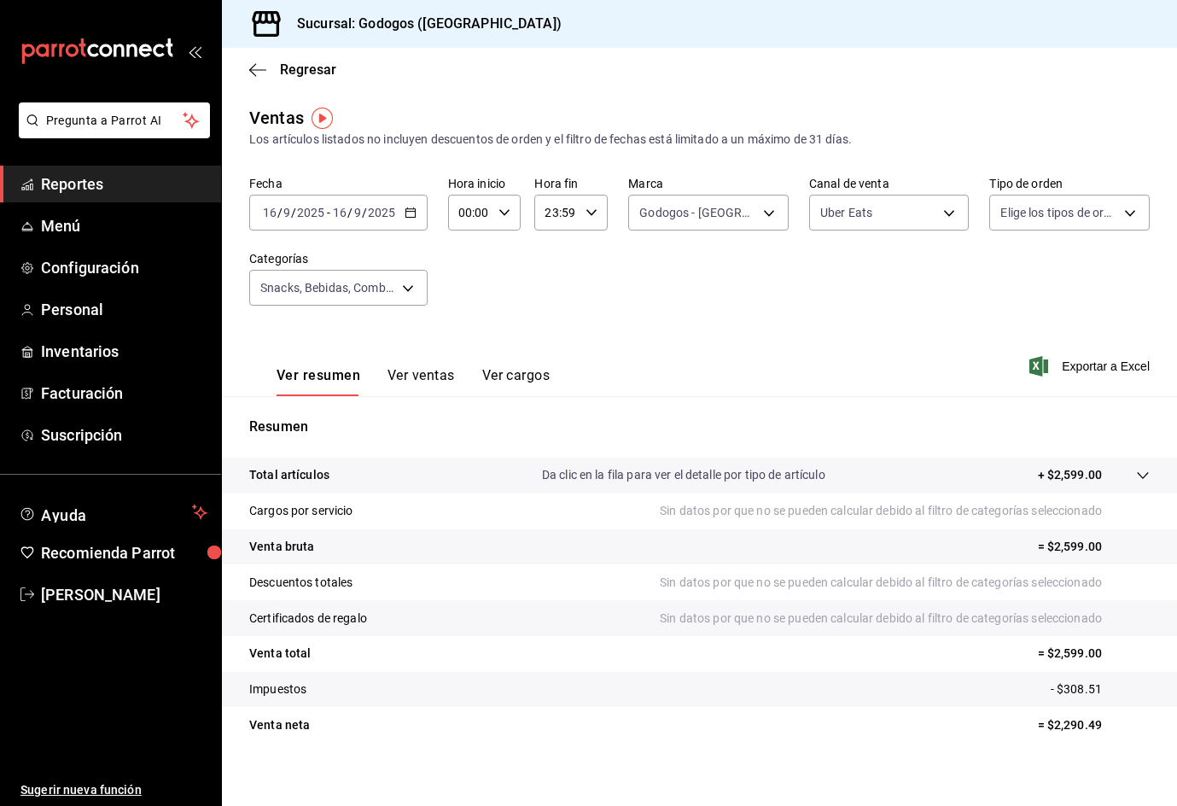
click at [426, 379] on button "Ver ventas" at bounding box center [421, 381] width 67 height 29
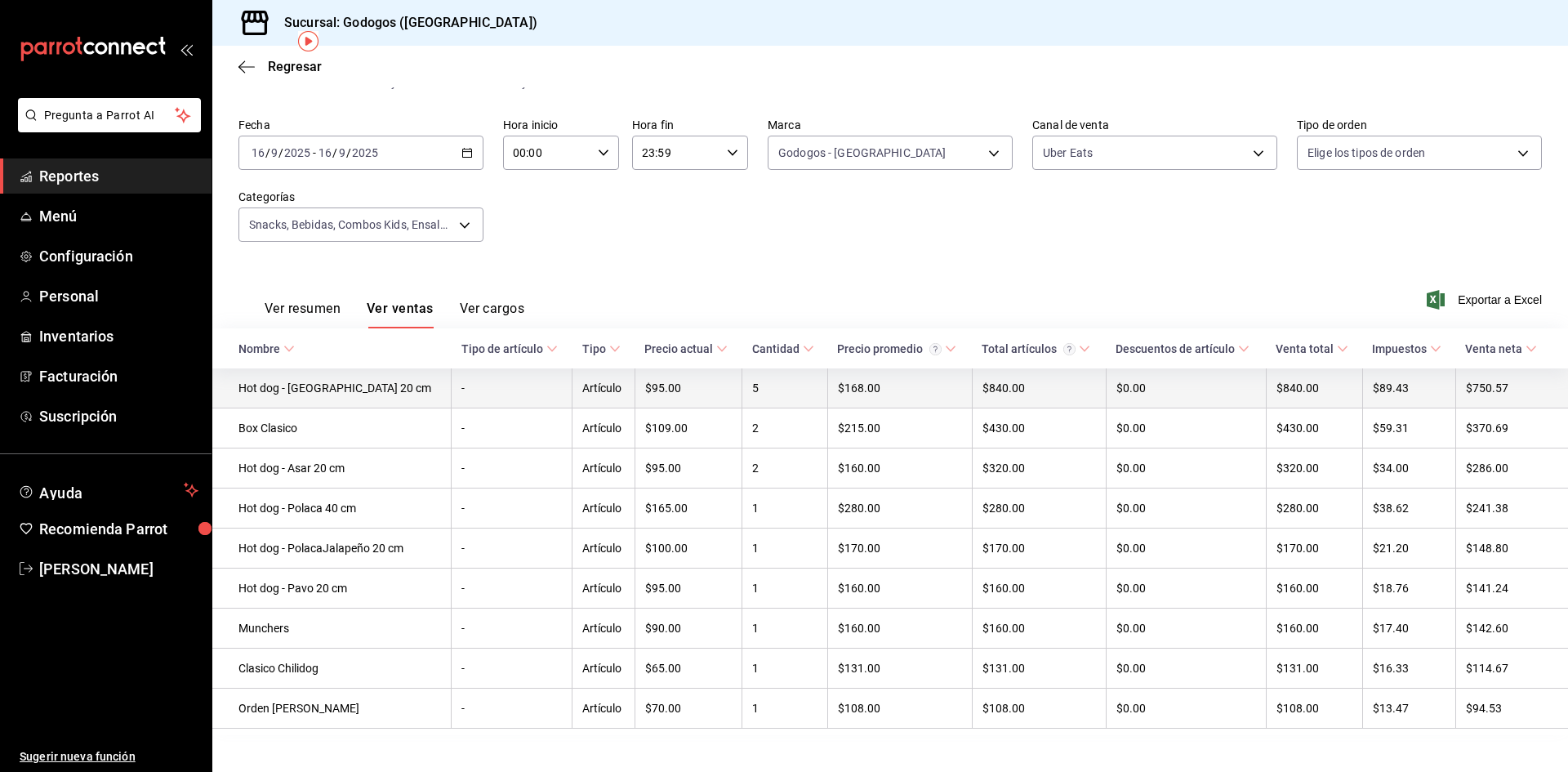
scroll to position [75, 0]
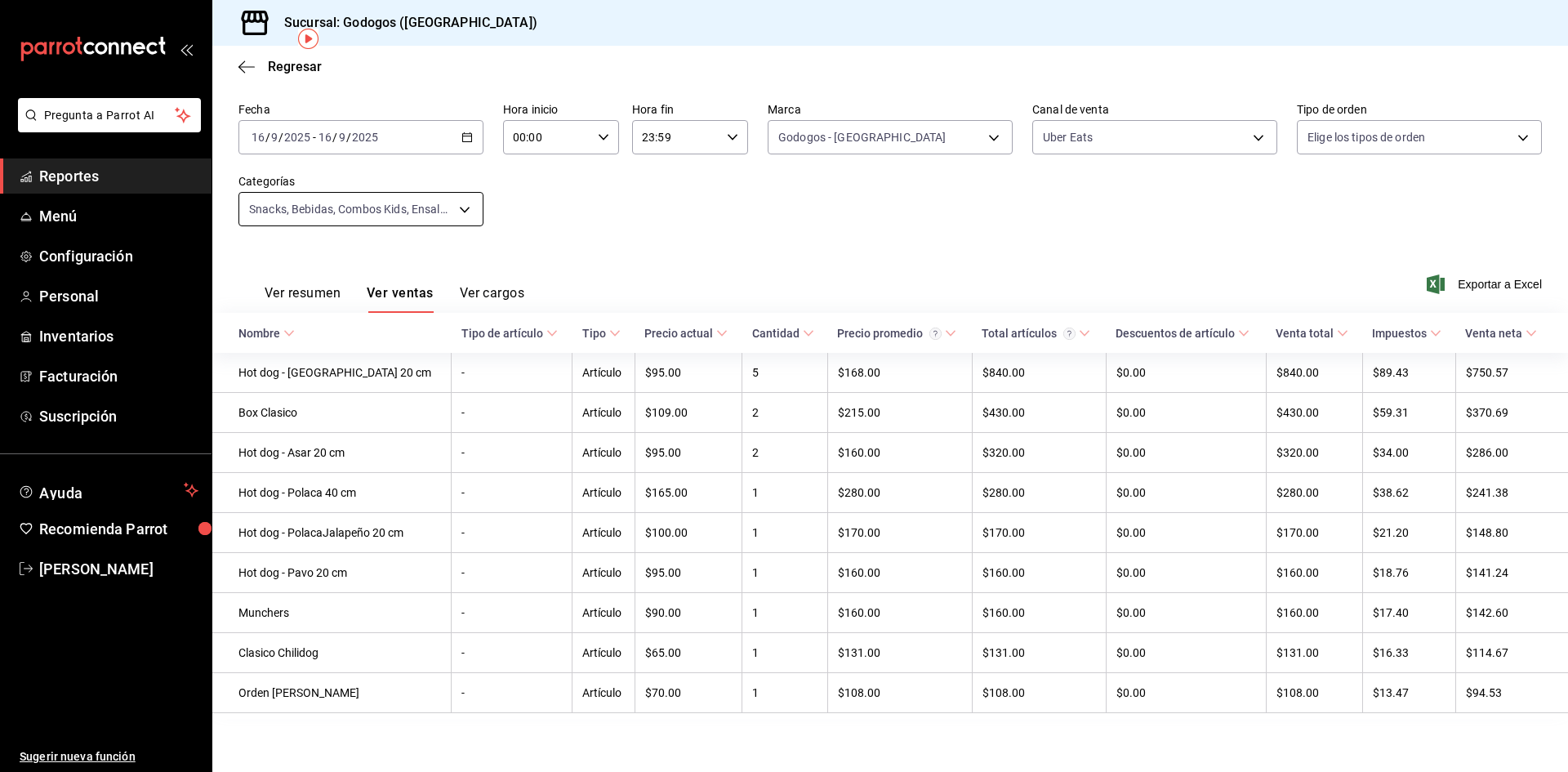
click at [467, 205] on body "Pregunta a Parrot AI Reportes Menú Configuración Personal Inventarios Facturaci…" at bounding box center [784, 405] width 1568 height 809
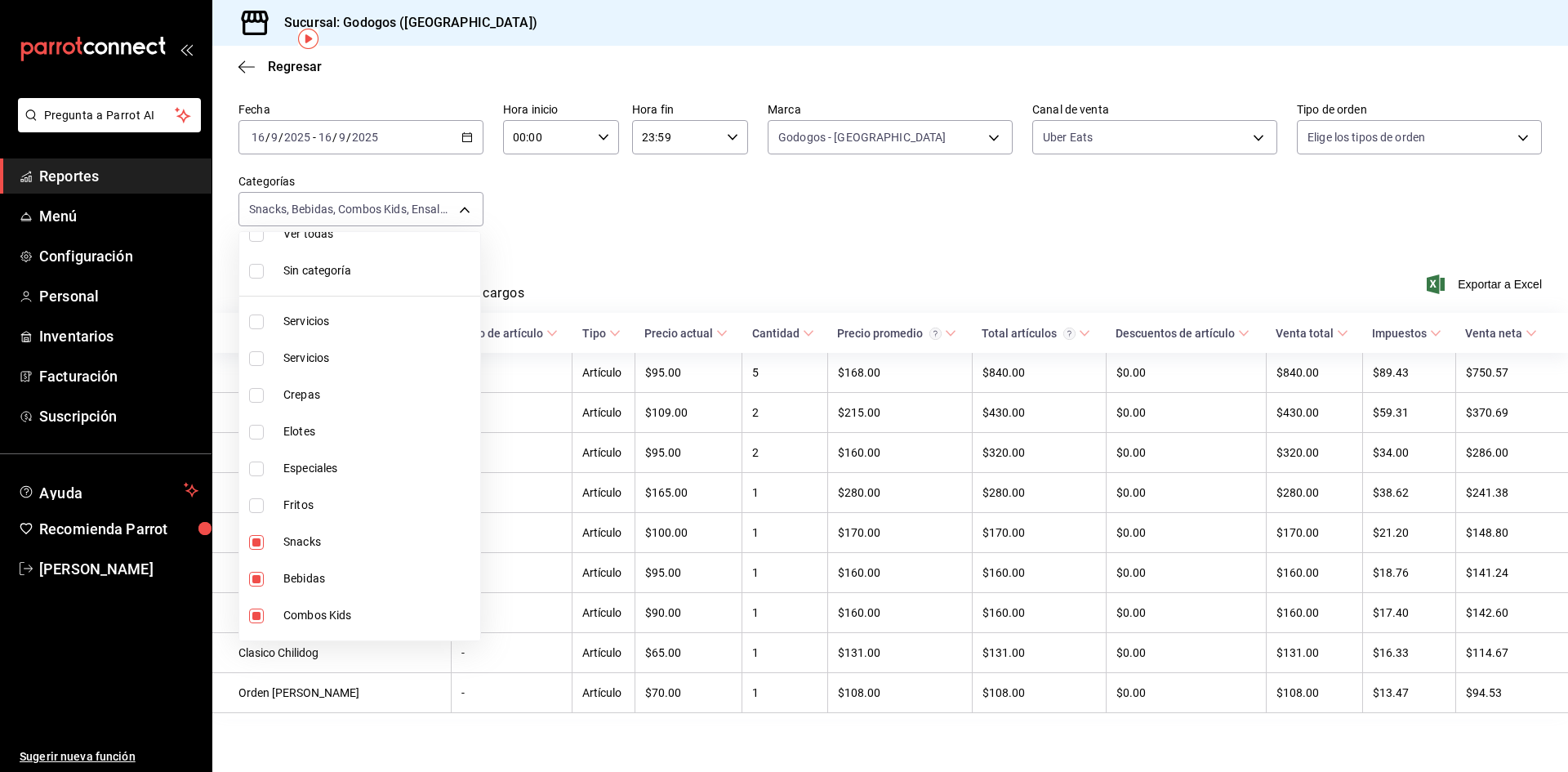
scroll to position [0, 0]
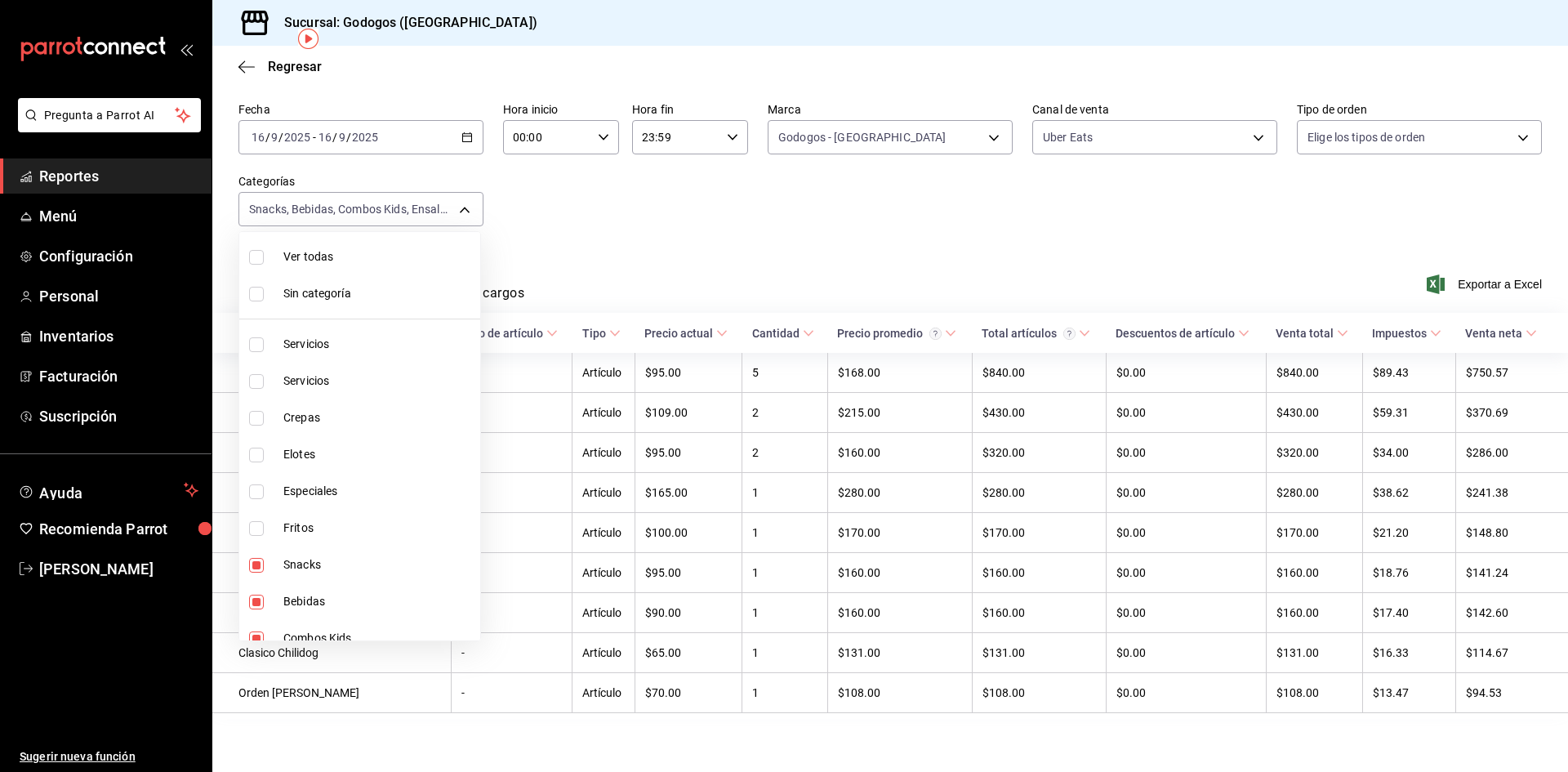
click at [353, 298] on span "Sin categoría" at bounding box center [378, 294] width 190 height 17
checkbox input "true"
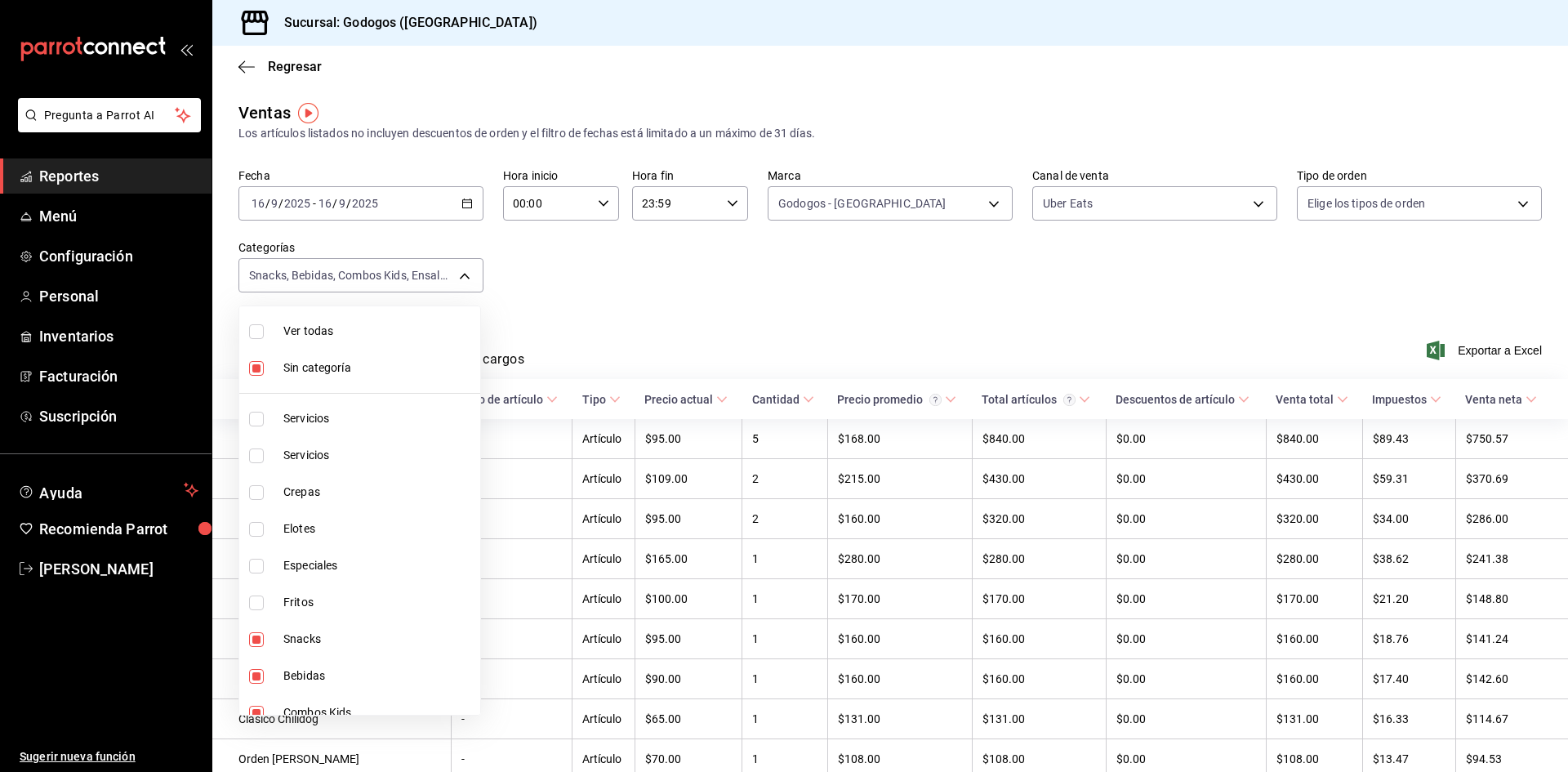
click at [639, 318] on div at bounding box center [784, 386] width 1568 height 772
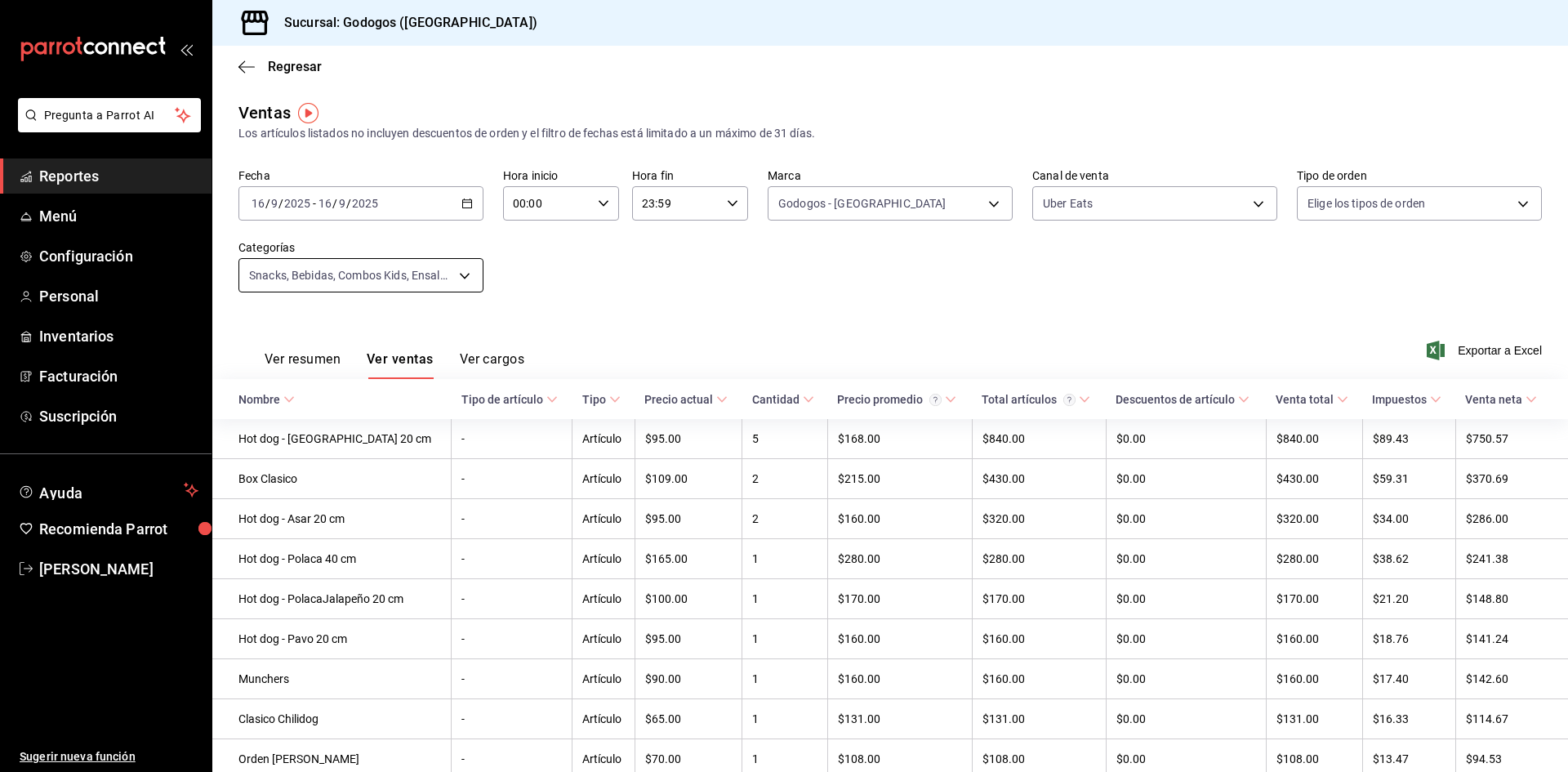
click at [451, 284] on body "Pregunta a Parrot AI Reportes Menú Configuración Personal Inventarios Facturaci…" at bounding box center [784, 405] width 1568 height 809
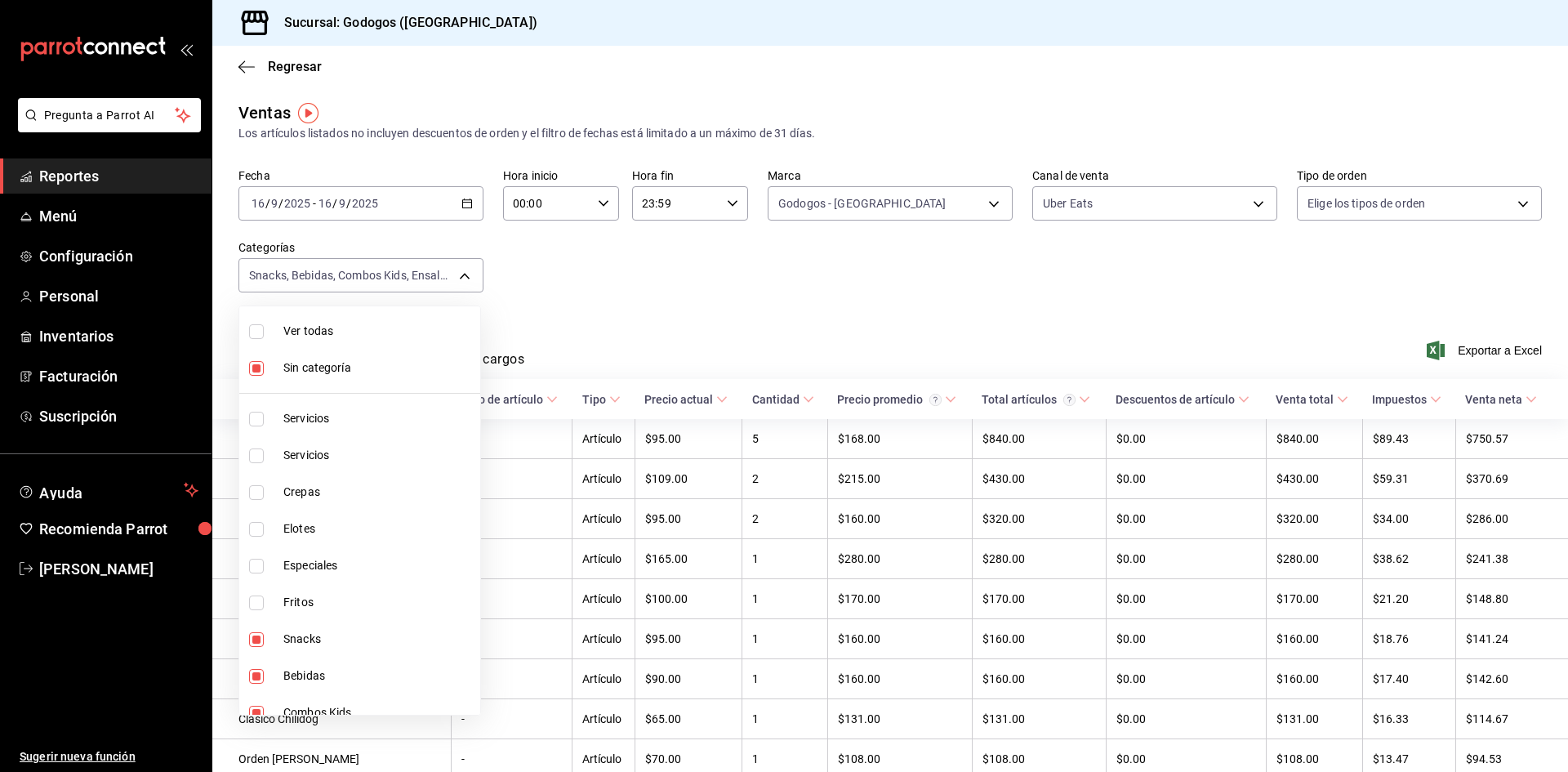
click at [385, 364] on span "Sin categoría" at bounding box center [378, 368] width 190 height 17
checkbox input "false"
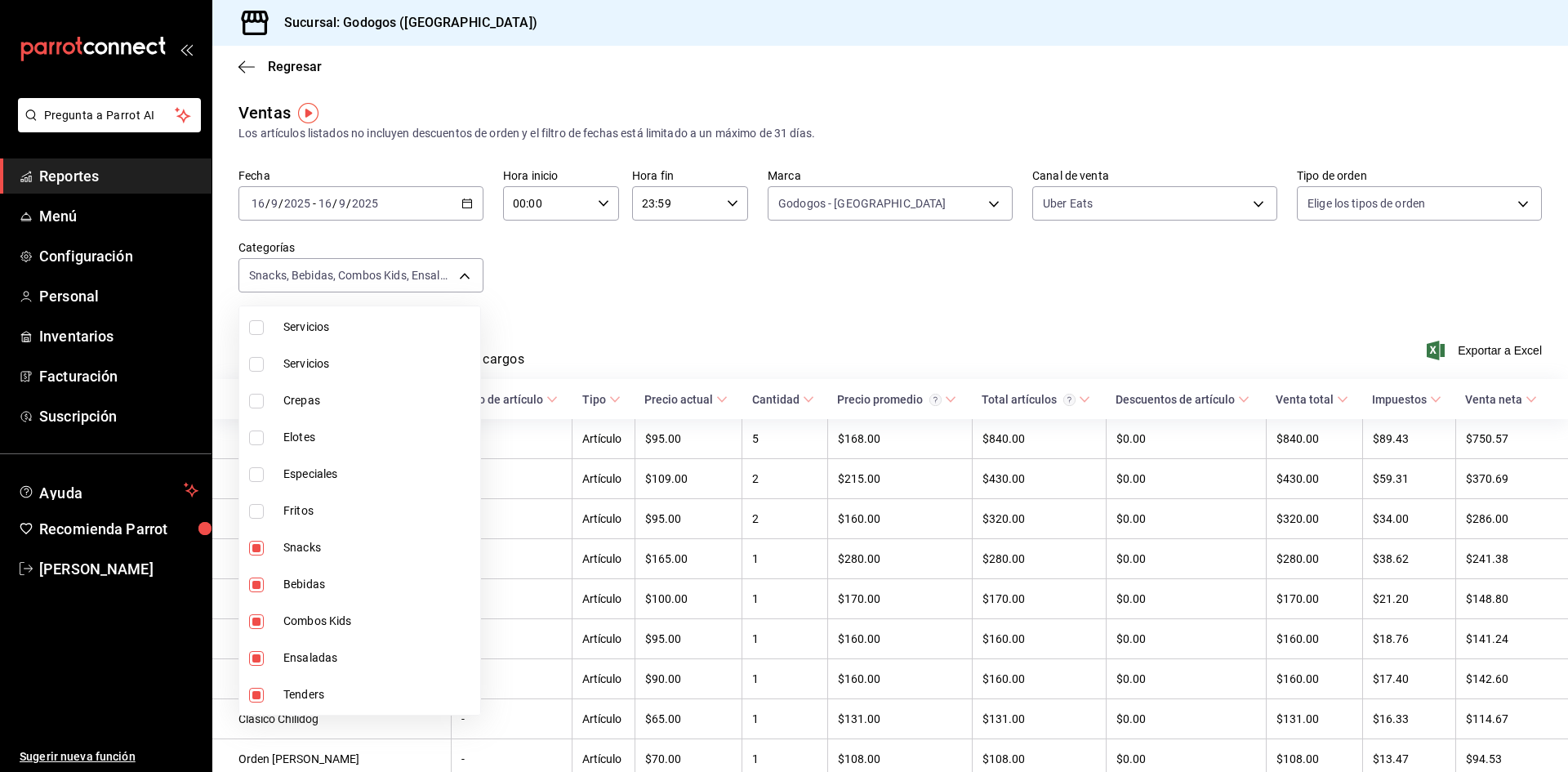
scroll to position [164, 0]
click at [364, 409] on span "Especiales" at bounding box center [378, 403] width 190 height 17
type input "4fbd00dc-358b-470d-8eff-1fe508c4daf6,35fb36cb-48eb-4f76-90a3-59e3df6c2d82,12482…"
checkbox input "true"
click at [534, 288] on div at bounding box center [784, 386] width 1568 height 772
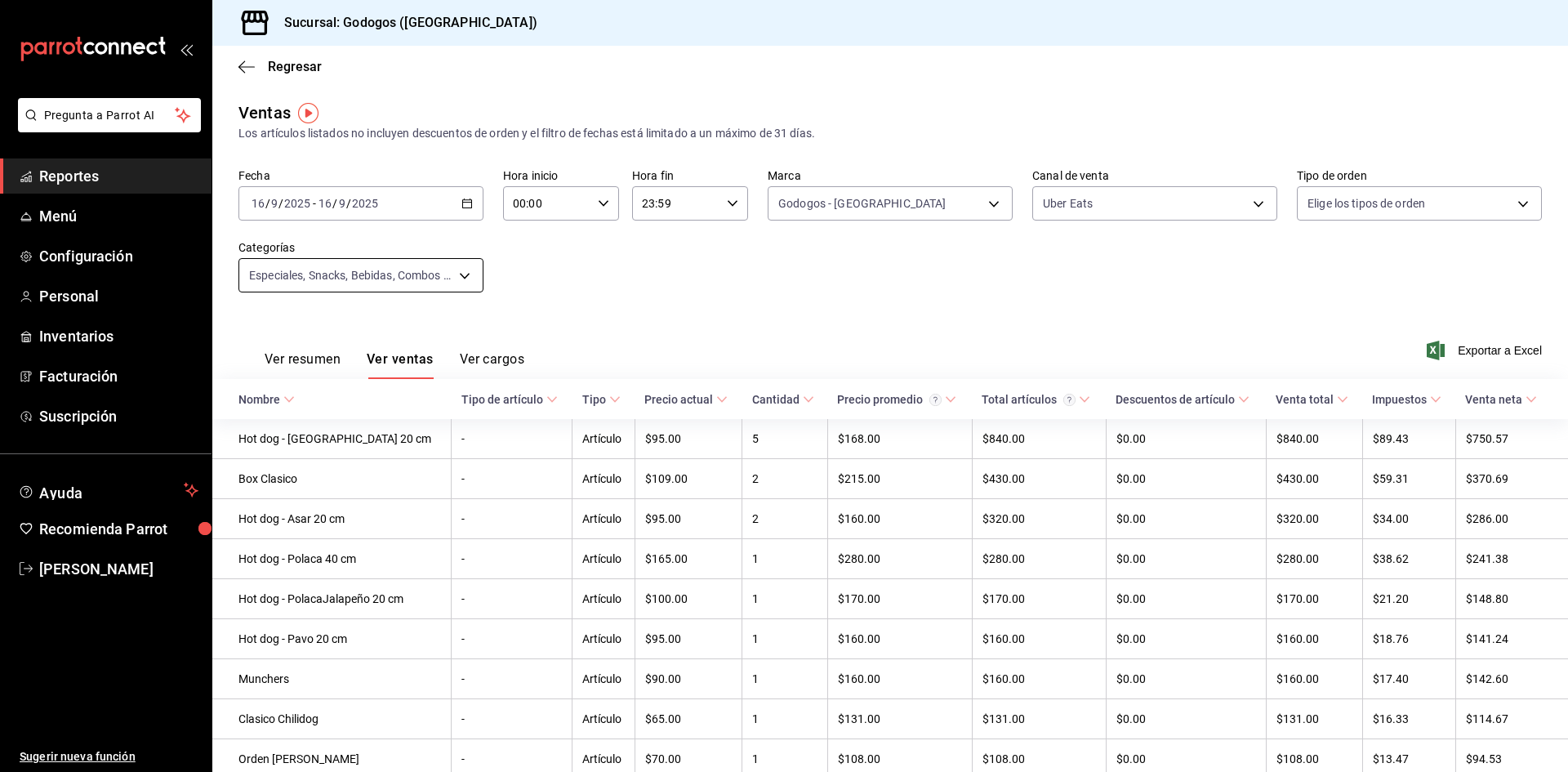
click at [461, 282] on body "Pregunta a Parrot AI Reportes Menú Configuración Personal Inventarios Facturaci…" at bounding box center [784, 405] width 1568 height 809
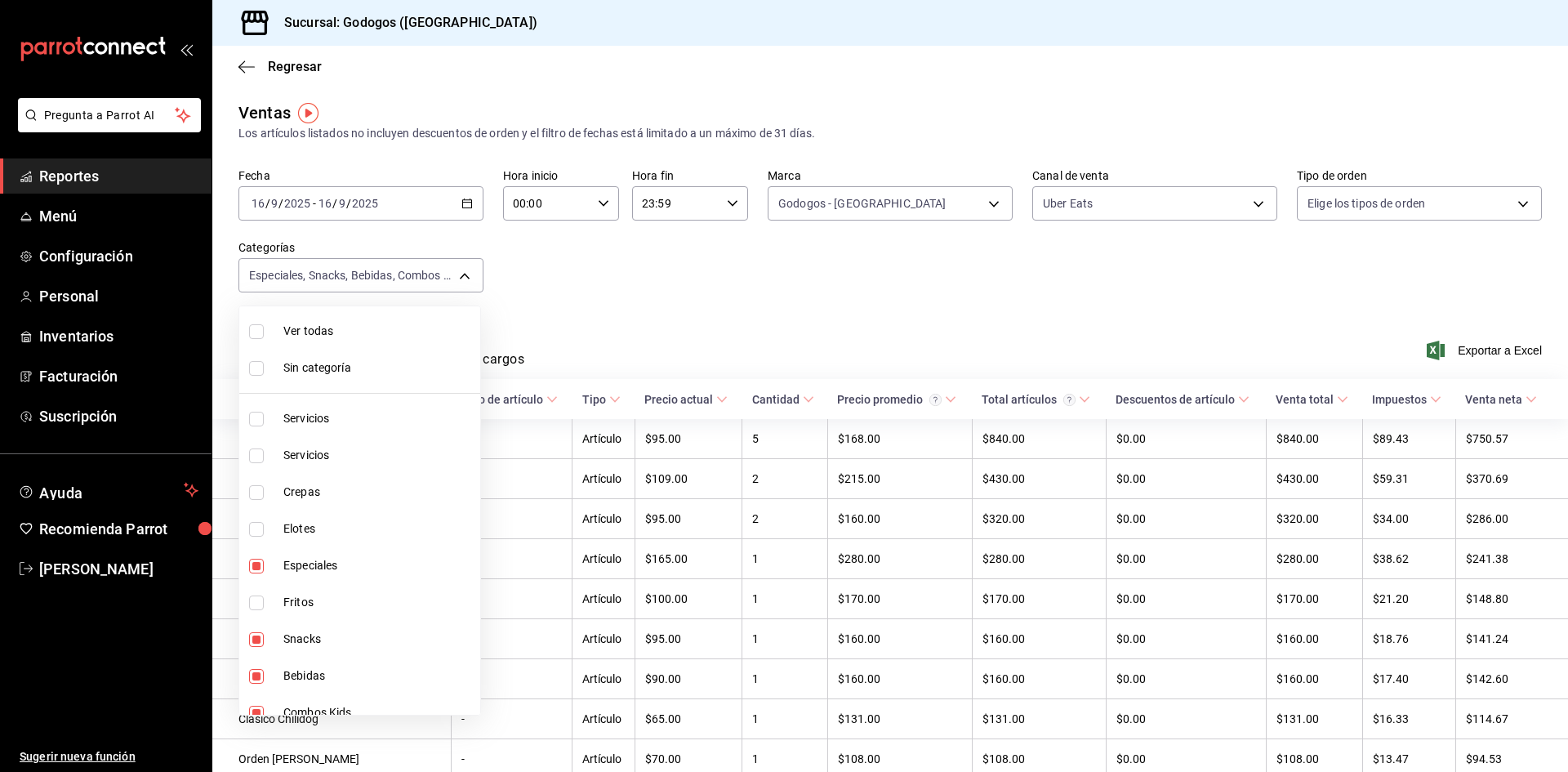
click at [338, 563] on span "Especiales" at bounding box center [378, 565] width 190 height 17
type input "4fbd00dc-358b-470d-8eff-1fe508c4daf6,35fb36cb-48eb-4f76-90a3-59e3df6c2d82,12482…"
checkbox input "false"
click at [540, 305] on div at bounding box center [784, 386] width 1568 height 772
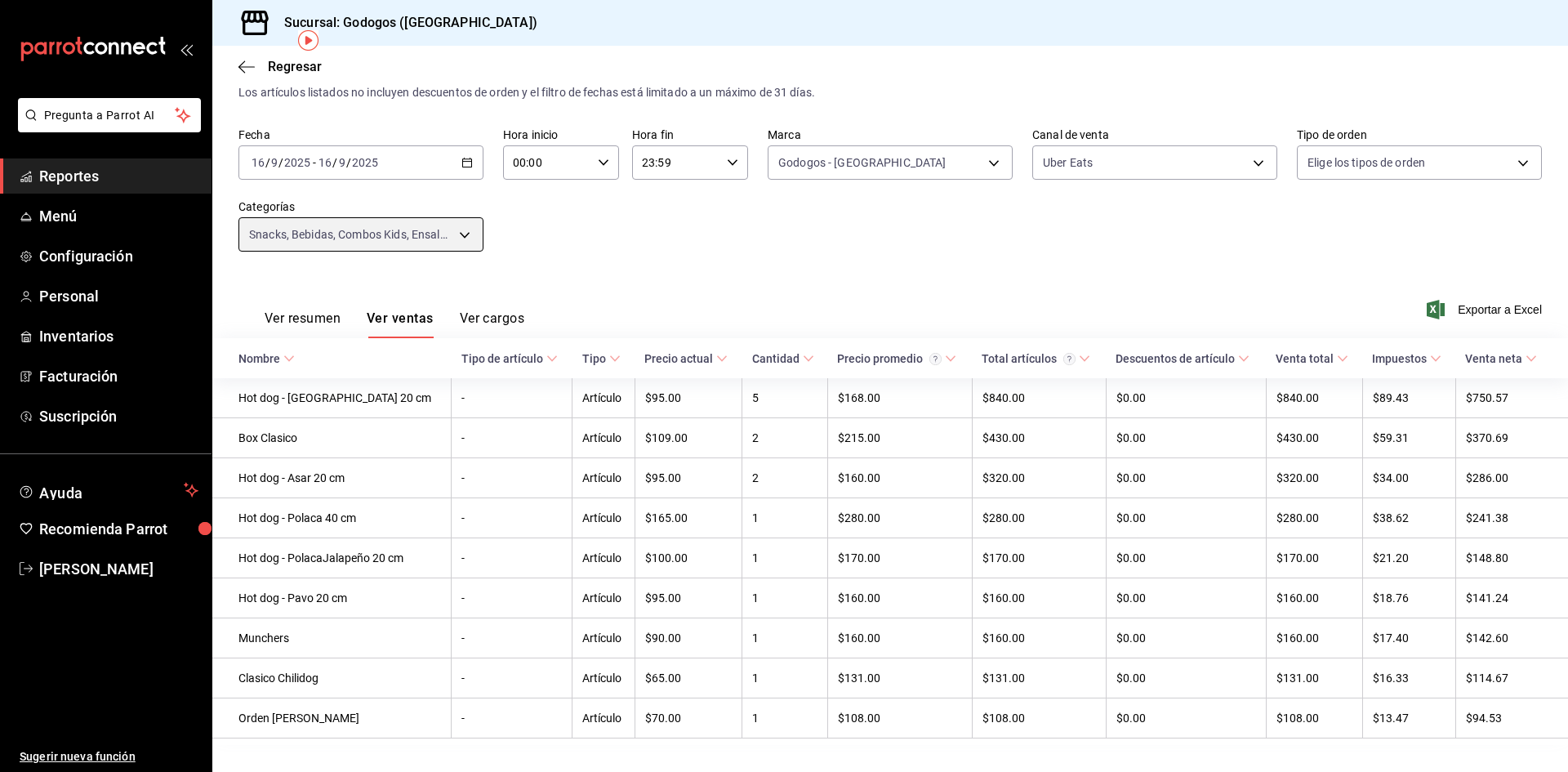
scroll to position [75, 0]
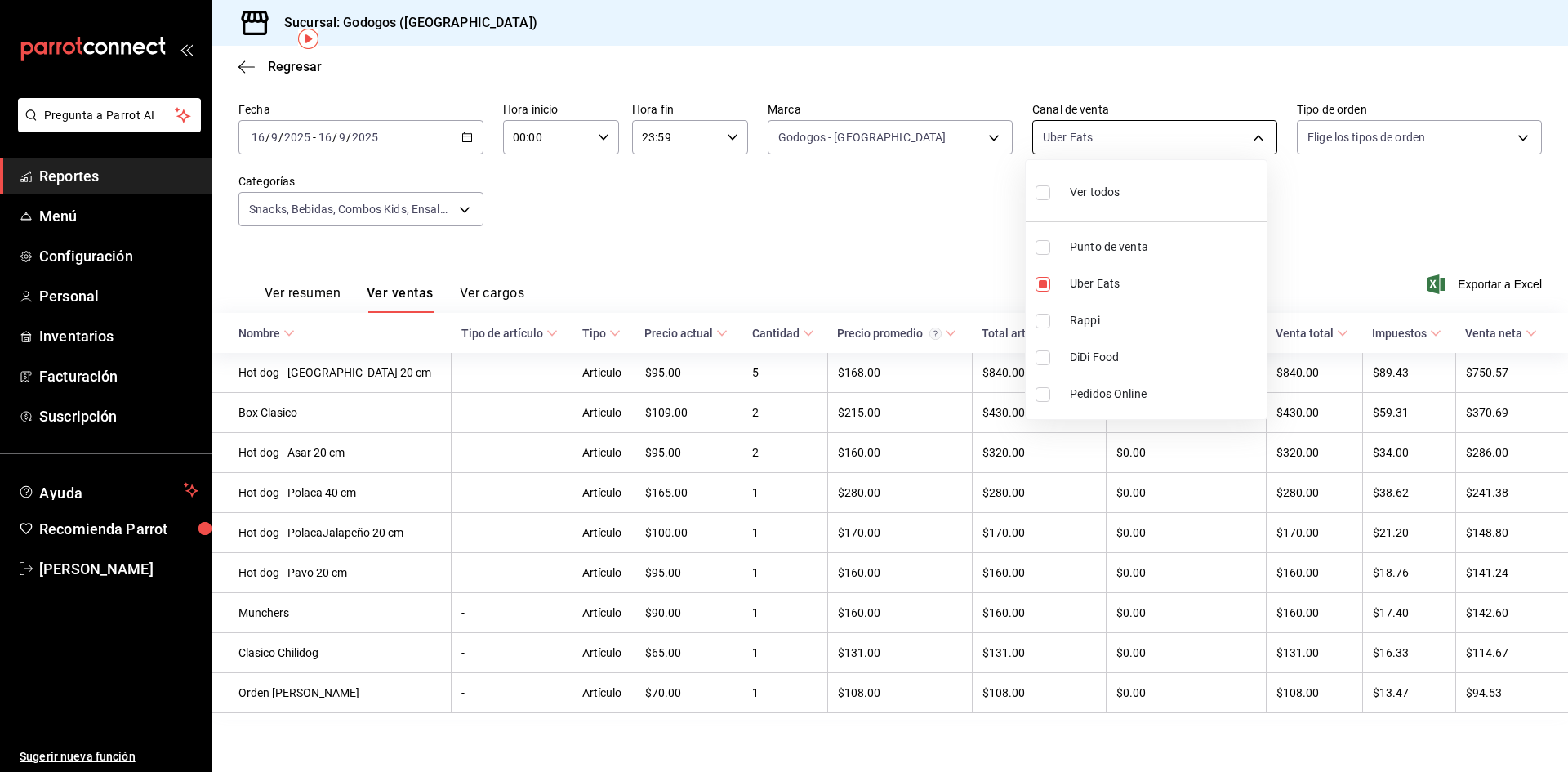
click at [1125, 134] on body "Pregunta a Parrot AI Reportes Menú Configuración Personal Inventarios Facturaci…" at bounding box center [784, 405] width 1568 height 809
click at [1125, 288] on span "Uber Eats" at bounding box center [1164, 284] width 190 height 17
checkbox input "false"
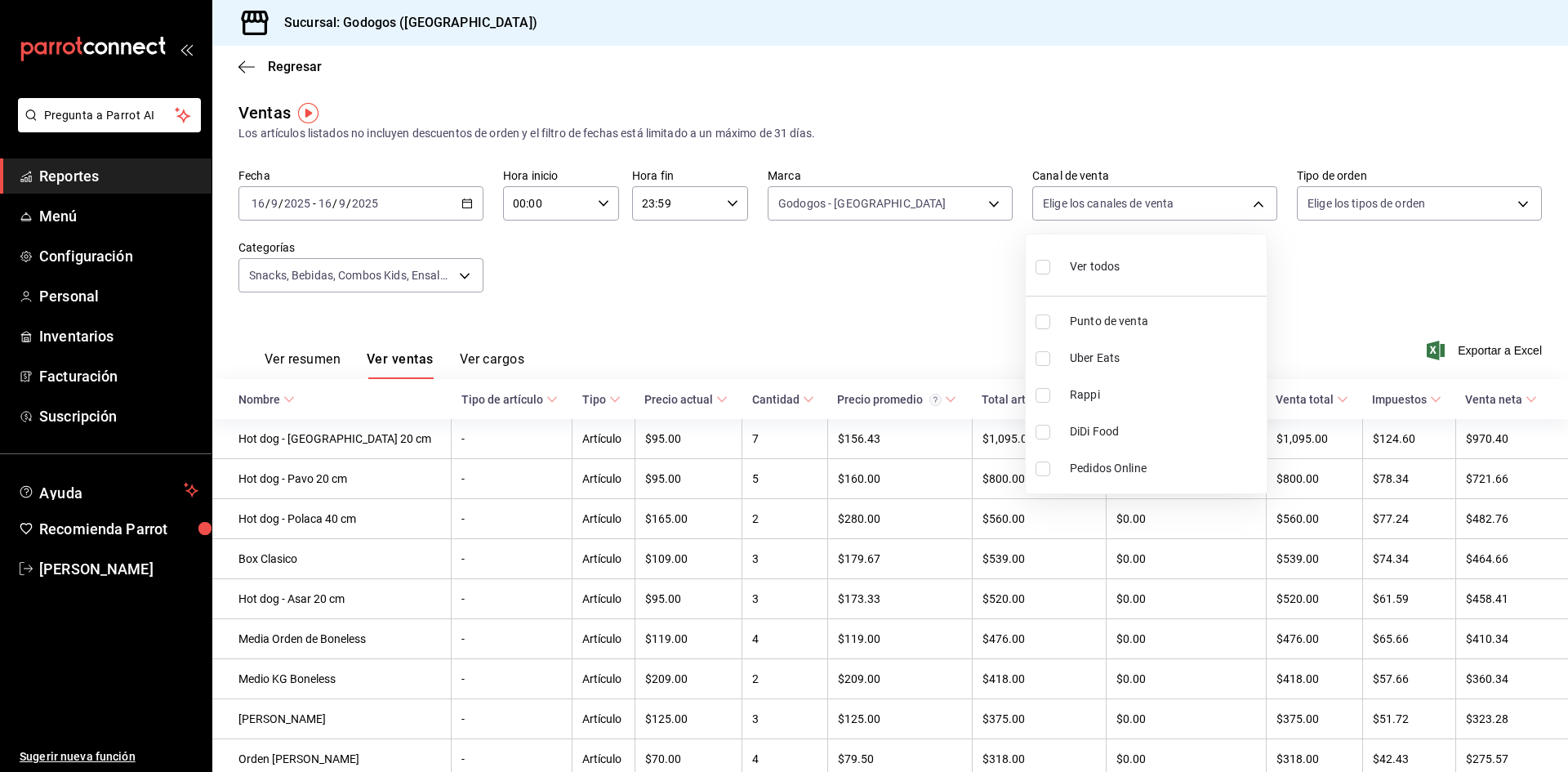
click at [1125, 321] on span "Punto de venta" at bounding box center [1164, 321] width 190 height 17
type input "PARROT"
checkbox input "true"
click at [1125, 289] on div at bounding box center [784, 386] width 1568 height 772
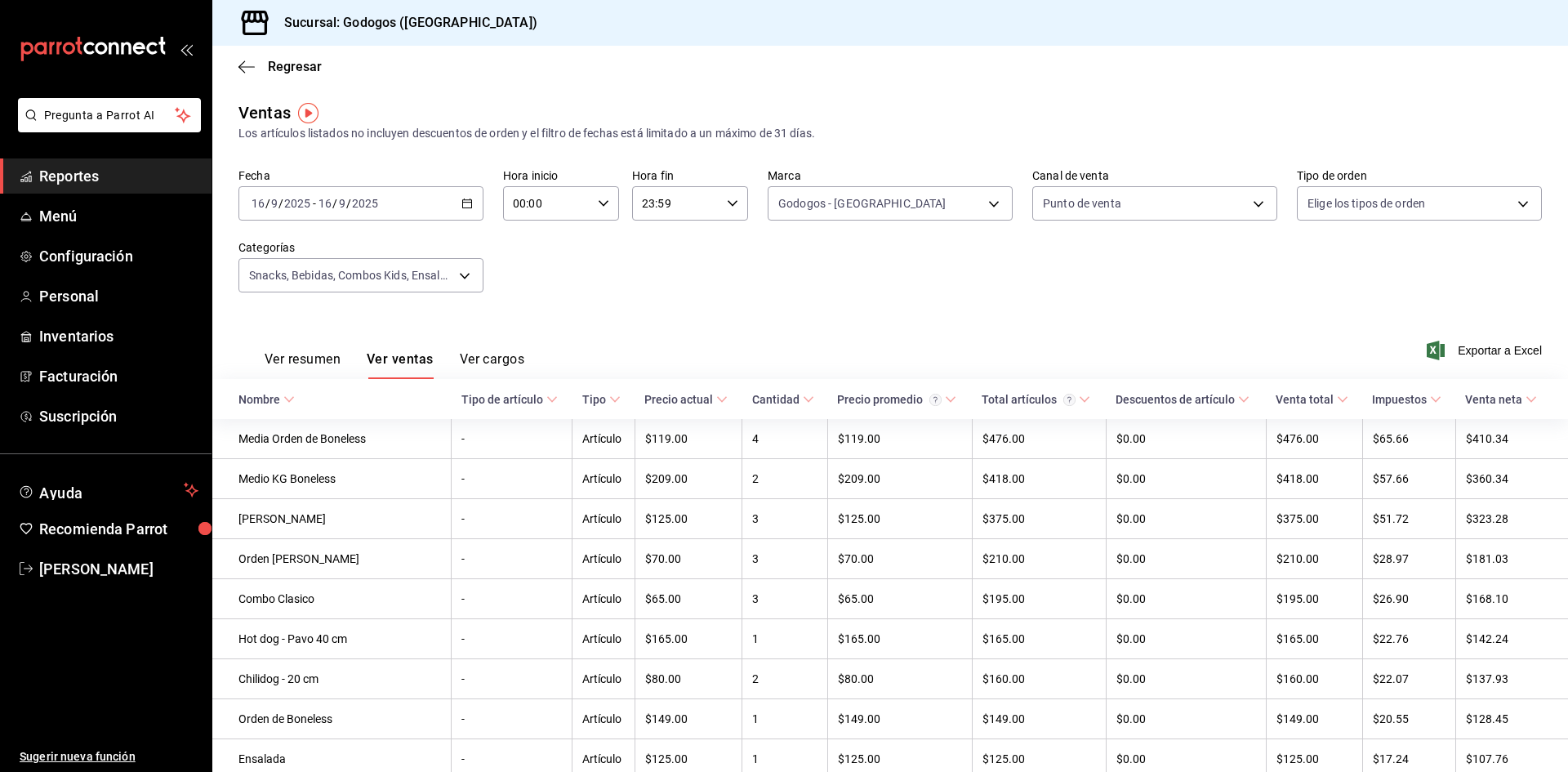
click at [463, 203] on \(Stroke\) "button" at bounding box center [467, 202] width 9 height 1
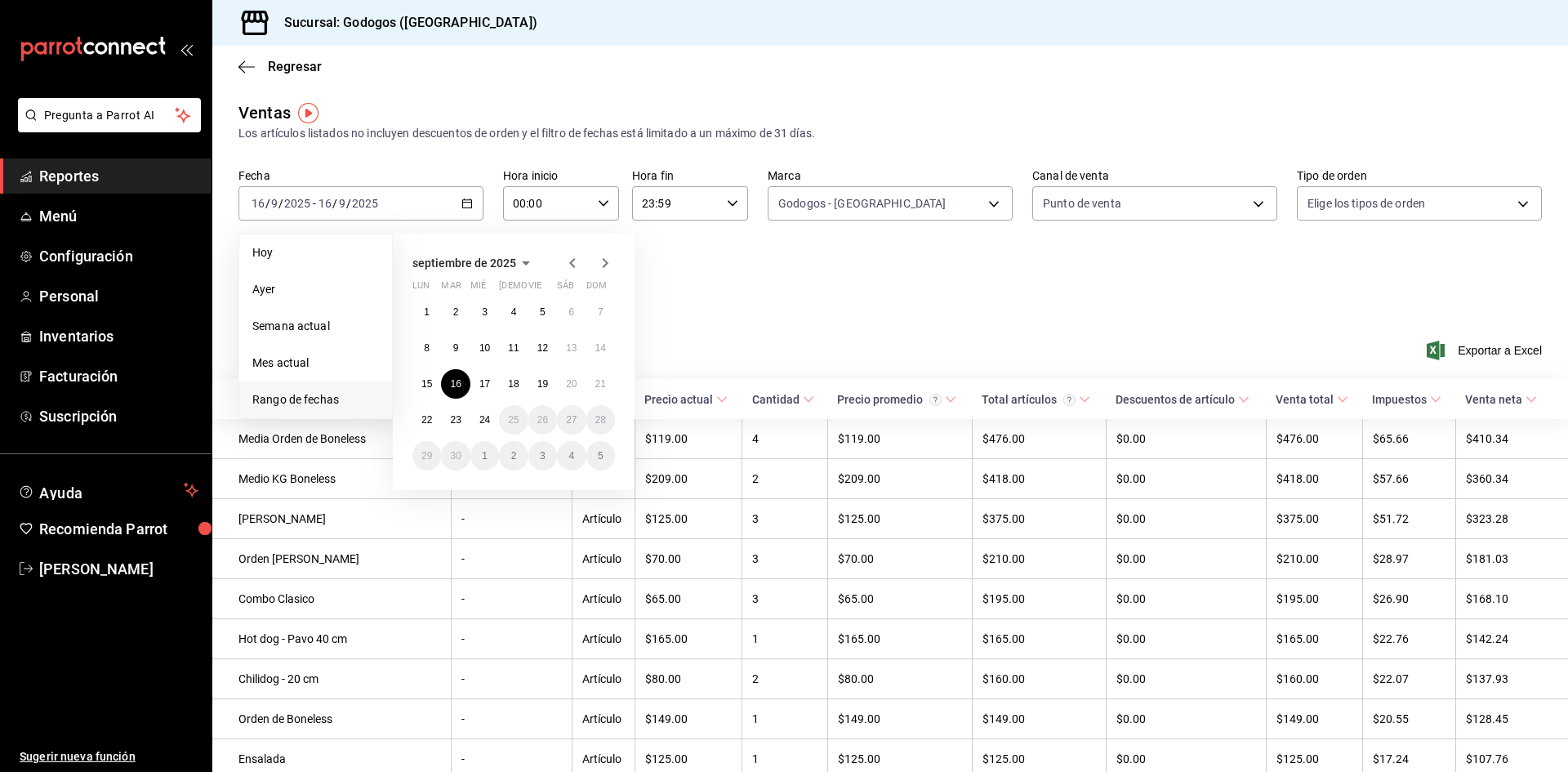
click at [829, 305] on div "Fecha 2025-09-16 16 / 9 / 2025 - 2025-09-16 16 / 9 / 2025 Hoy Ayer Semana actua…" at bounding box center [890, 240] width 1304 height 143
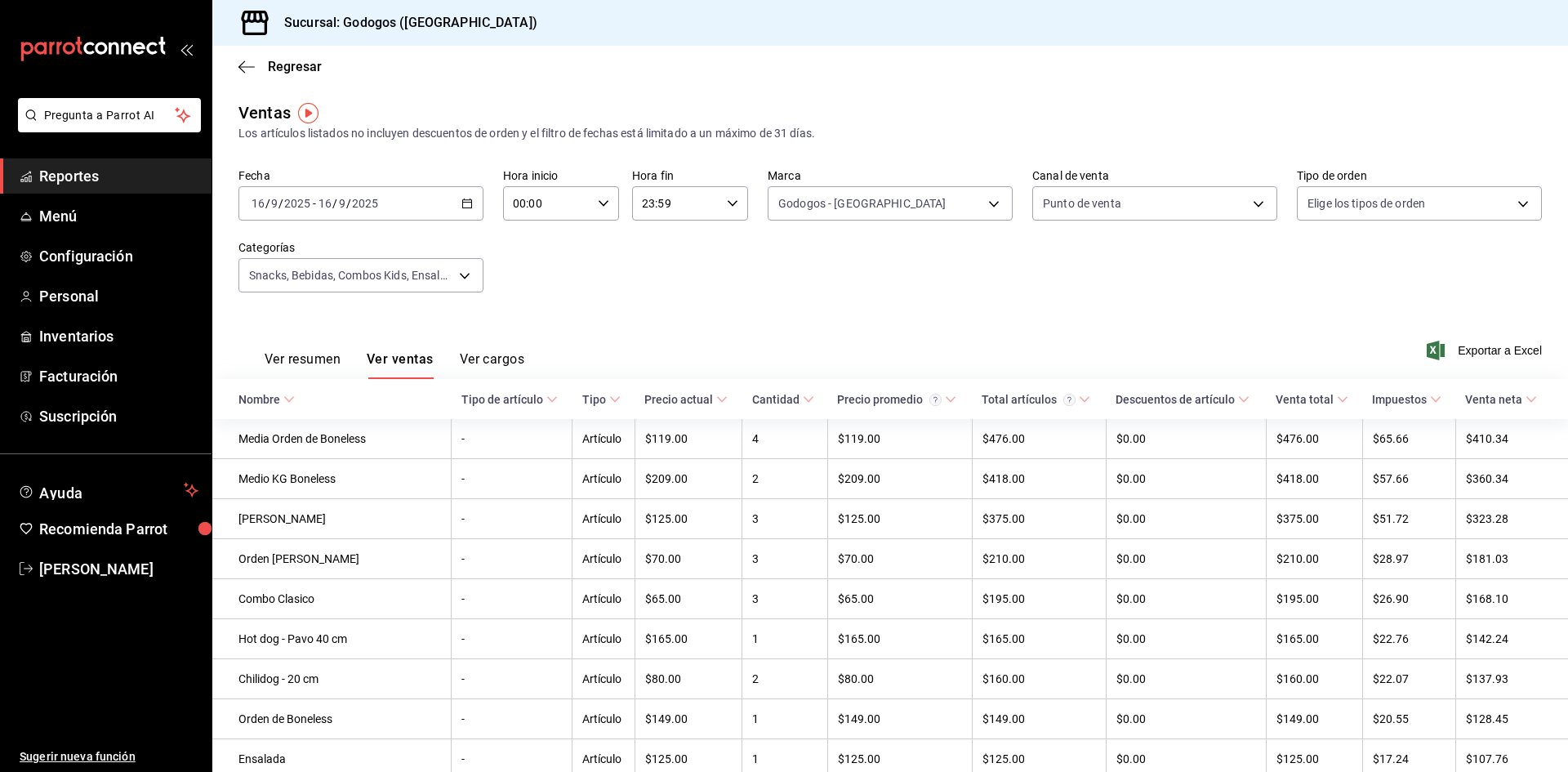
click at [297, 358] on button "Ver resumen" at bounding box center [302, 364] width 76 height 28
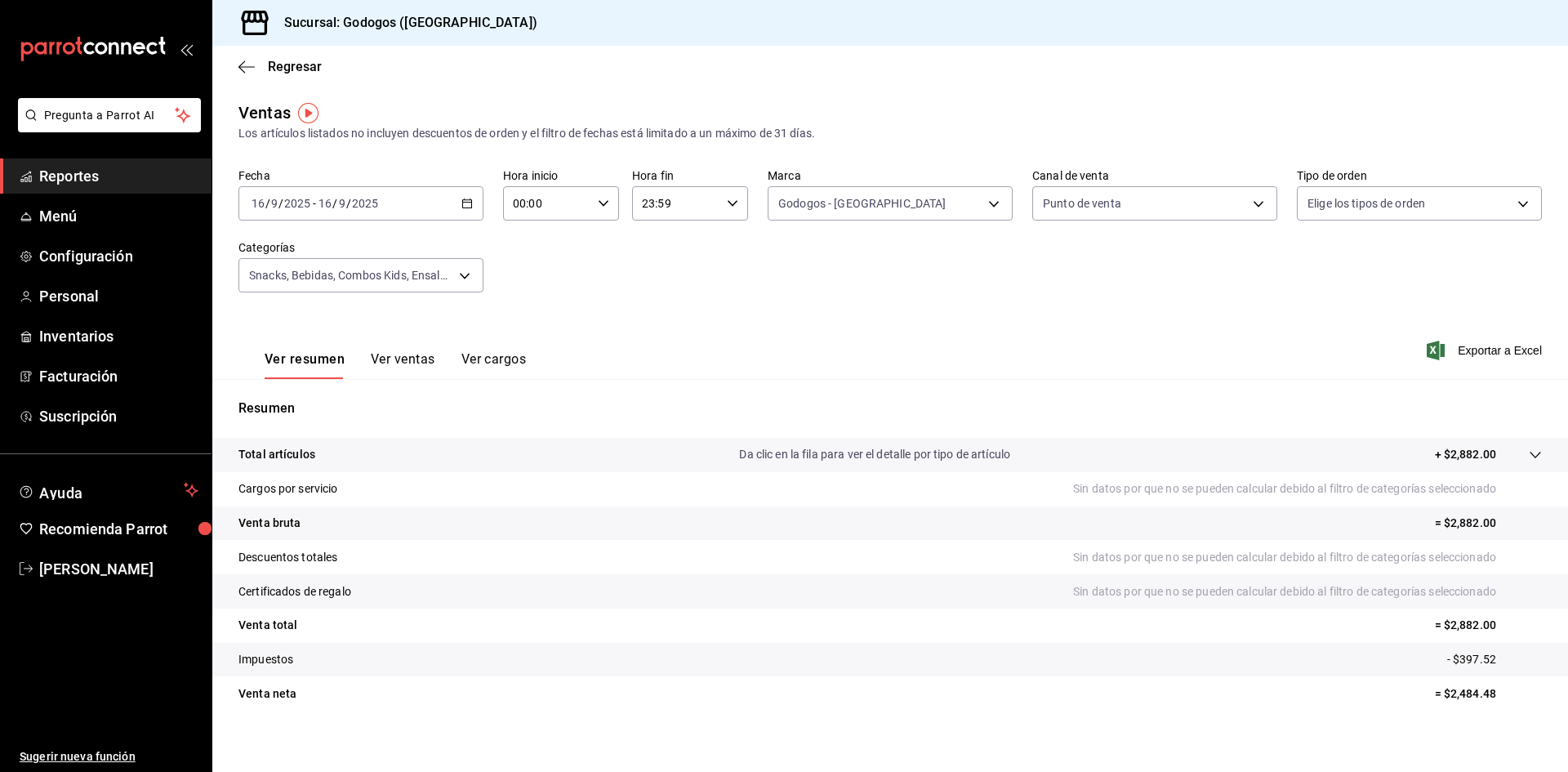
click at [472, 205] on div "2025-09-16 16 / 9 / 2025 - 2025-09-16 16 / 9 / 2025" at bounding box center [361, 204] width 245 height 34
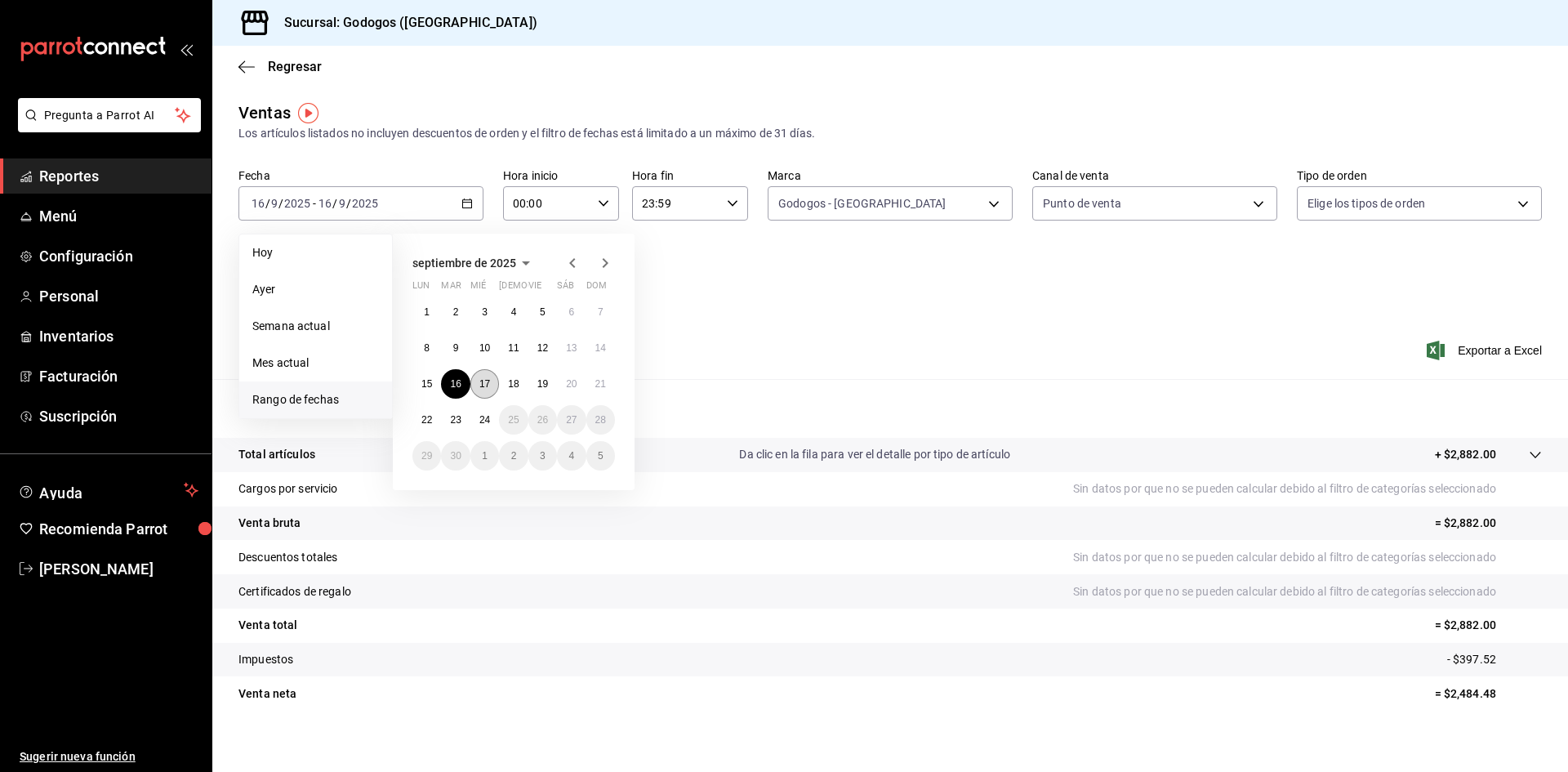
click at [479, 384] on abbr "17" at bounding box center [484, 384] width 11 height 11
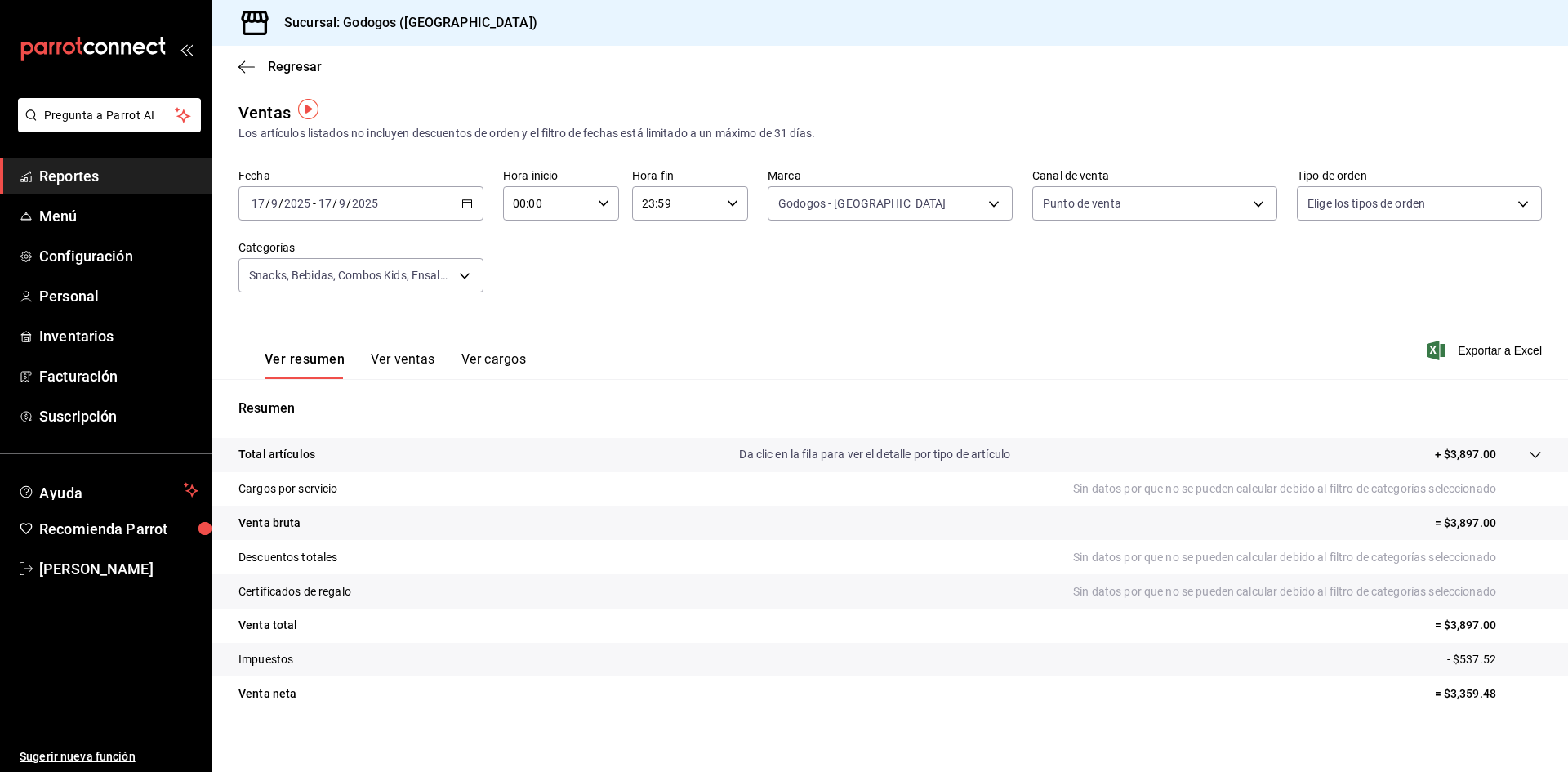
scroll to position [11, 0]
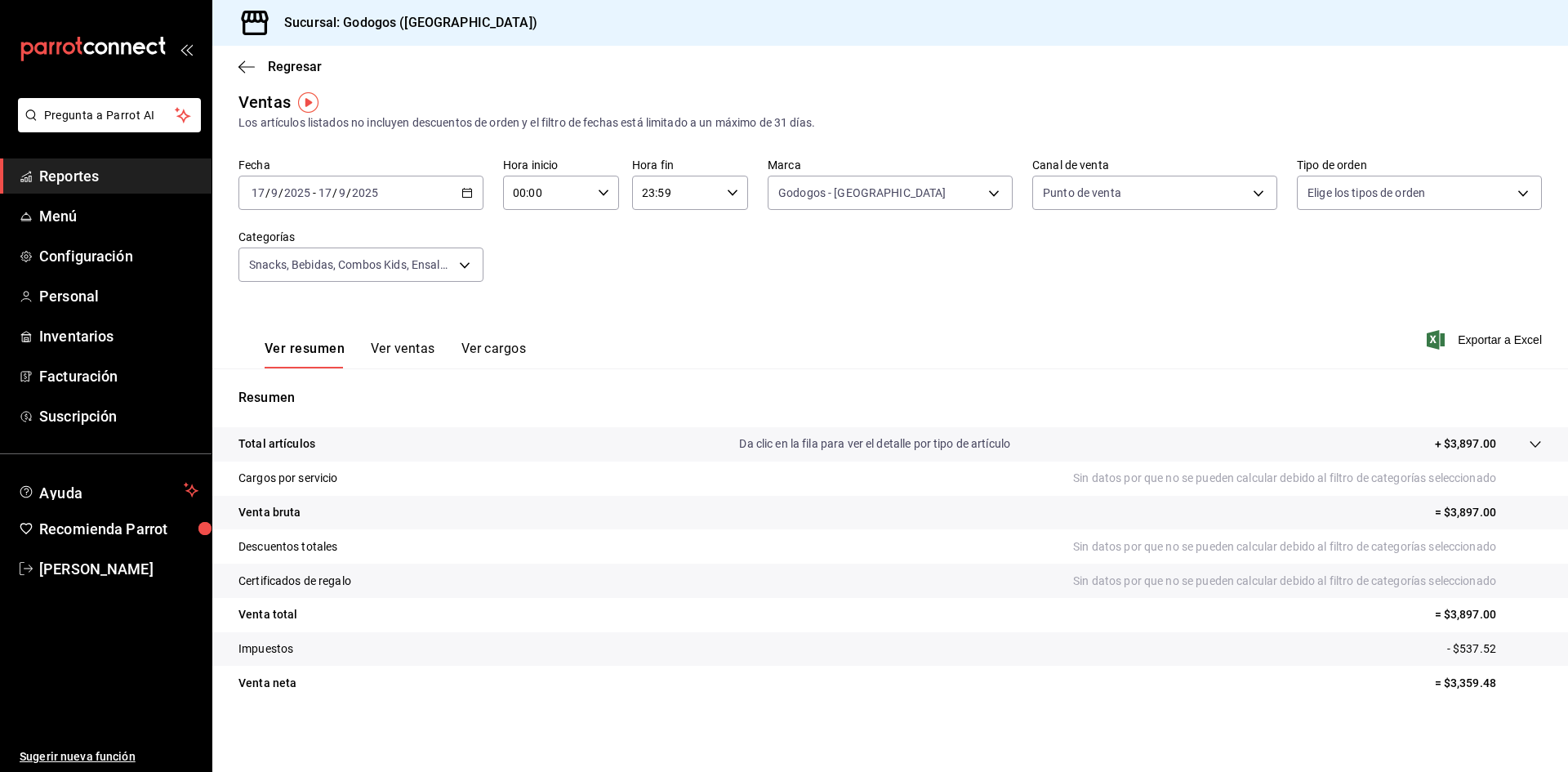
click at [1125, 265] on div "Fecha 2025-09-17 17 / 9 / 2025 - 2025-09-17 17 / 9 / 2025 Hora inicio 00:00 Hor…" at bounding box center [890, 230] width 1304 height 143
click at [458, 265] on body "Pregunta a Parrot AI Reportes Menú Configuración Personal Inventarios Facturaci…" at bounding box center [784, 405] width 1568 height 809
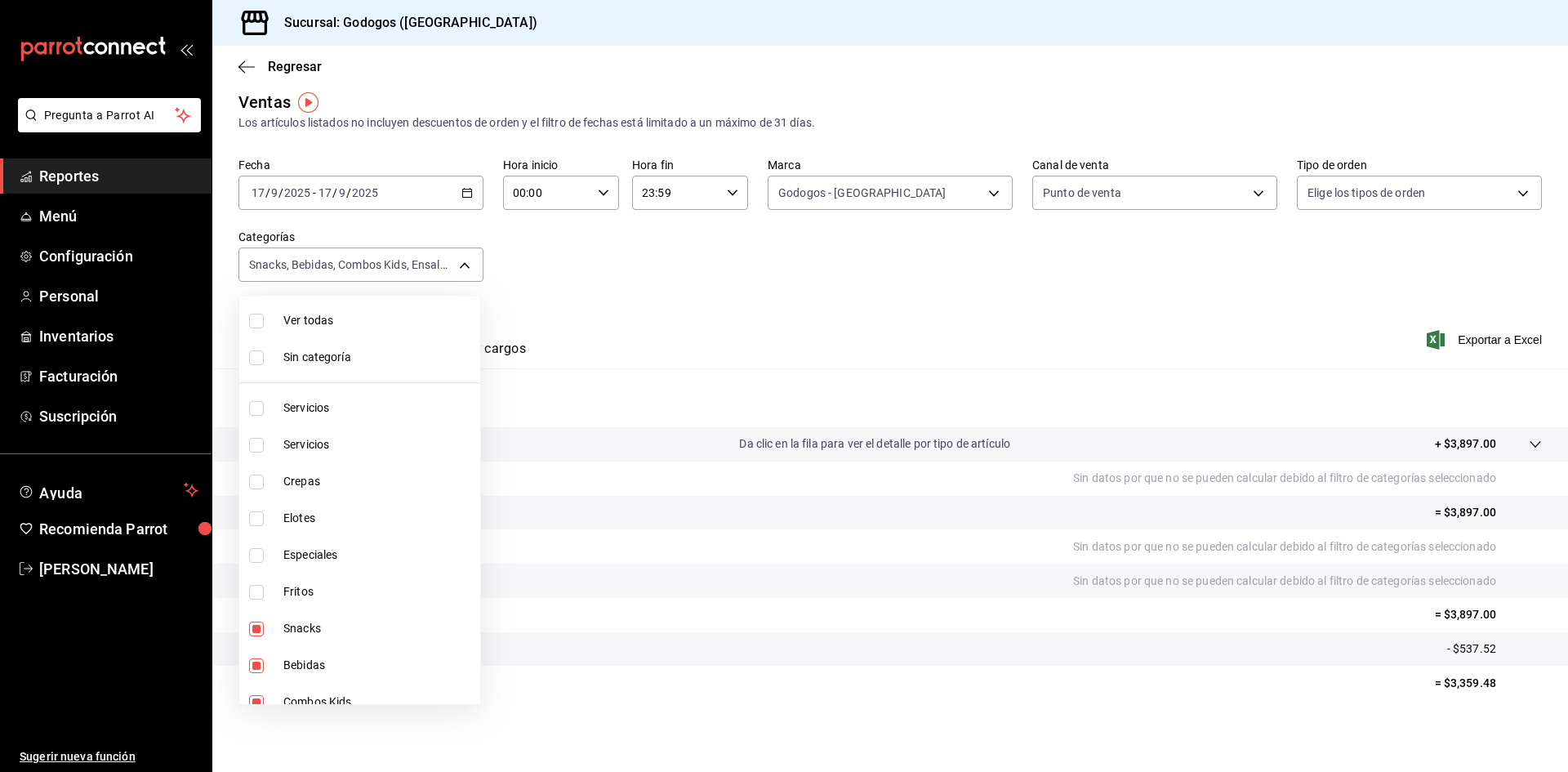
click at [365, 320] on span "Ver todas" at bounding box center [378, 320] width 190 height 17
type input "b4dacadb-1093-4555-ba81-bc9e3b86319f,5962cde9-9048-4af2-ad47-e471b16f5af0,c7bce…"
checkbox input "true"
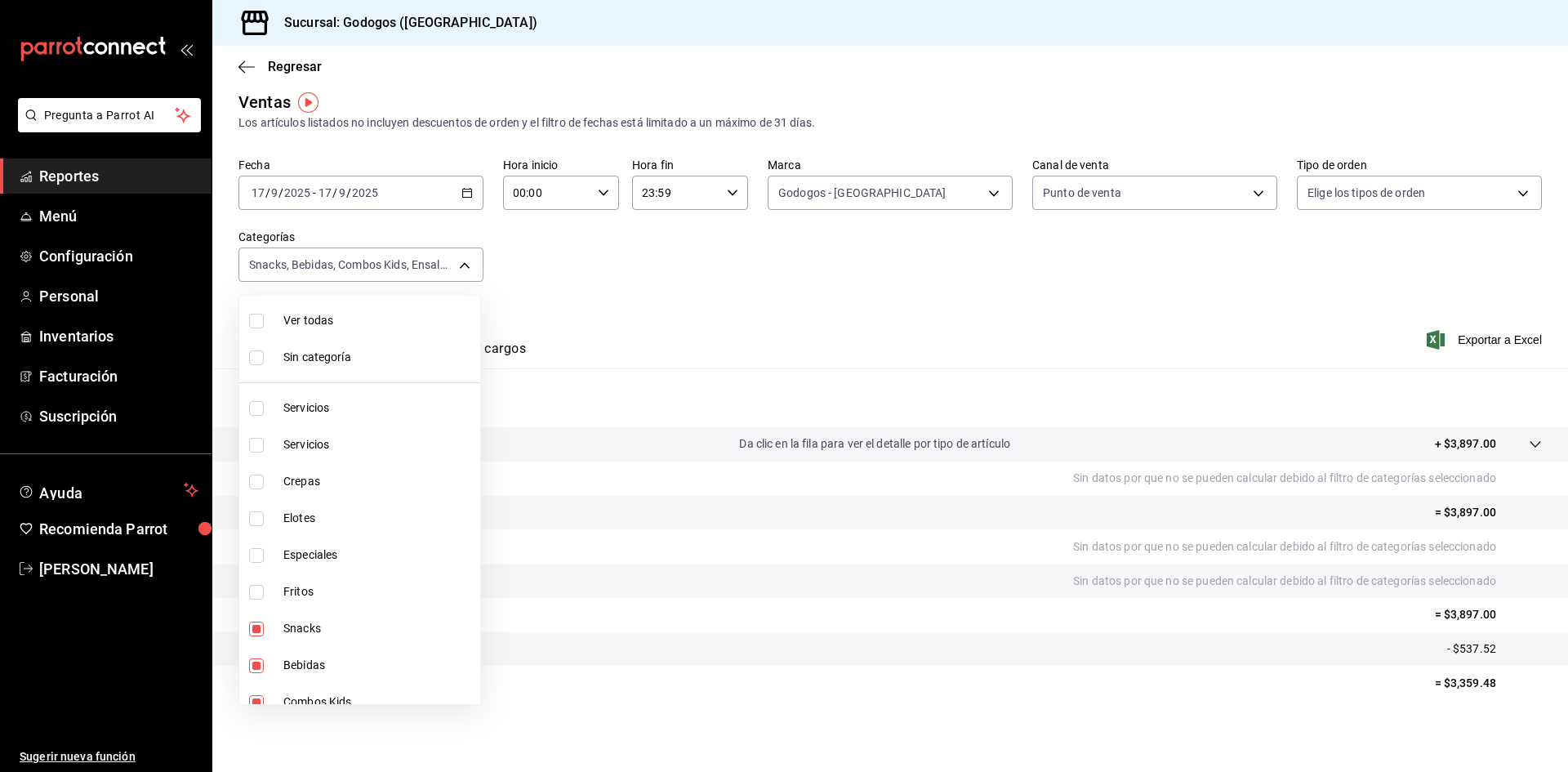
checkbox input "true"
click at [779, 264] on div at bounding box center [784, 386] width 1568 height 772
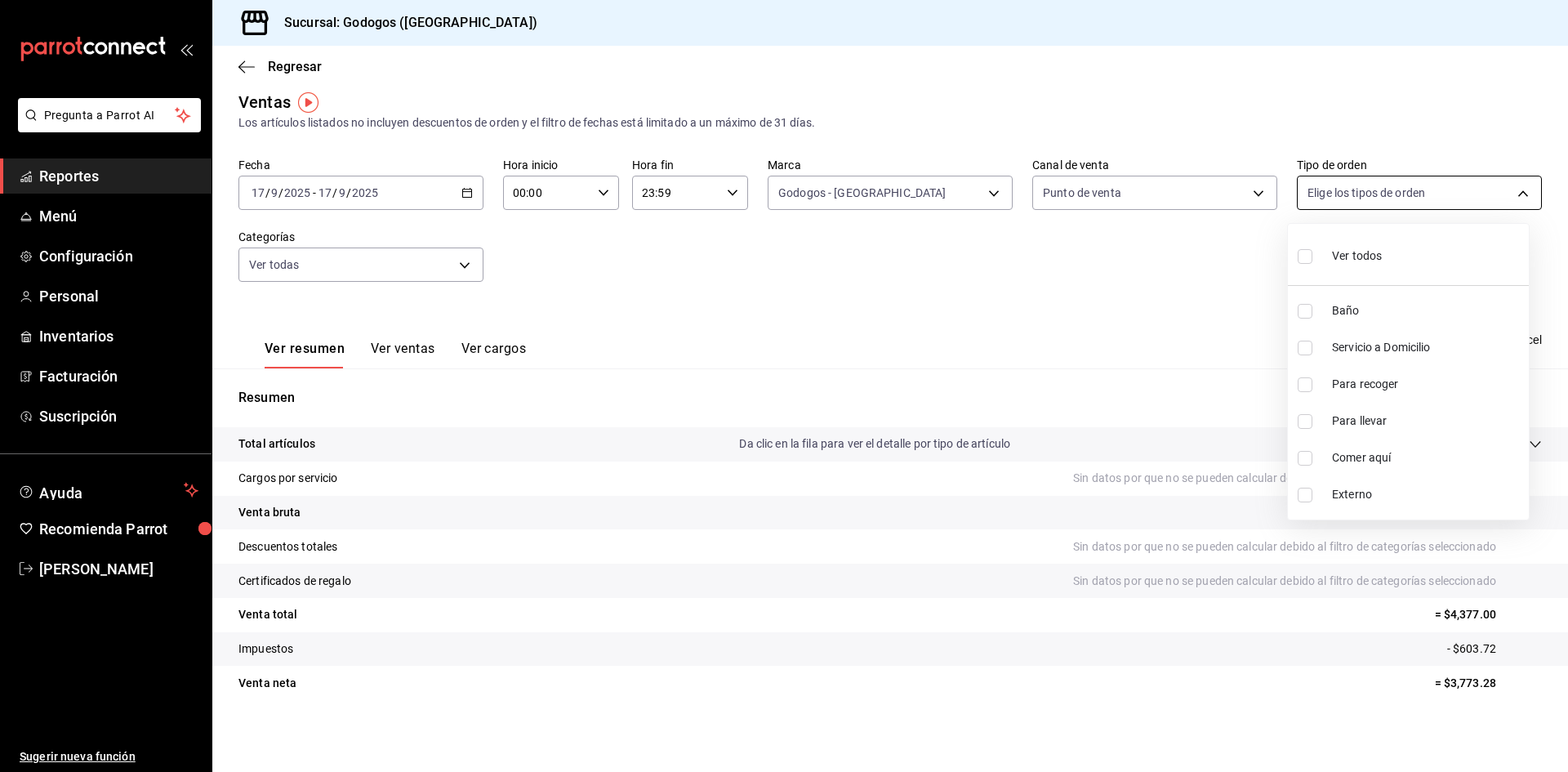
click at [1125, 192] on body "Pregunta a Parrot AI Reportes Menú Configuración Personal Inventarios Facturaci…" at bounding box center [784, 405] width 1568 height 809
click at [1125, 120] on div at bounding box center [784, 386] width 1568 height 772
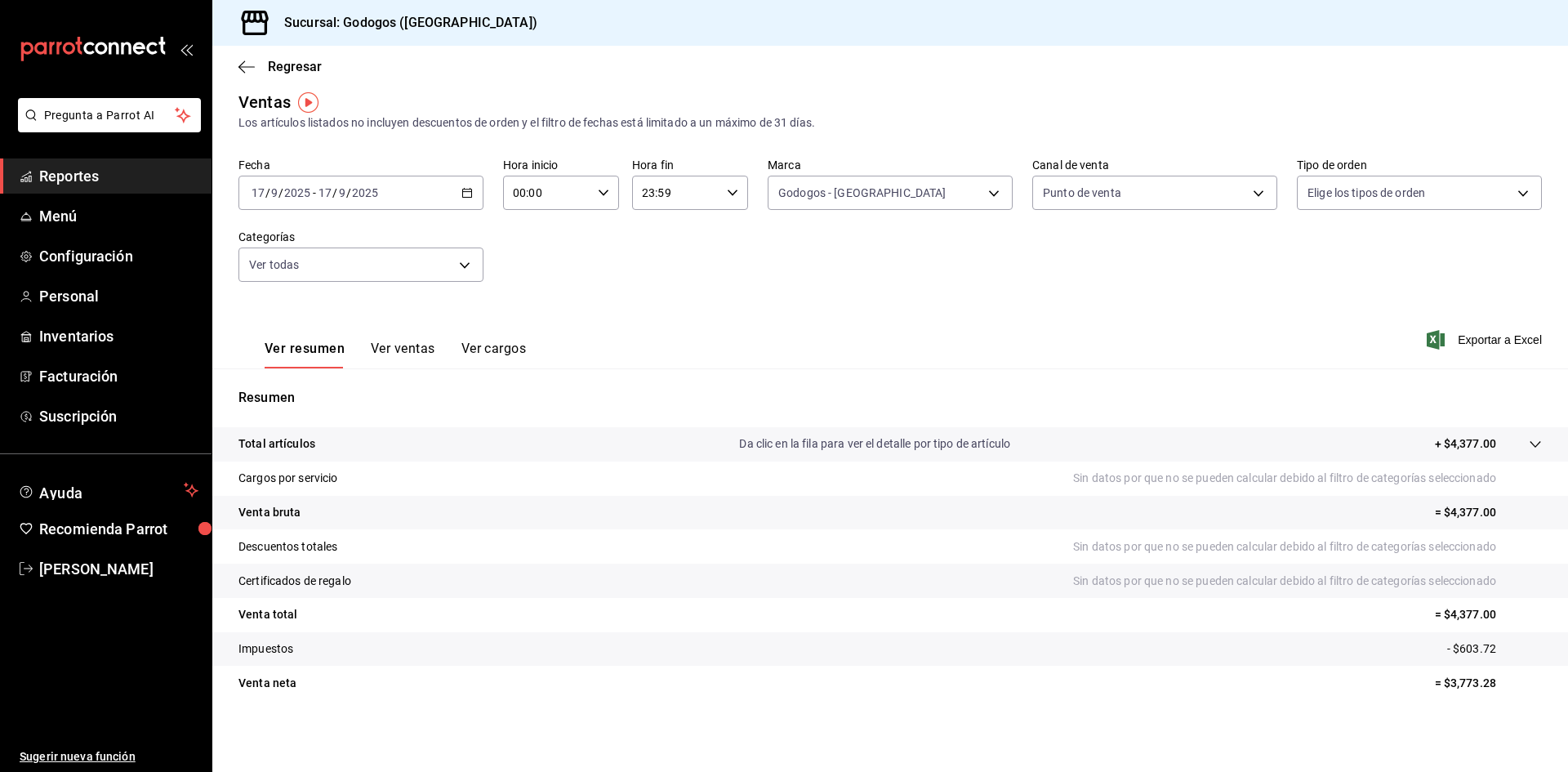
click at [1125, 187] on body "Pregunta a Parrot AI Reportes Menú Configuración Personal Inventarios Facturaci…" at bounding box center [784, 405] width 1568 height 809
click at [1125, 125] on div at bounding box center [784, 386] width 1568 height 772
click at [456, 197] on div "2025-09-17 17 / 9 / 2025 - 2025-09-17 17 / 9 / 2025" at bounding box center [361, 193] width 245 height 34
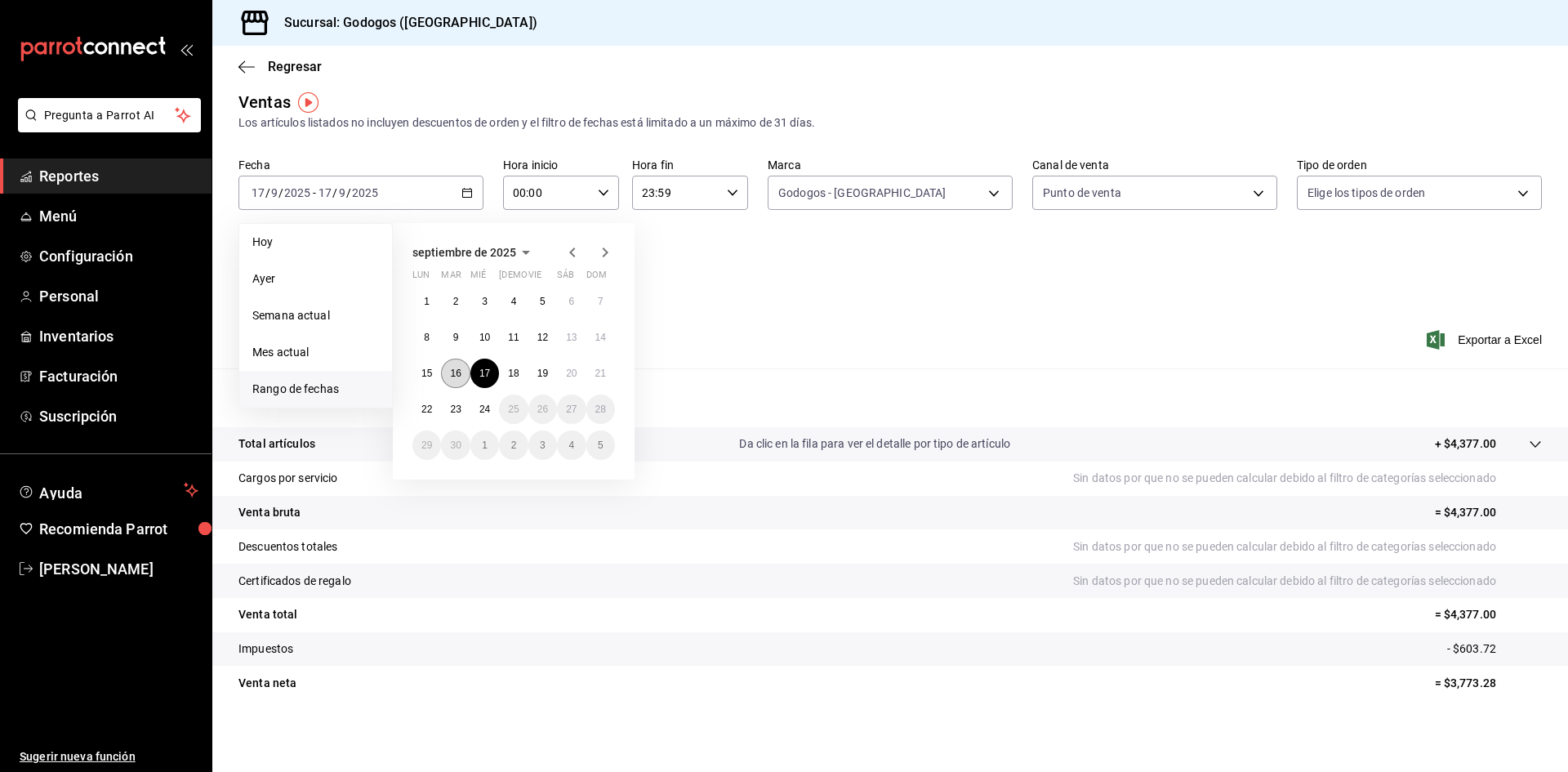
click at [459, 383] on button "16" at bounding box center [455, 373] width 29 height 30
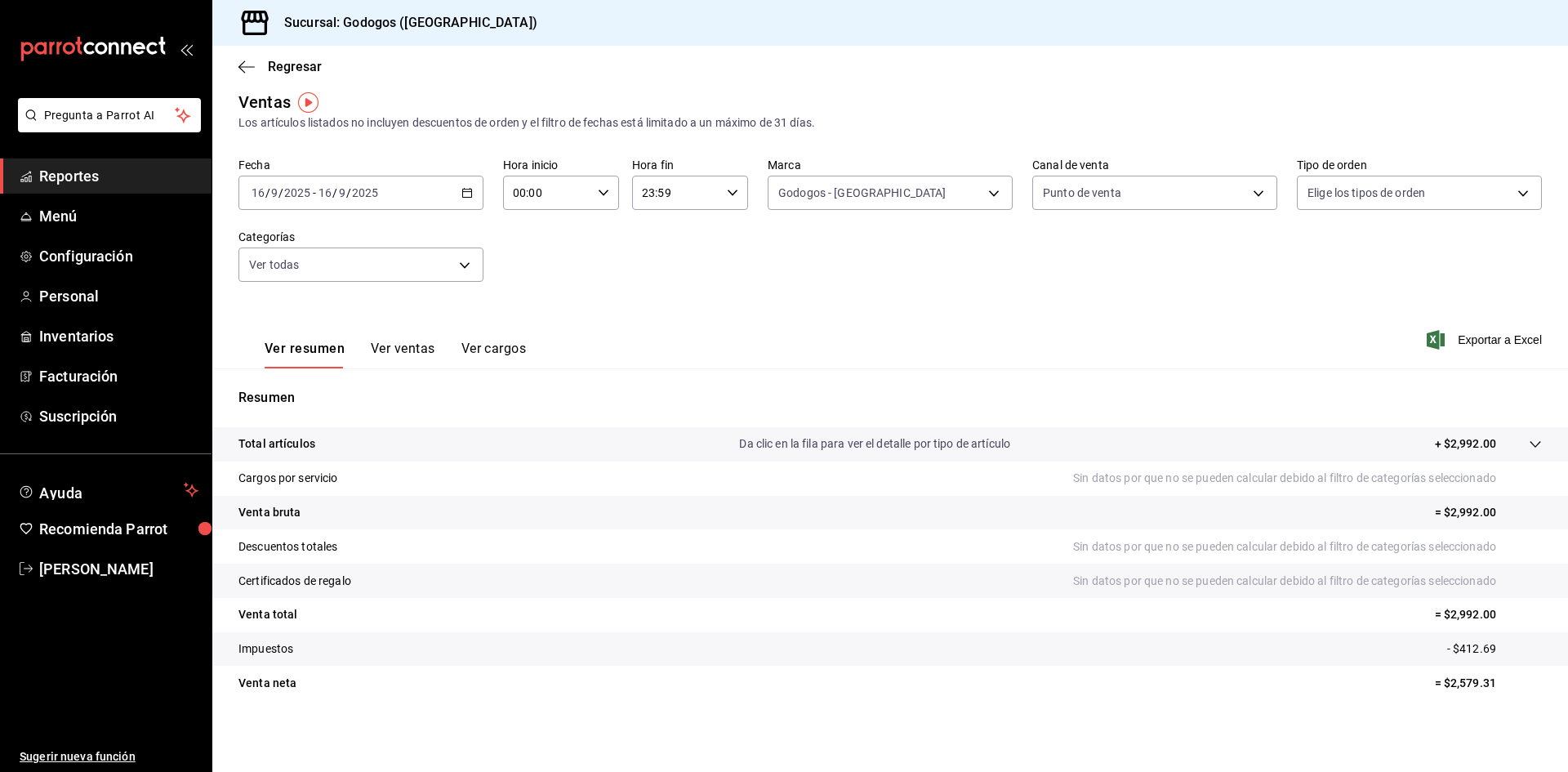
click at [388, 346] on button "Ver ventas" at bounding box center [403, 354] width 64 height 28
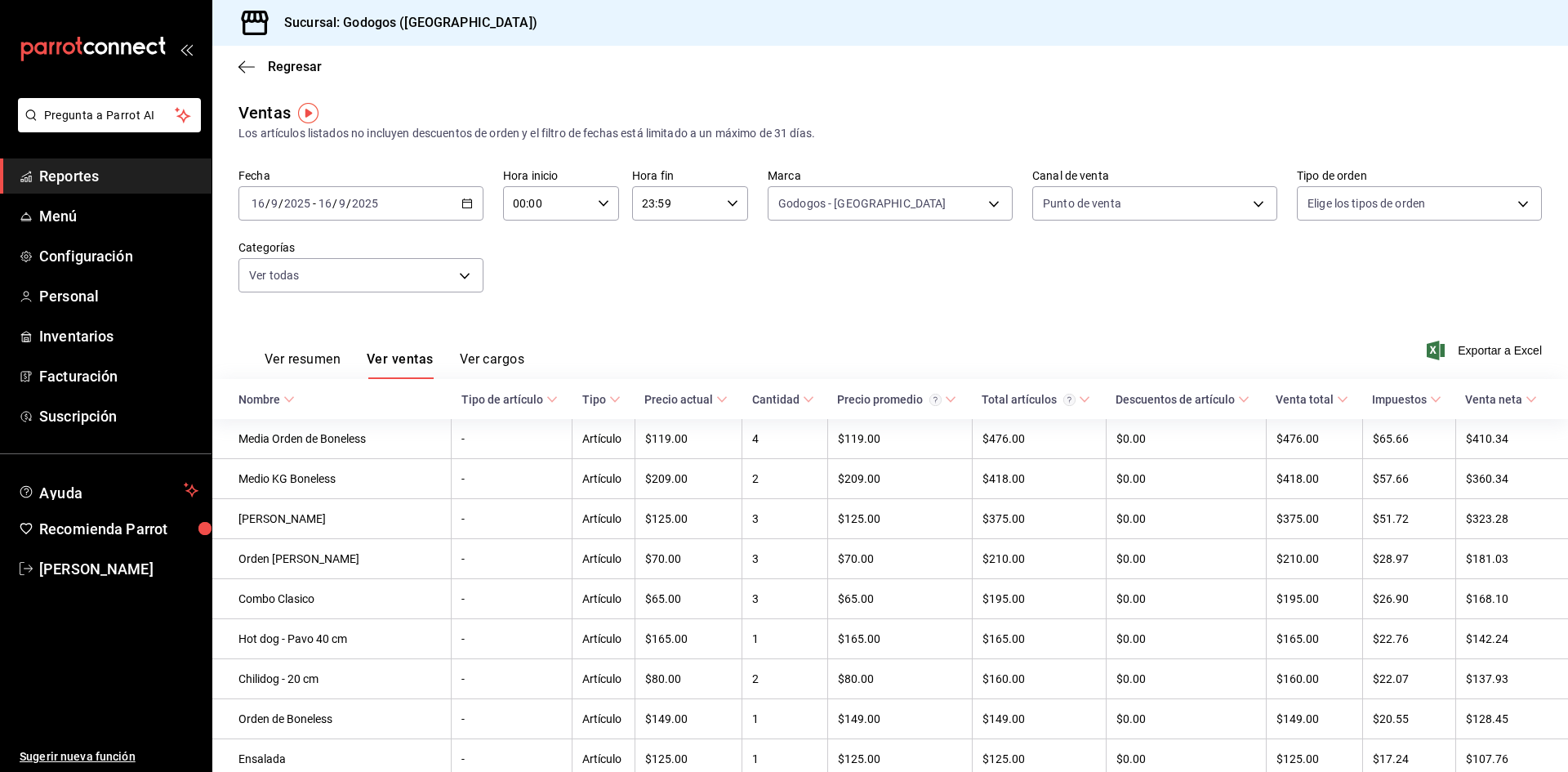
click at [326, 358] on button "Ver resumen" at bounding box center [302, 364] width 76 height 28
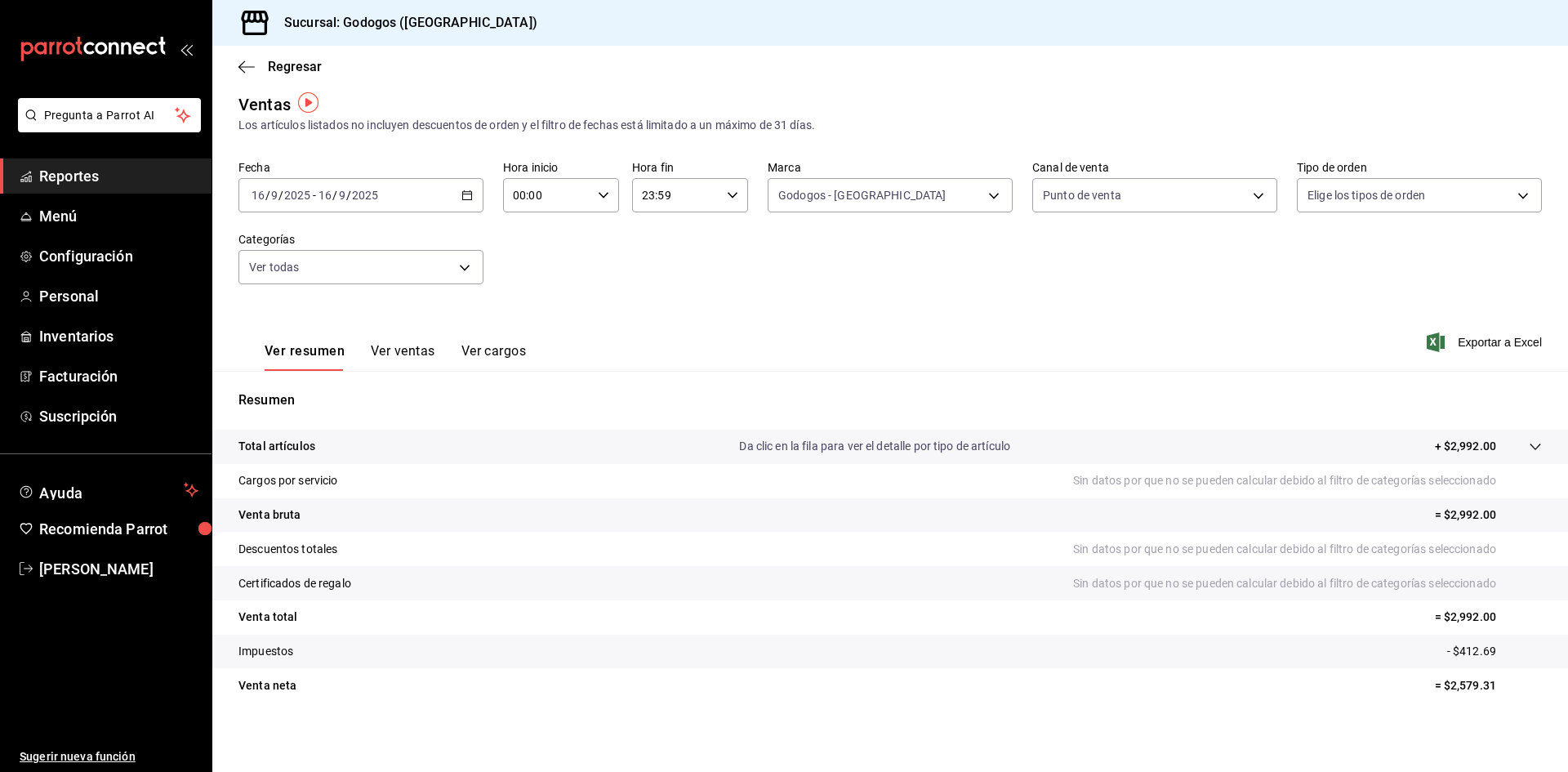
scroll to position [11, 0]
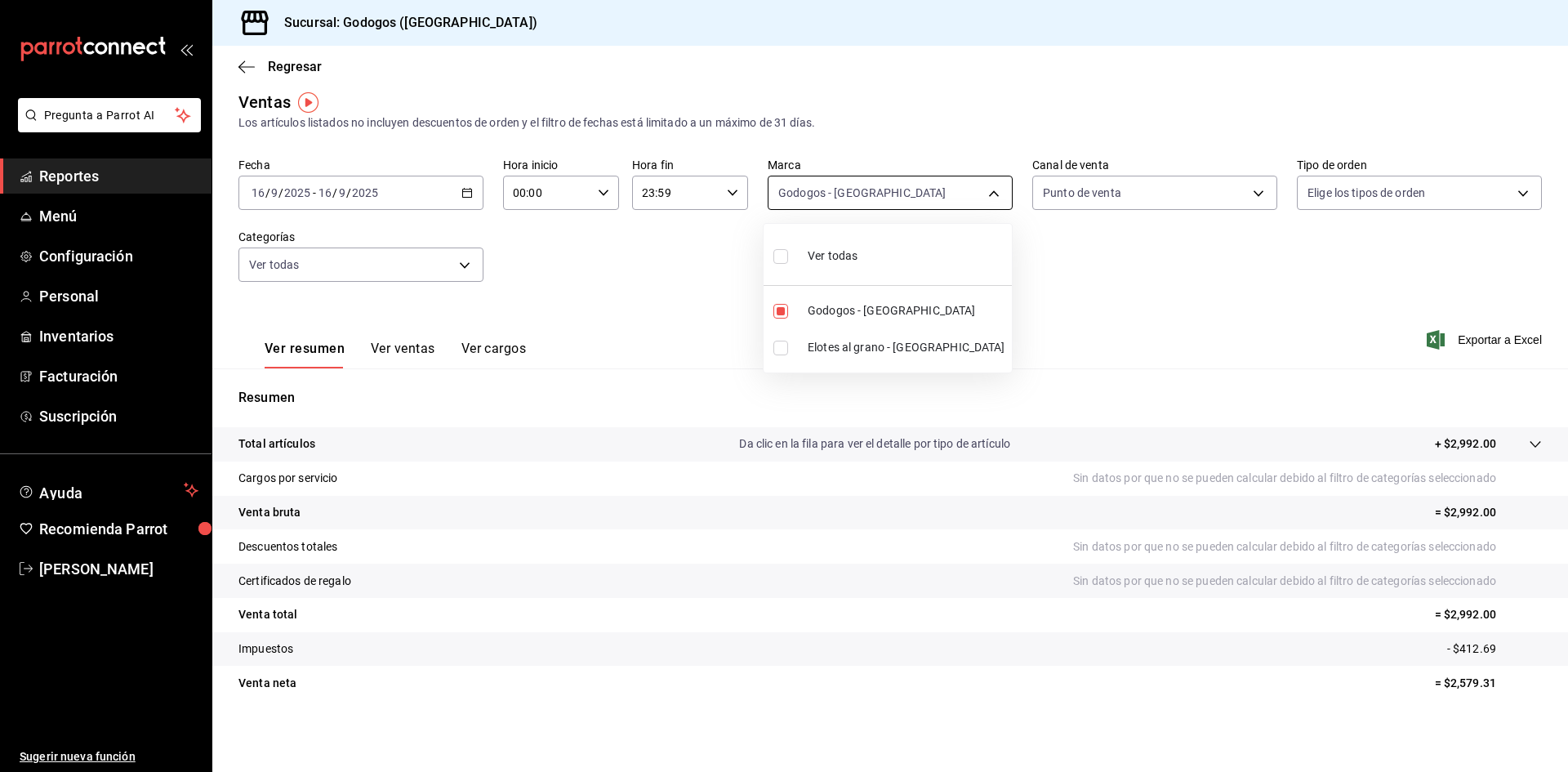
click at [901, 196] on body "Pregunta a Parrot AI Reportes Menú Configuración Personal Inventarios Facturaci…" at bounding box center [784, 405] width 1568 height 809
click at [846, 346] on span "Elotes al grano - Monterrey" at bounding box center [906, 347] width 198 height 17
type input "f88750bd-a363-4eea-a372-f4e82ed3d2a9,3a7f3da2-7046-47ea-a0e2-eed43982f75a"
checkbox input "true"
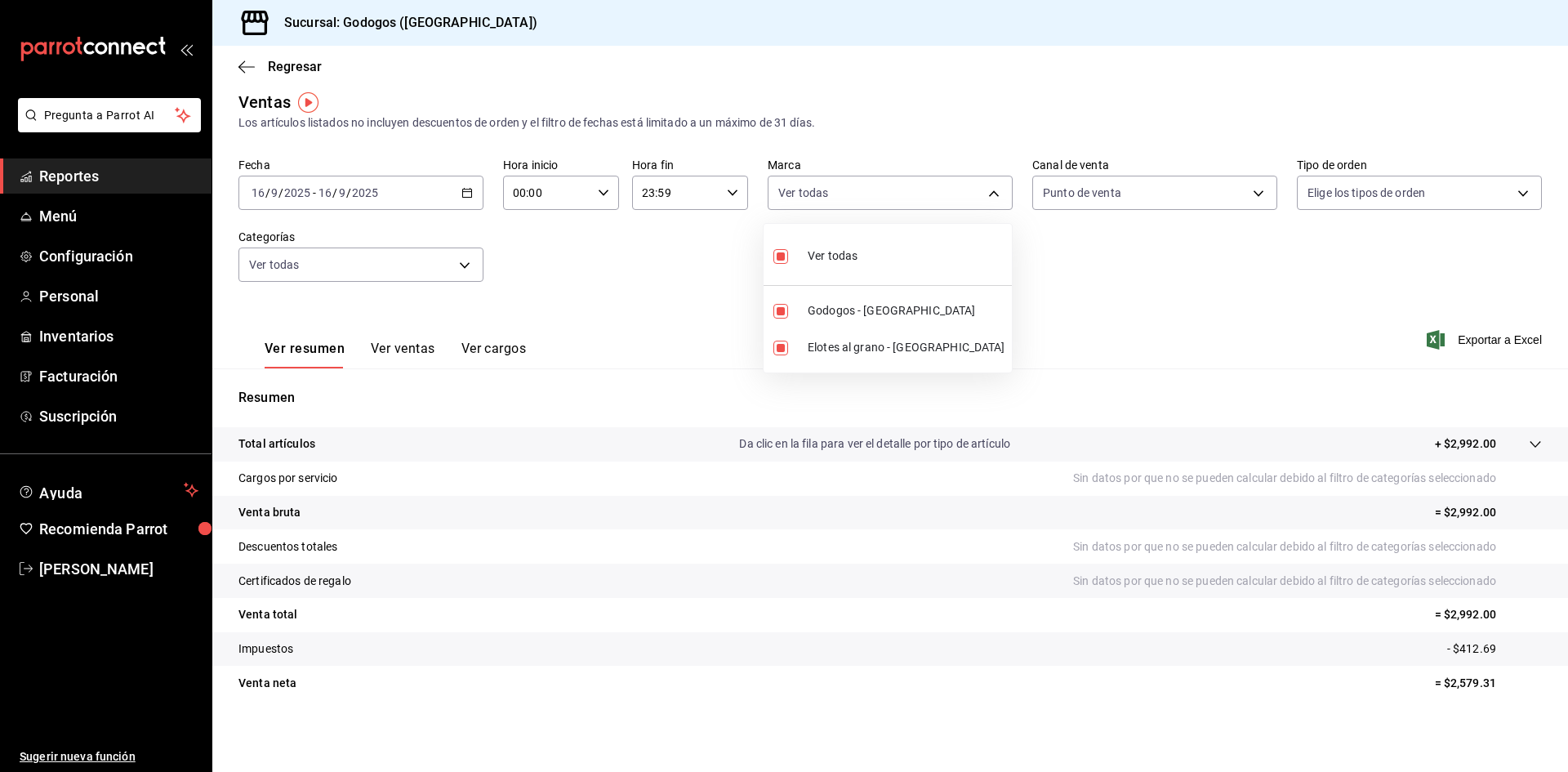
click at [1096, 284] on div at bounding box center [784, 386] width 1568 height 772
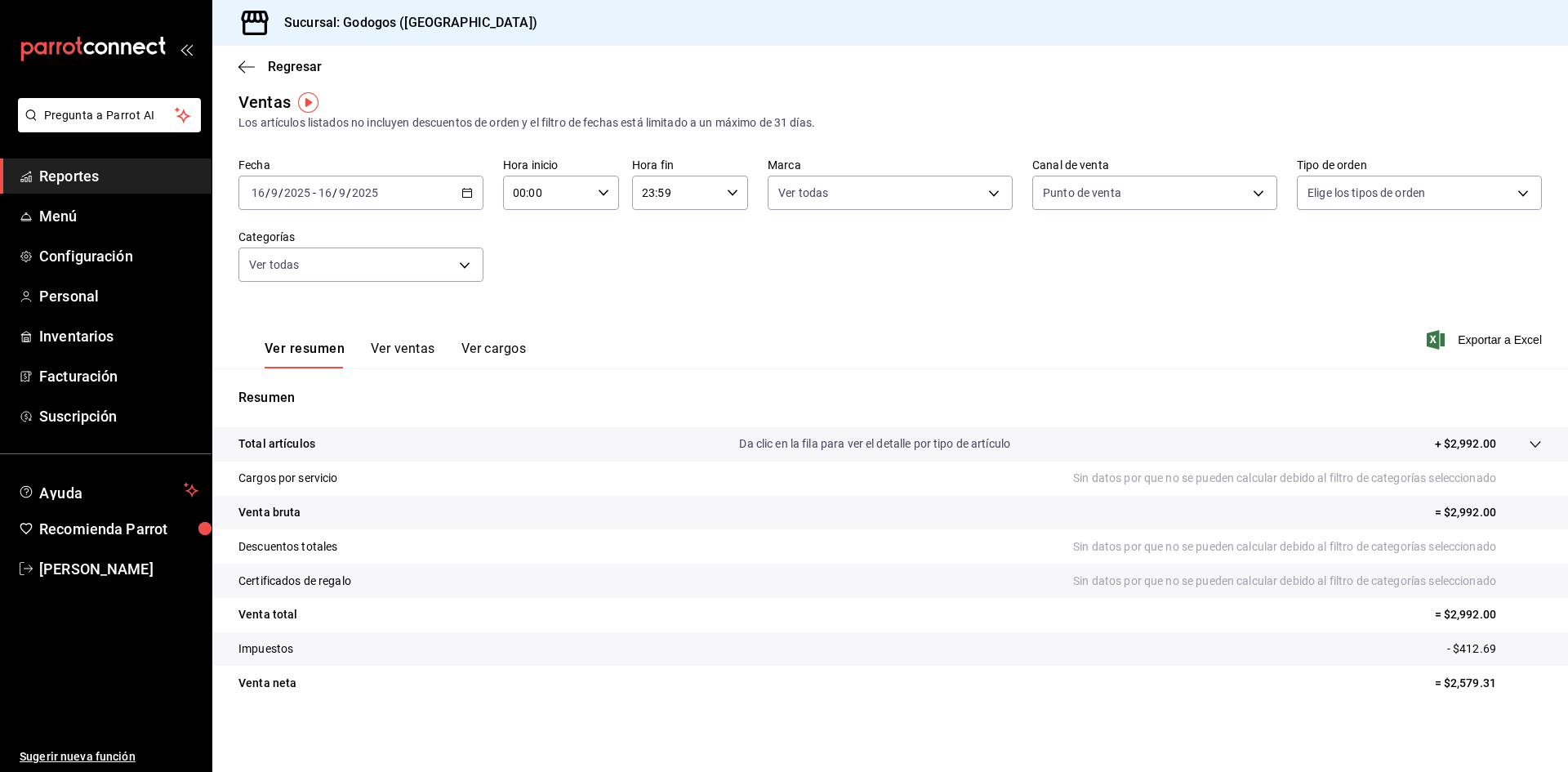
click at [812, 263] on div "Fecha 2025-09-16 16 / 9 / 2025 - 2025-09-16 16 / 9 / 2025 Hora inicio 00:00 Hor…" at bounding box center [890, 230] width 1304 height 143
click at [358, 191] on input "2025" at bounding box center [364, 193] width 28 height 13
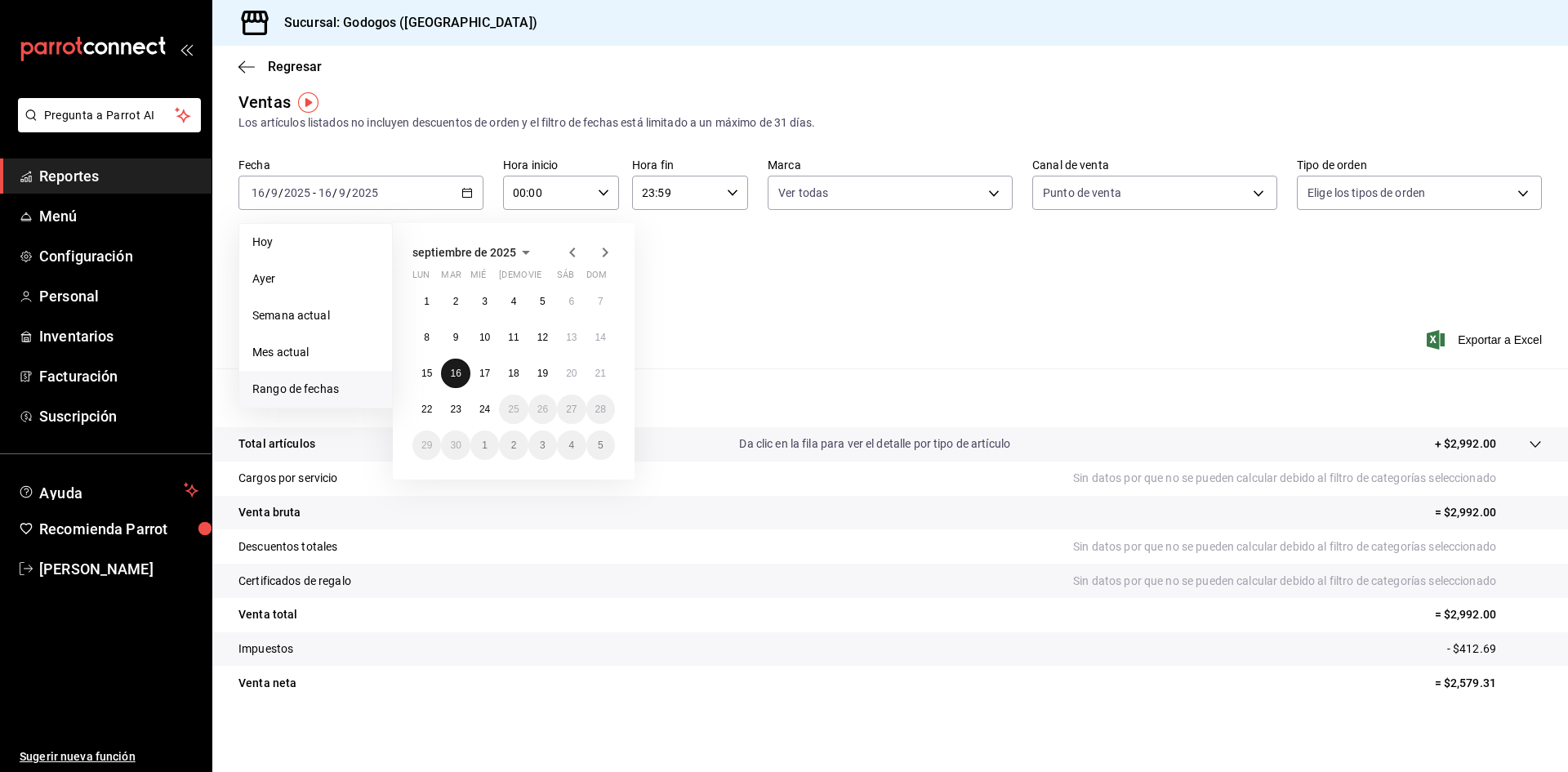
click at [463, 371] on button "16" at bounding box center [455, 373] width 29 height 30
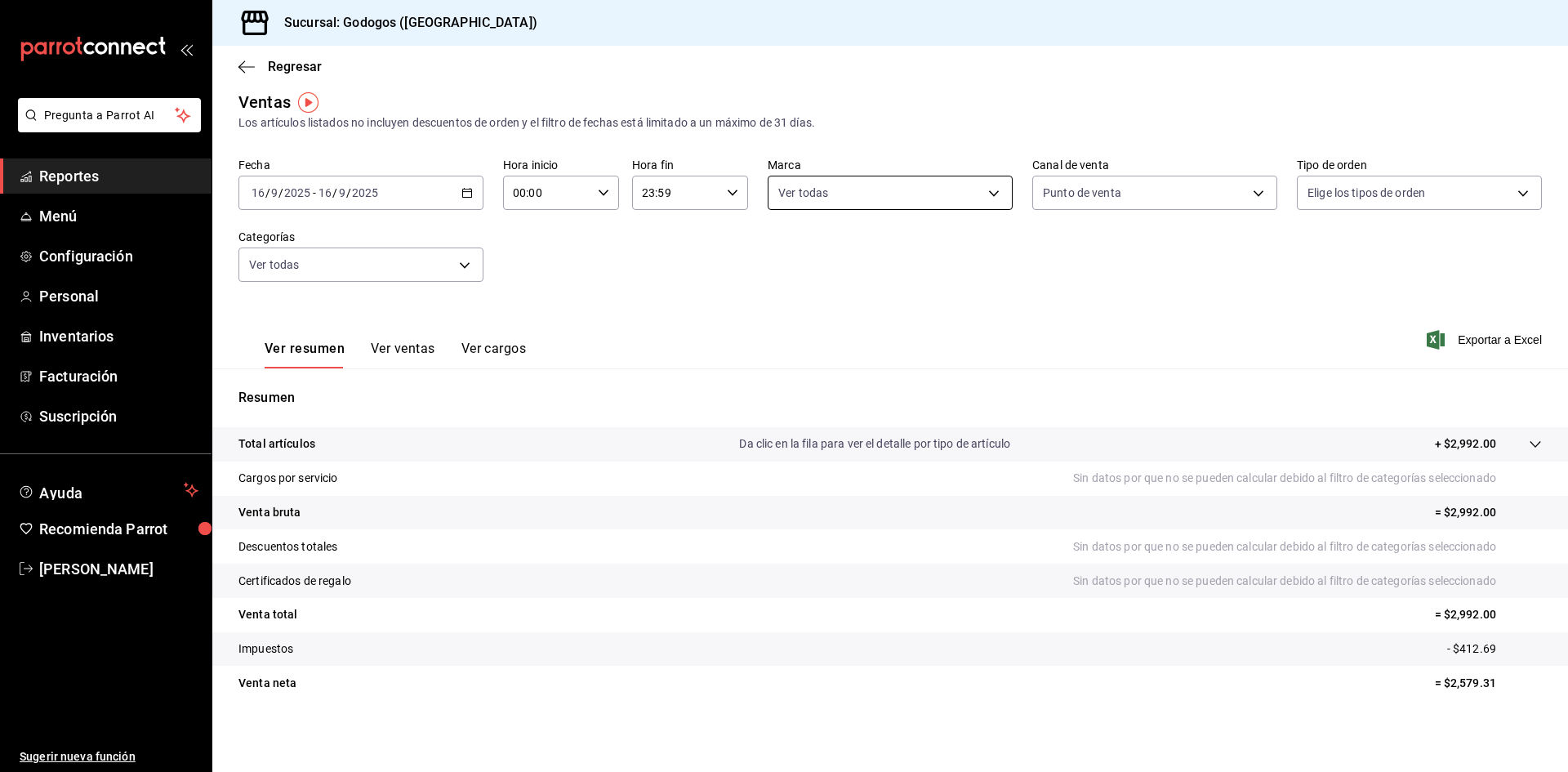
click at [911, 202] on body "Pregunta a Parrot AI Reportes Menú Configuración Personal Inventarios Facturaci…" at bounding box center [784, 405] width 1568 height 809
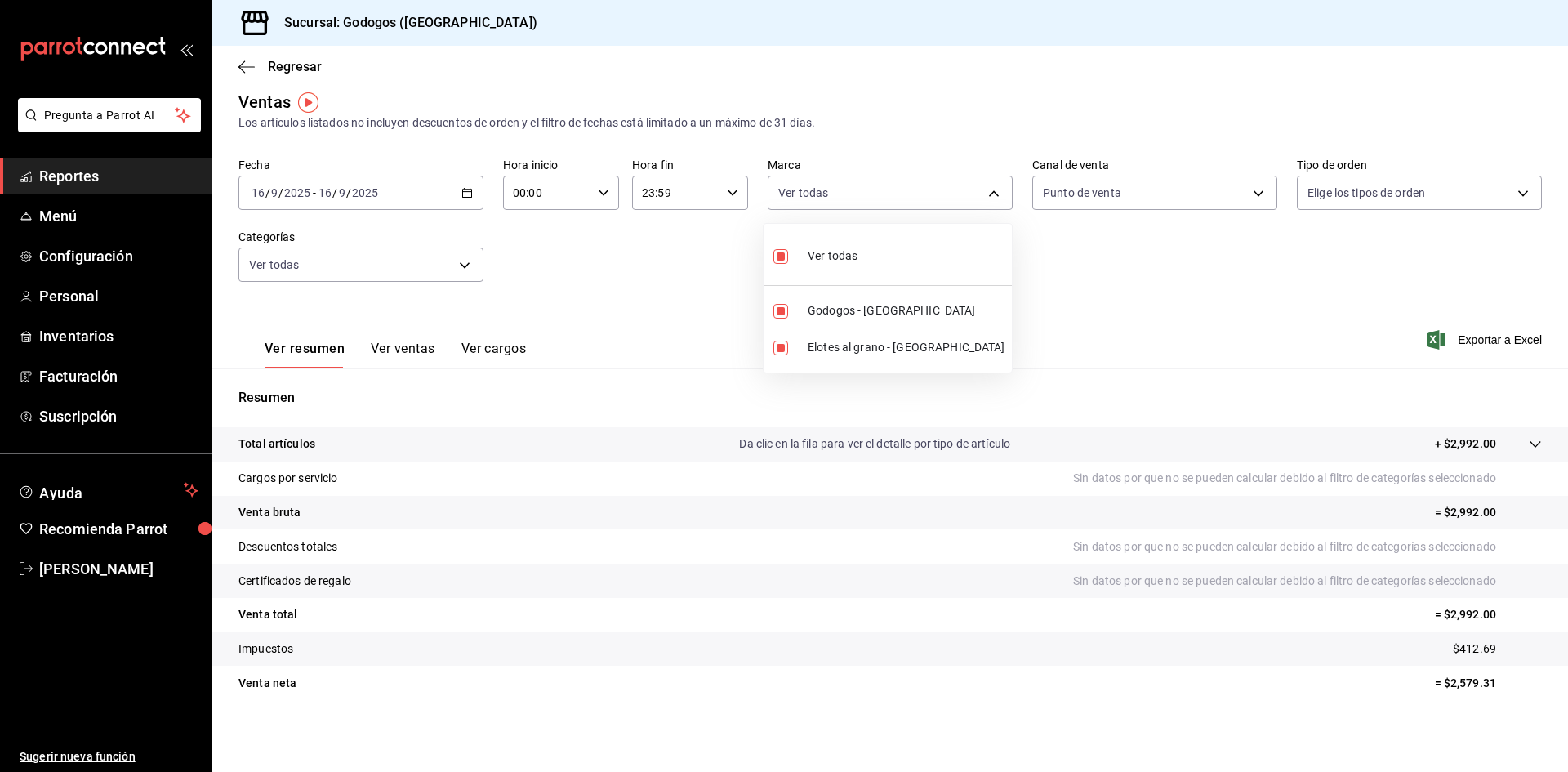
click at [1114, 276] on div at bounding box center [784, 386] width 1568 height 772
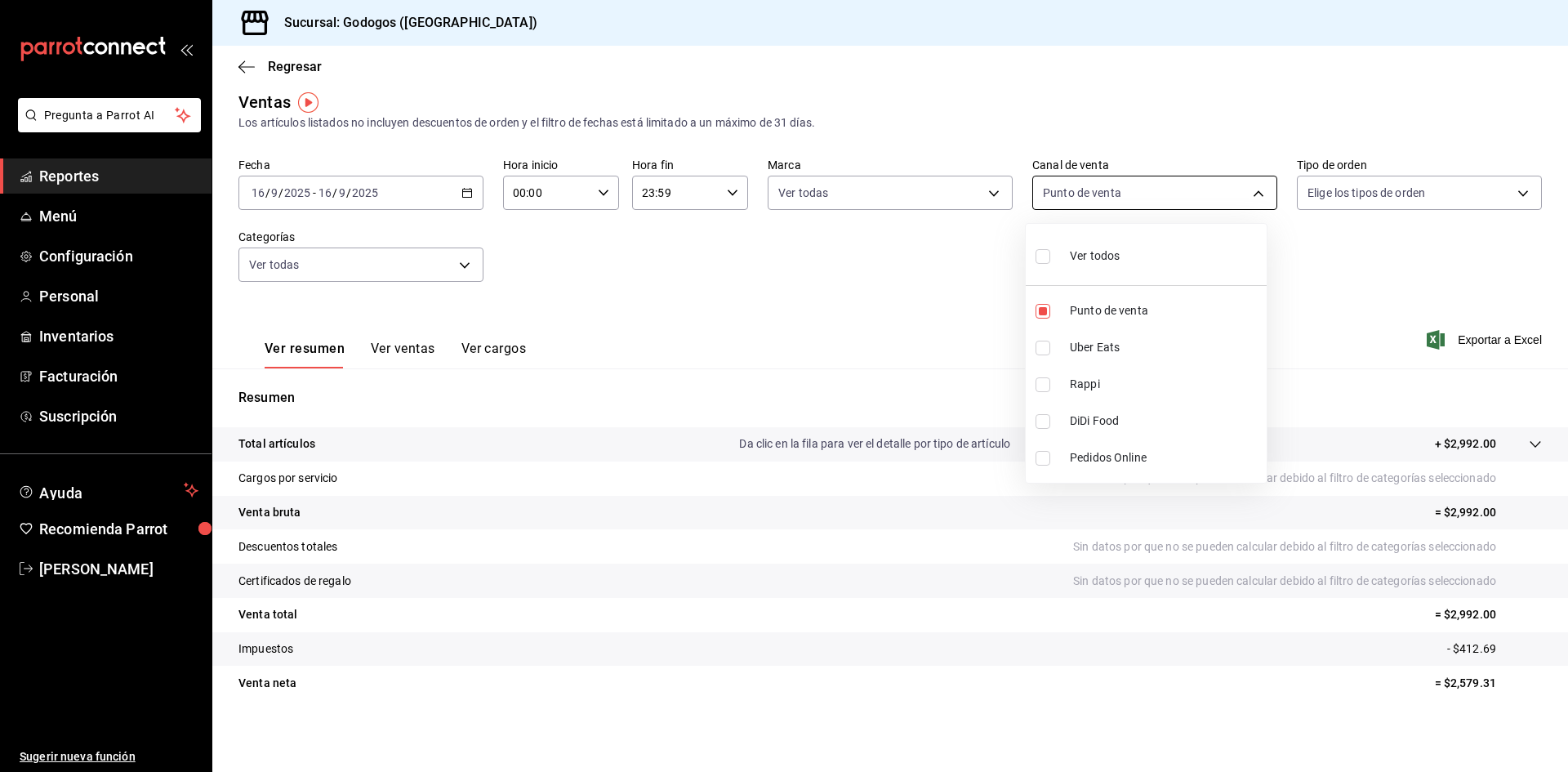
click at [1125, 199] on body "Pregunta a Parrot AI Reportes Menú Configuración Personal Inventarios Facturaci…" at bounding box center [784, 405] width 1568 height 809
click at [1116, 315] on span "Punto de venta" at bounding box center [1164, 311] width 190 height 17
checkbox input "false"
click at [1125, 268] on div at bounding box center [784, 386] width 1568 height 772
click at [470, 191] on \(Stroke\) "button" at bounding box center [467, 192] width 10 height 9
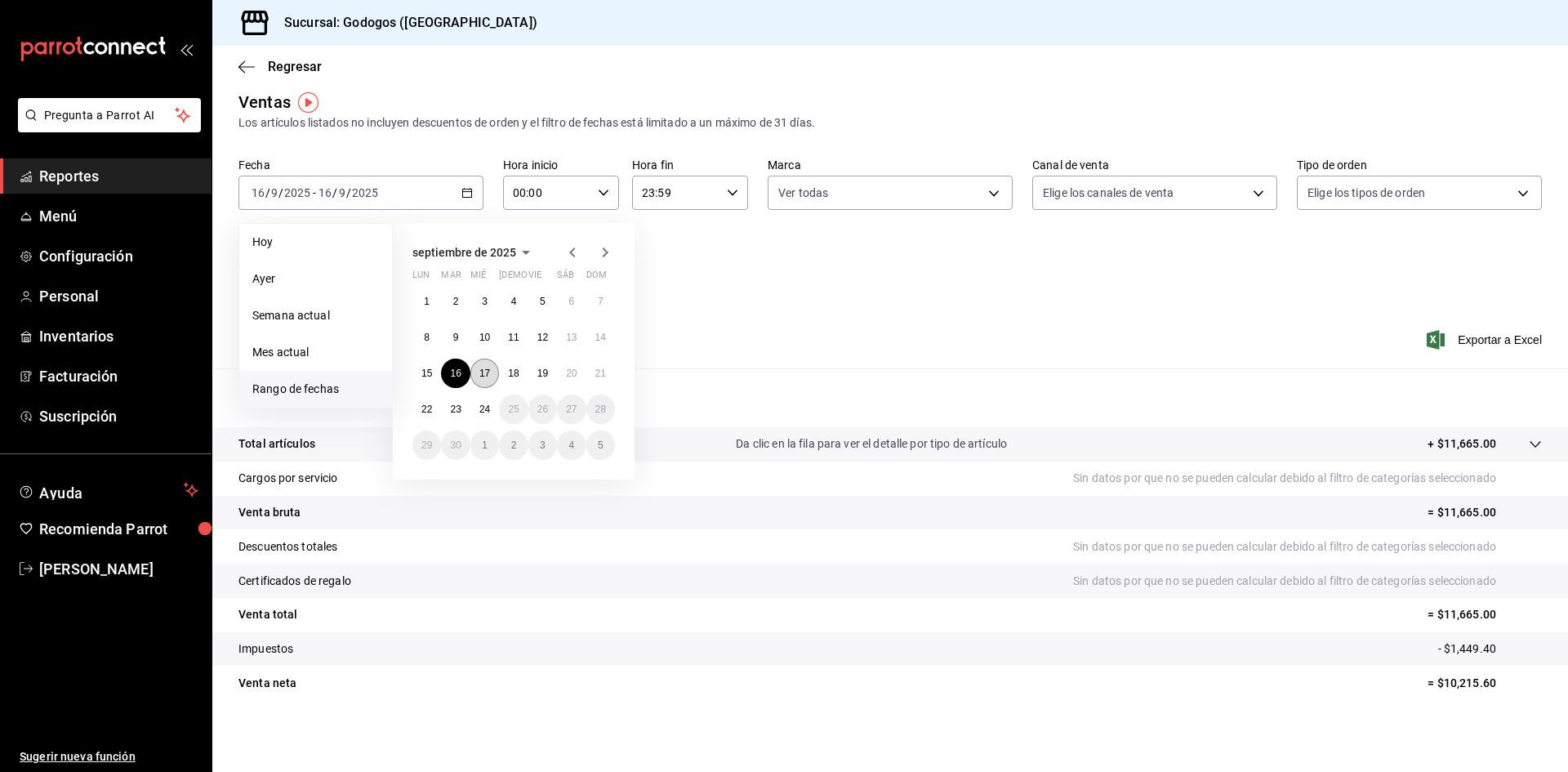
click at [483, 372] on abbr "17" at bounding box center [484, 373] width 11 height 11
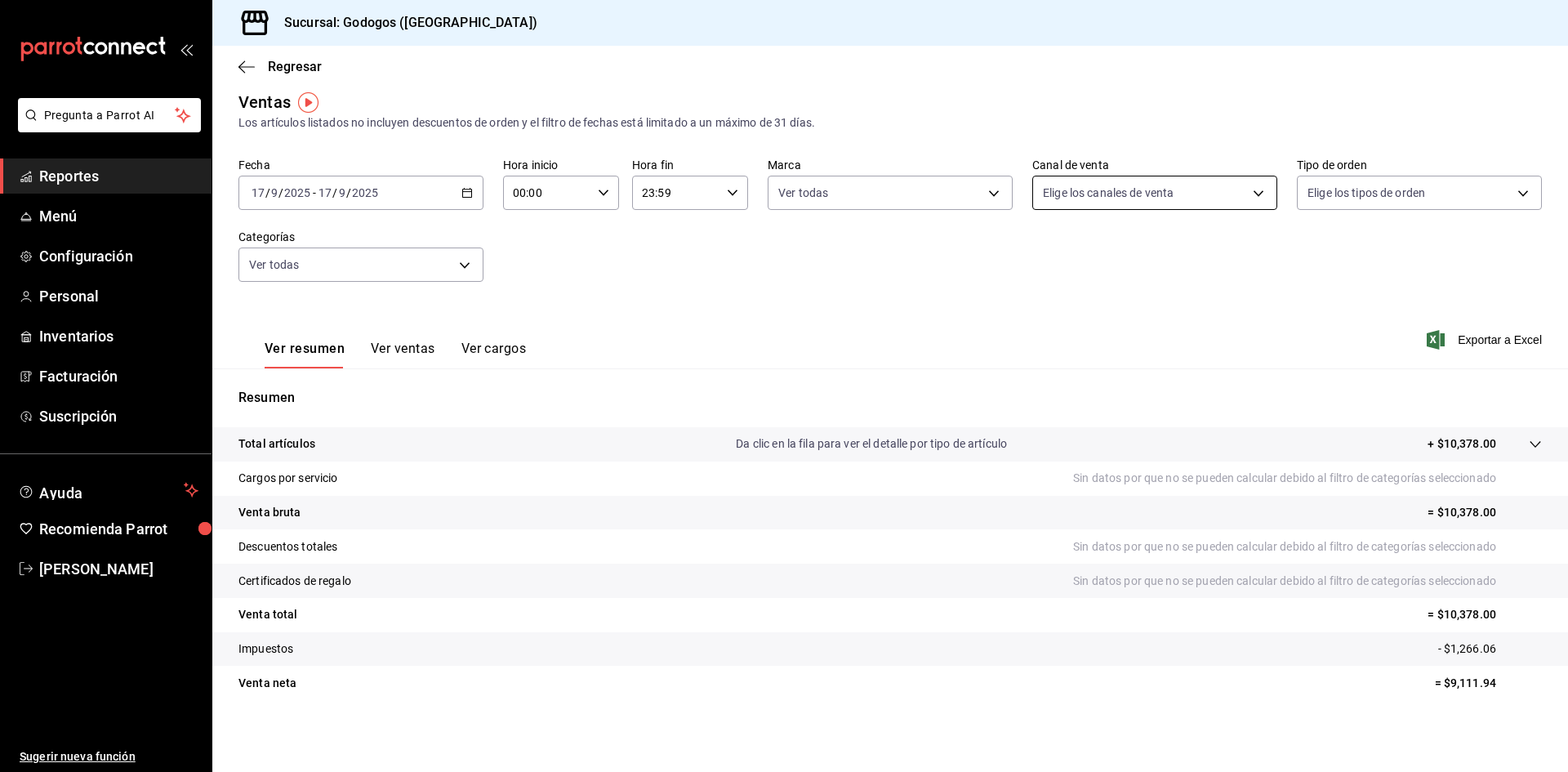
click at [1125, 203] on body "Pregunta a Parrot AI Reportes Menú Configuración Personal Inventarios Facturaci…" at bounding box center [784, 405] width 1568 height 809
click at [1110, 311] on span "Punto de venta" at bounding box center [1164, 311] width 190 height 17
type input "PARROT"
checkbox input "true"
click at [860, 268] on div at bounding box center [784, 386] width 1568 height 772
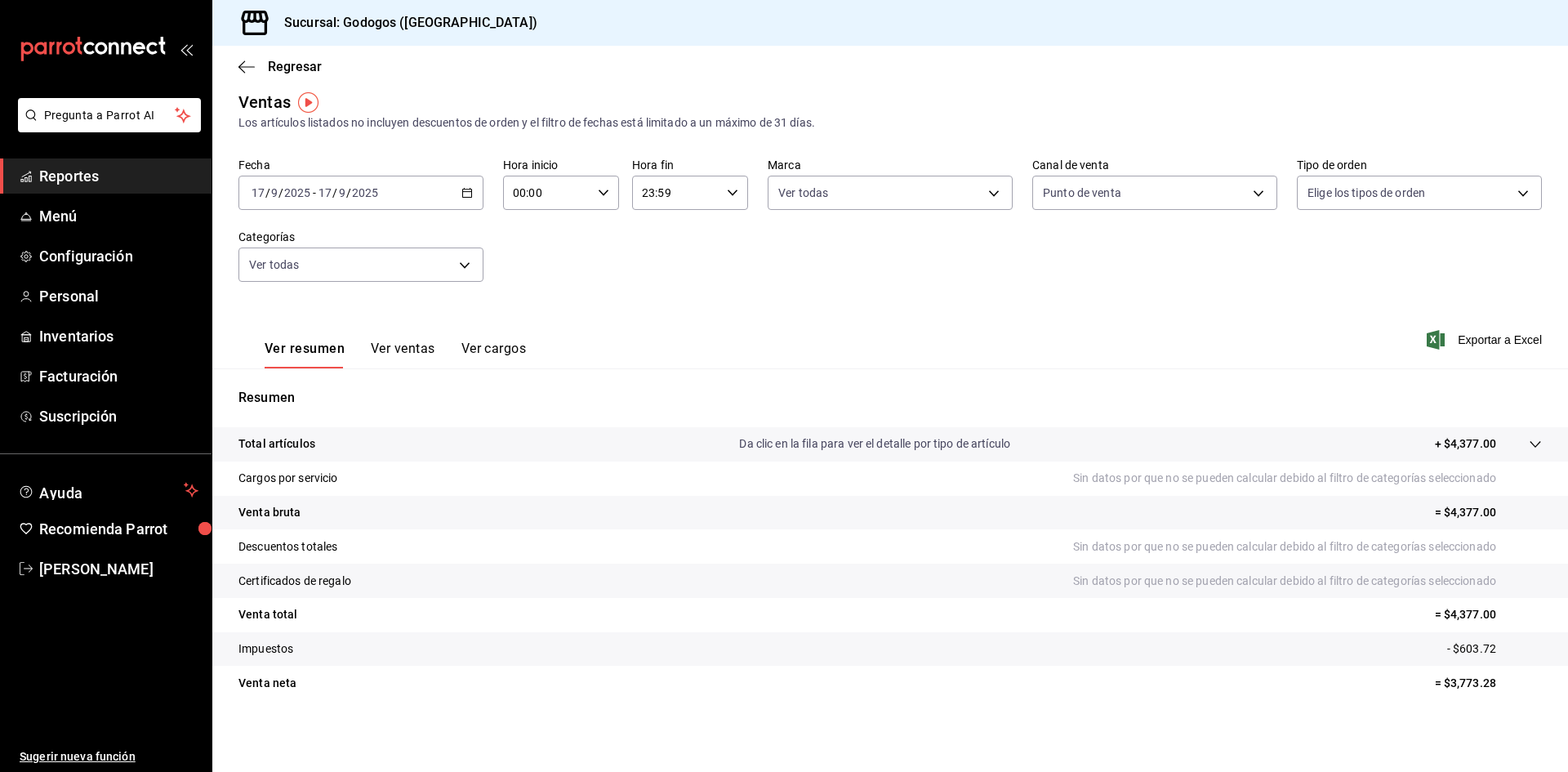
click at [1036, 253] on div "Fecha 2025-09-17 17 / 9 / 2025 - 2025-09-17 17 / 9 / 2025 Hora inicio 00:00 Hor…" at bounding box center [890, 230] width 1304 height 143
click at [1125, 192] on body "Pregunta a Parrot AI Reportes Menú Configuración Personal Inventarios Facturaci…" at bounding box center [784, 405] width 1568 height 809
click at [1125, 137] on div at bounding box center [784, 386] width 1568 height 772
click at [1125, 204] on body "Pregunta a Parrot AI Reportes Menú Configuración Personal Inventarios Facturaci…" at bounding box center [784, 405] width 1568 height 809
click at [1125, 124] on div at bounding box center [784, 386] width 1568 height 772
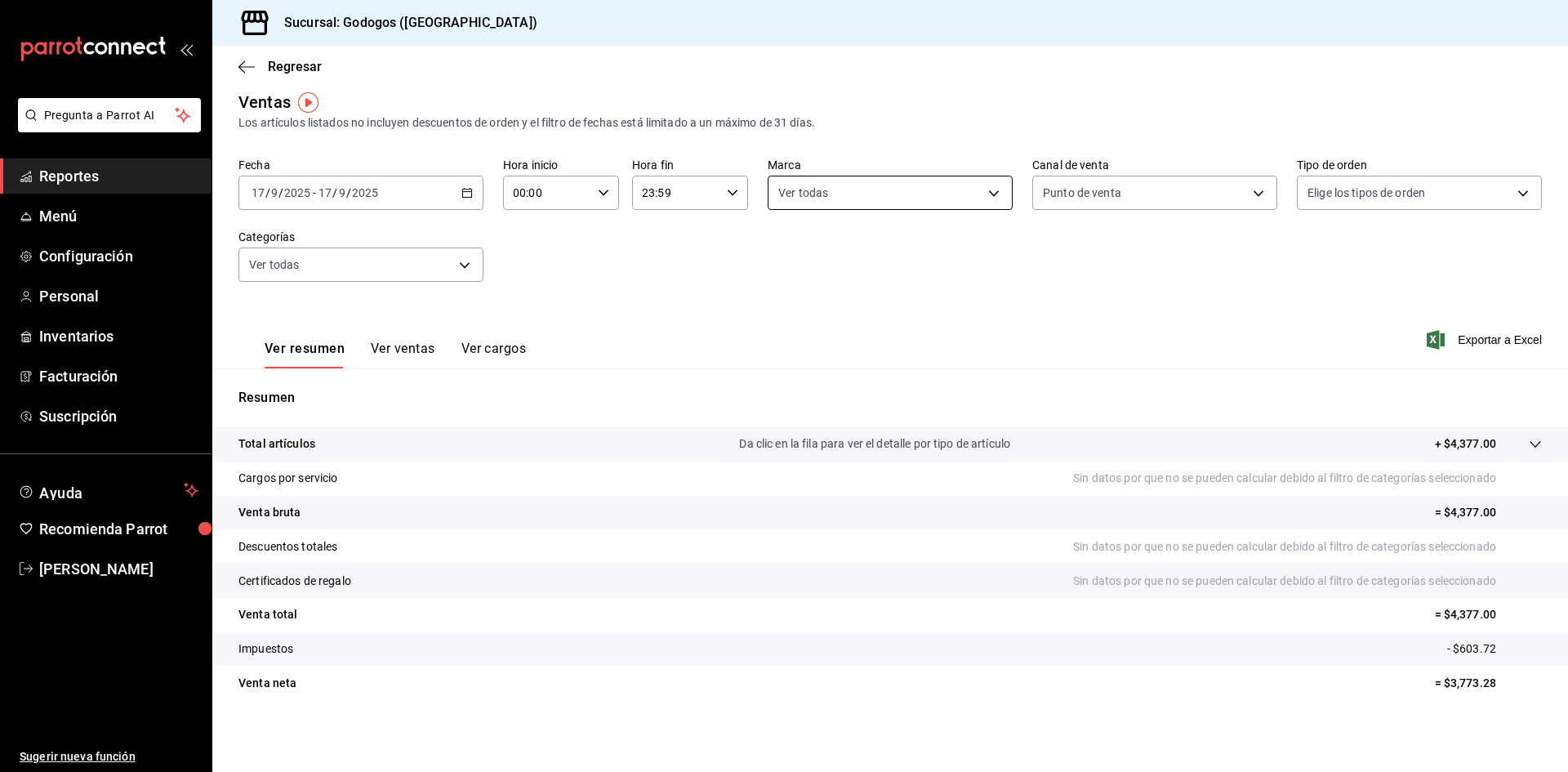
click at [995, 195] on body "Pregunta a Parrot AI Reportes Menú Configuración Personal Inventarios Facturaci…" at bounding box center [784, 405] width 1568 height 809
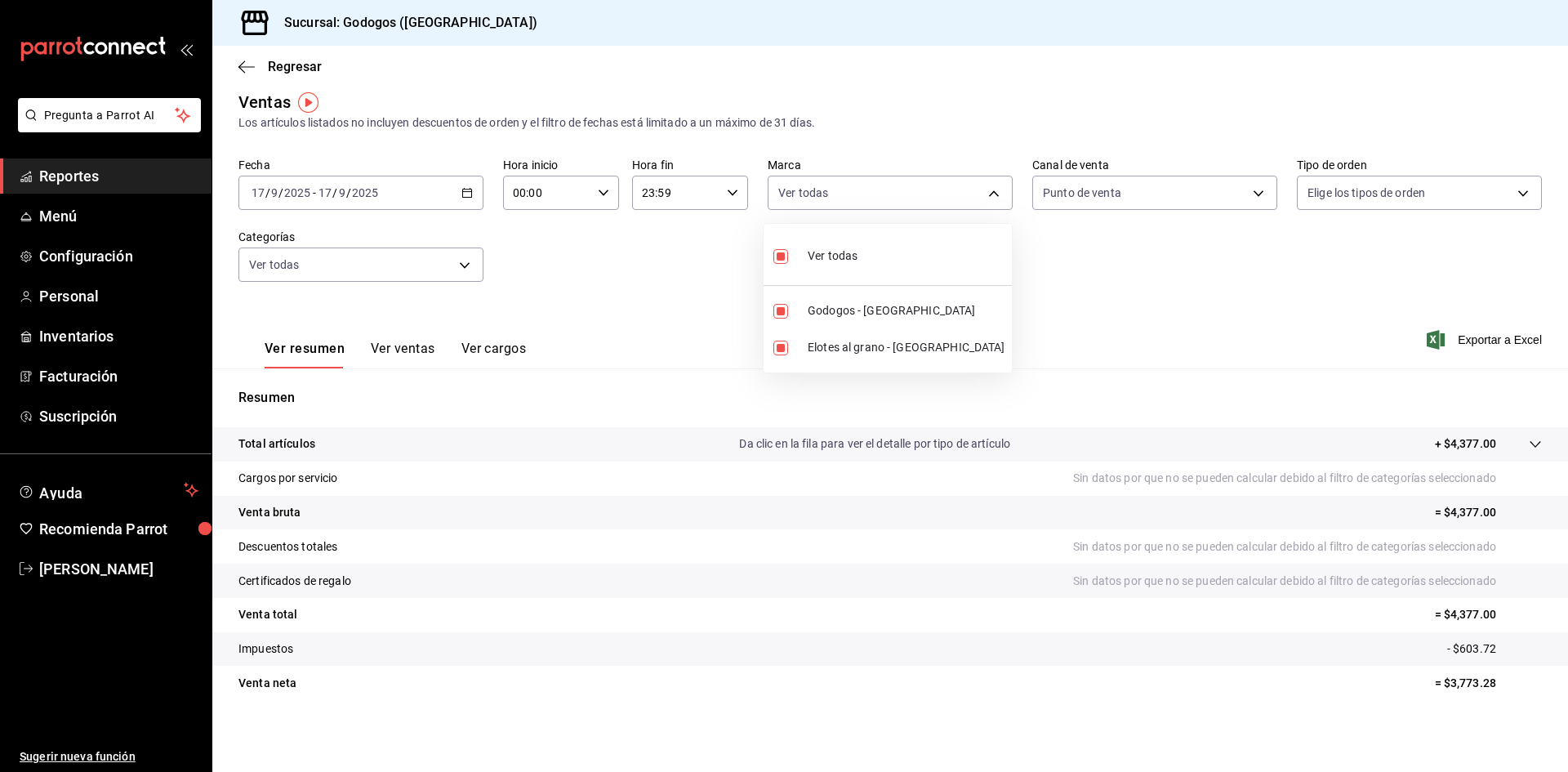
click at [1003, 126] on div at bounding box center [784, 386] width 1568 height 772
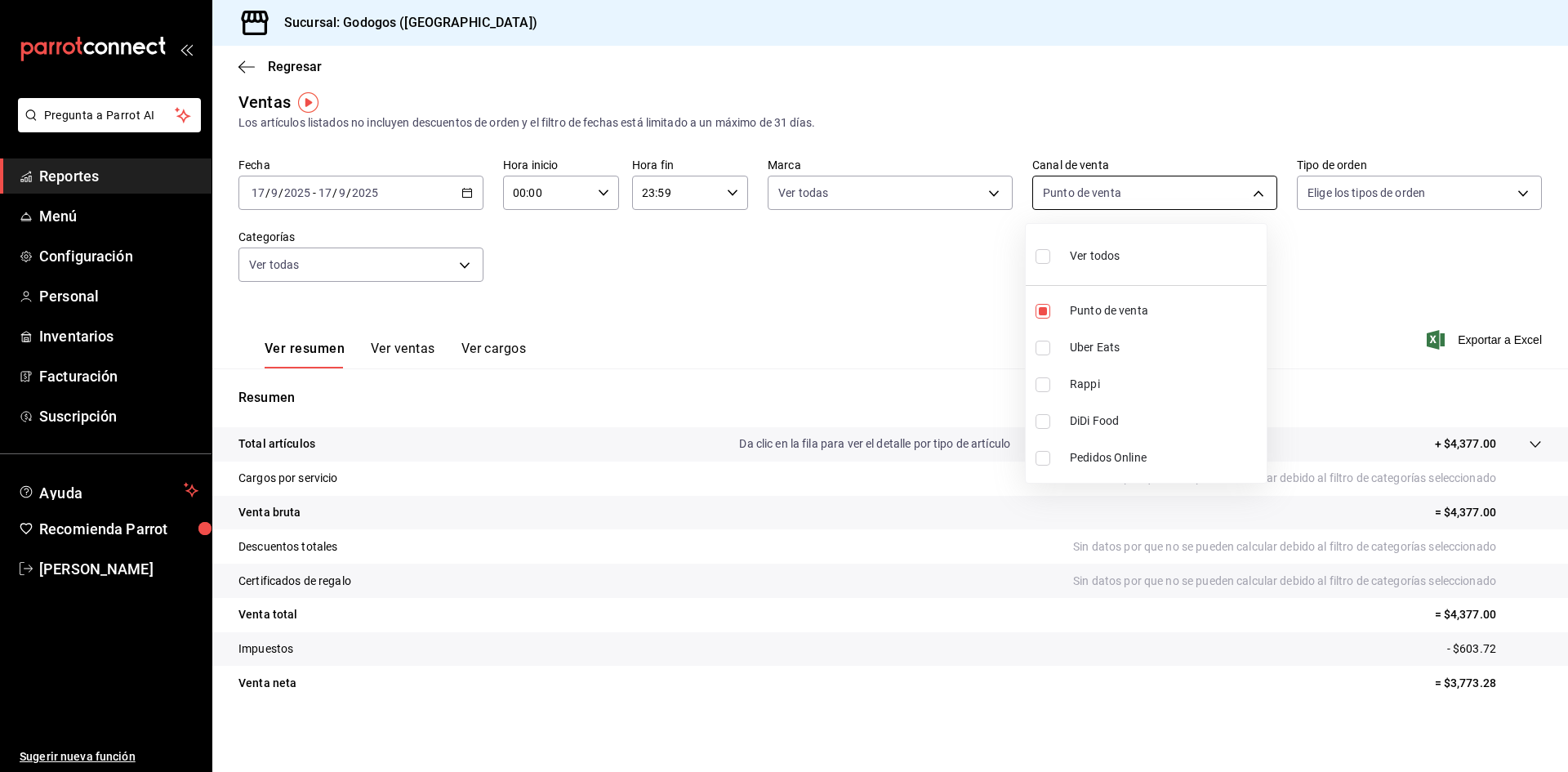
click at [1125, 192] on body "Pregunta a Parrot AI Reportes Menú Configuración Personal Inventarios Facturaci…" at bounding box center [784, 405] width 1568 height 809
click at [1125, 134] on div at bounding box center [784, 386] width 1568 height 772
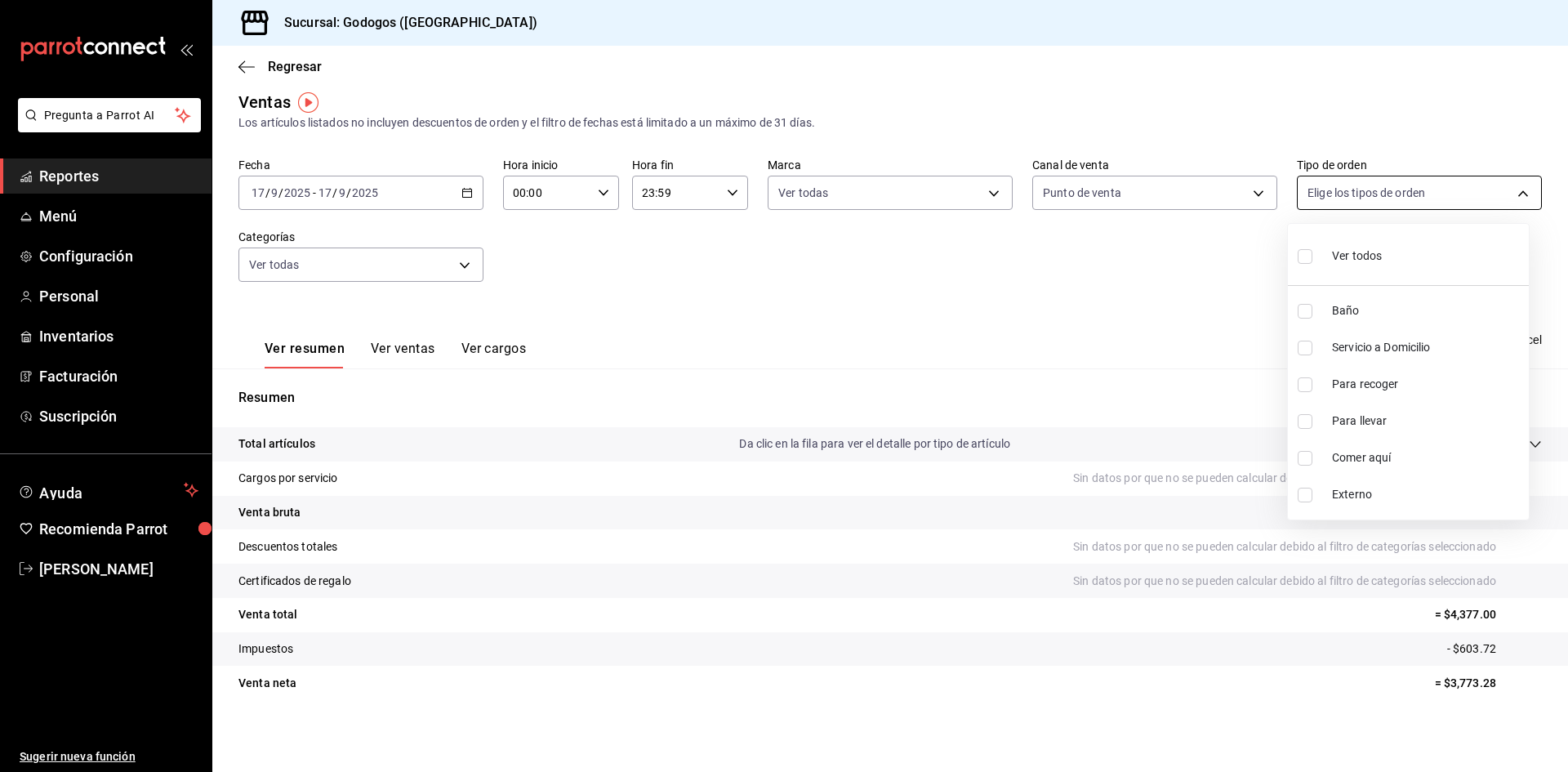
click at [1125, 192] on body "Pregunta a Parrot AI Reportes Menú Configuración Personal Inventarios Facturaci…" at bounding box center [784, 405] width 1568 height 809
click at [1125, 130] on div at bounding box center [784, 386] width 1568 height 772
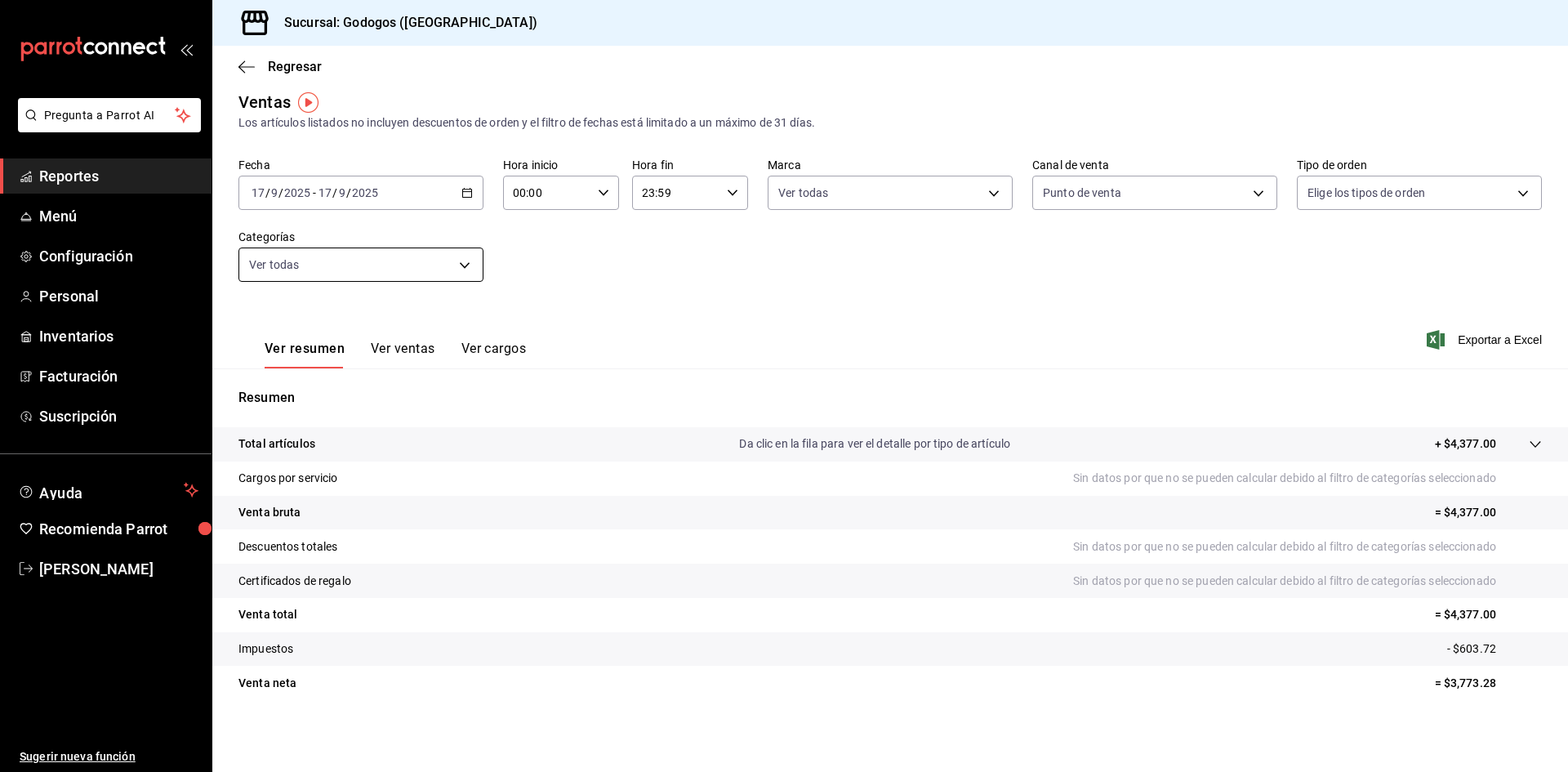
click at [457, 269] on body "Pregunta a Parrot AI Reportes Menú Configuración Personal Inventarios Facturaci…" at bounding box center [784, 405] width 1568 height 809
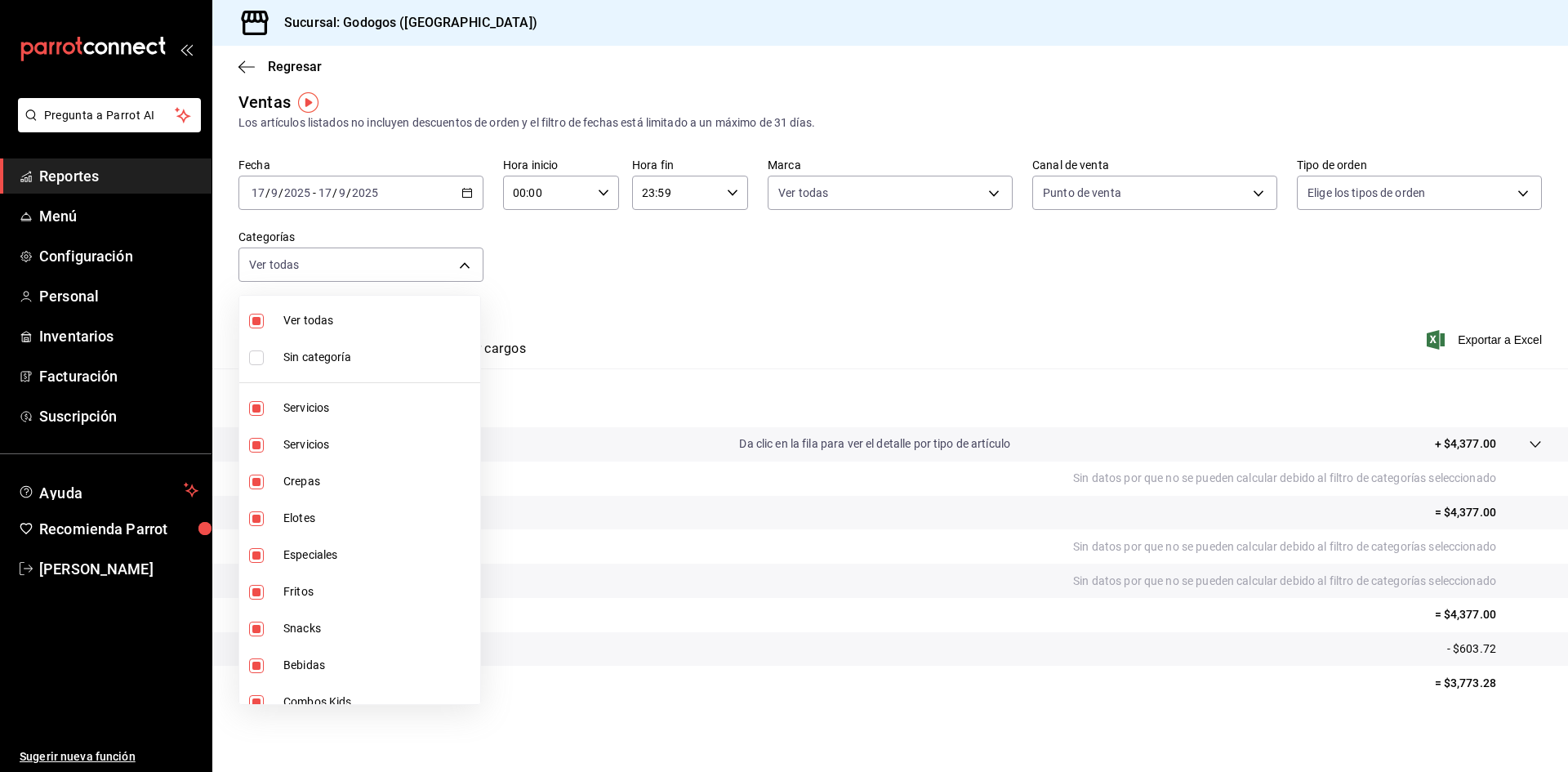
click at [673, 262] on div at bounding box center [784, 386] width 1568 height 772
